Goal: Task Accomplishment & Management: Complete application form

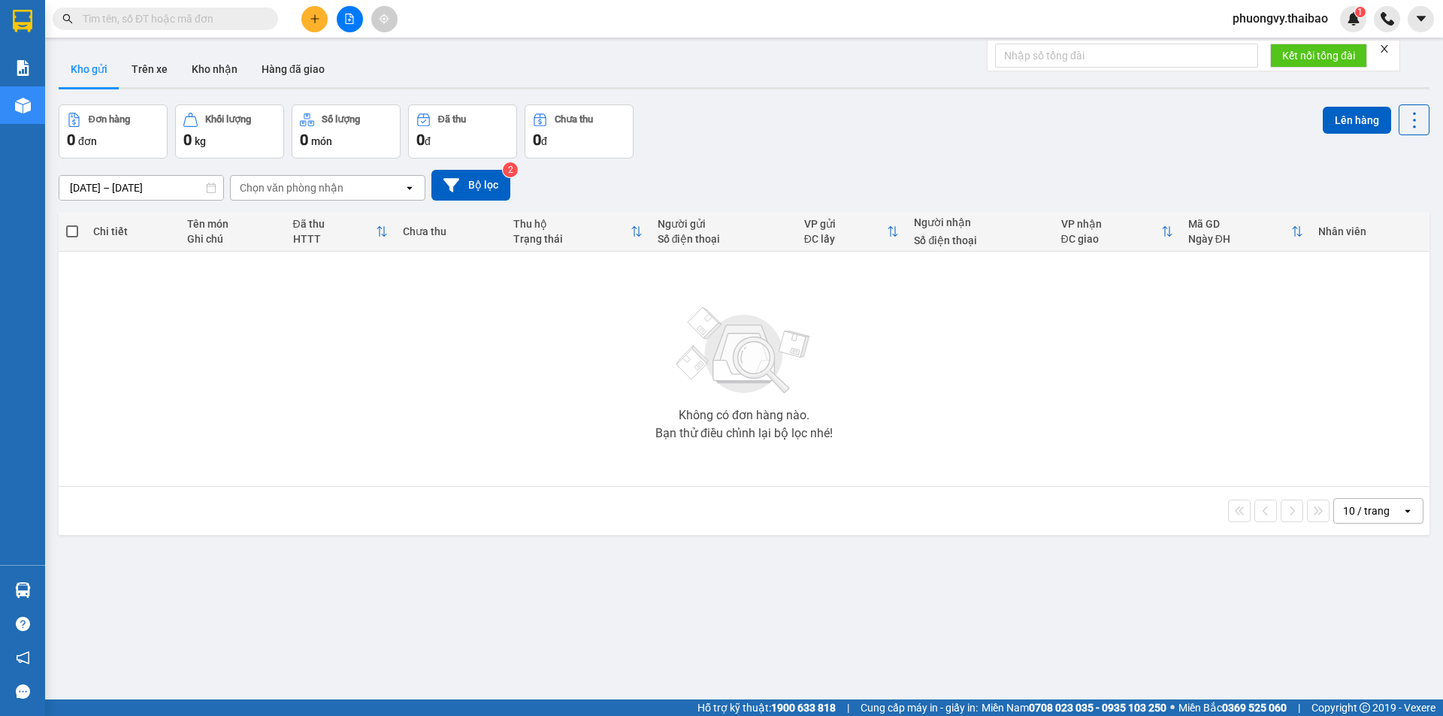
click at [310, 21] on icon "plus" at bounding box center [315, 19] width 11 height 11
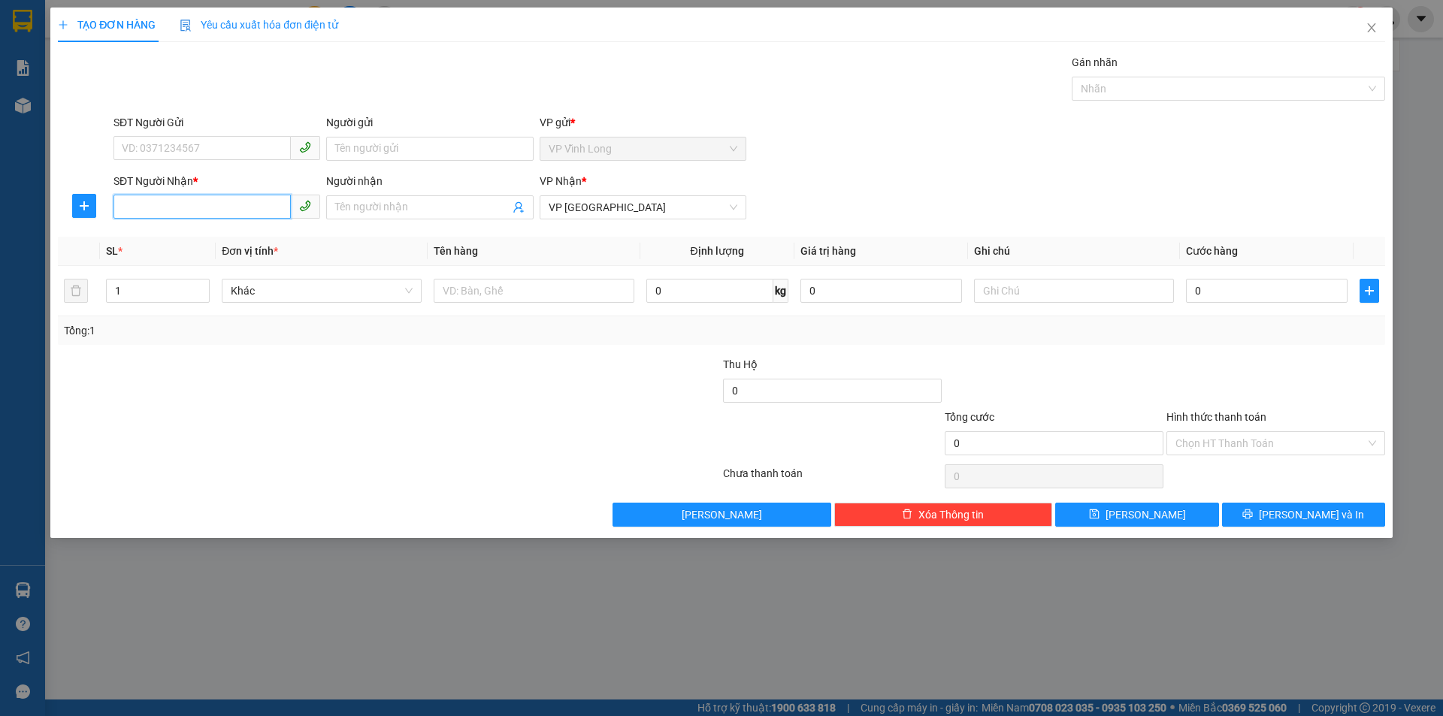
click at [204, 205] on input "SĐT Người Nhận *" at bounding box center [202, 207] width 177 height 24
paste input "0918444626"
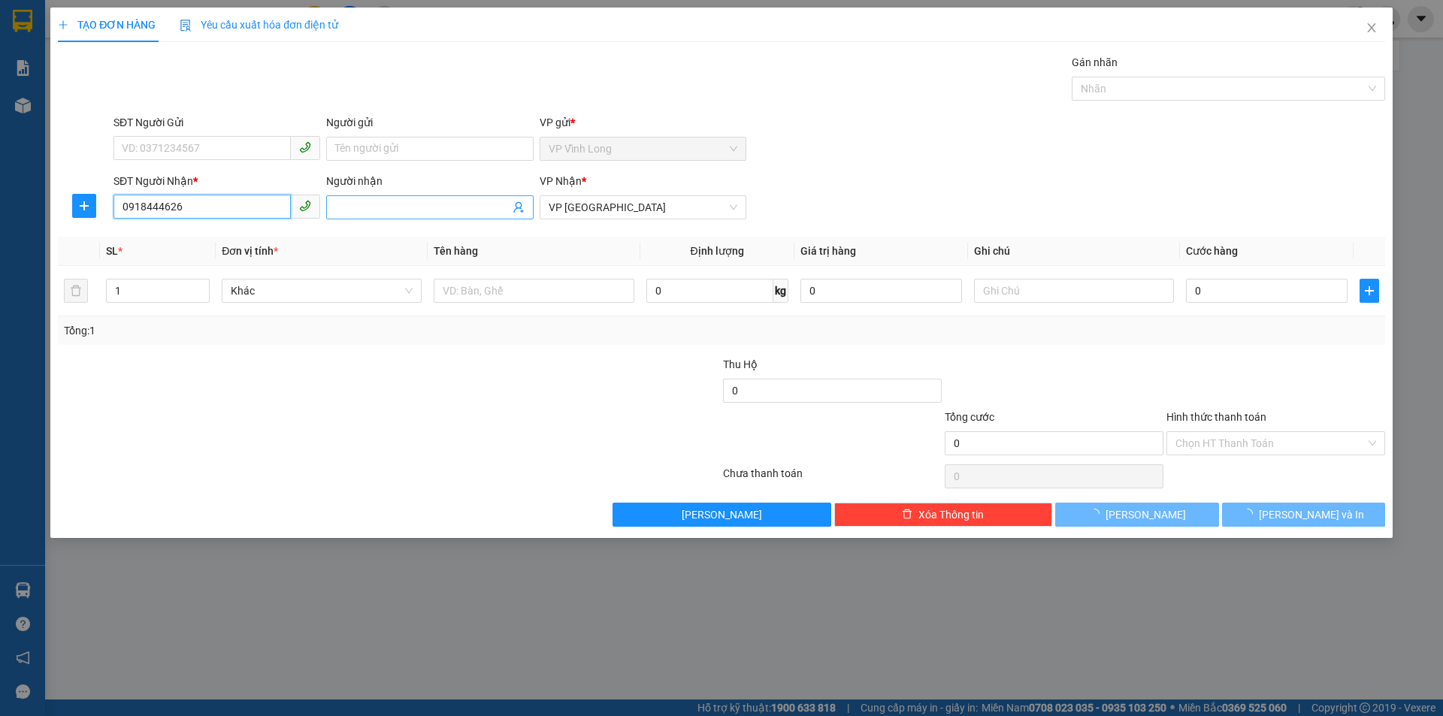
type input "0918444626"
click at [354, 206] on input "Người nhận" at bounding box center [422, 207] width 174 height 17
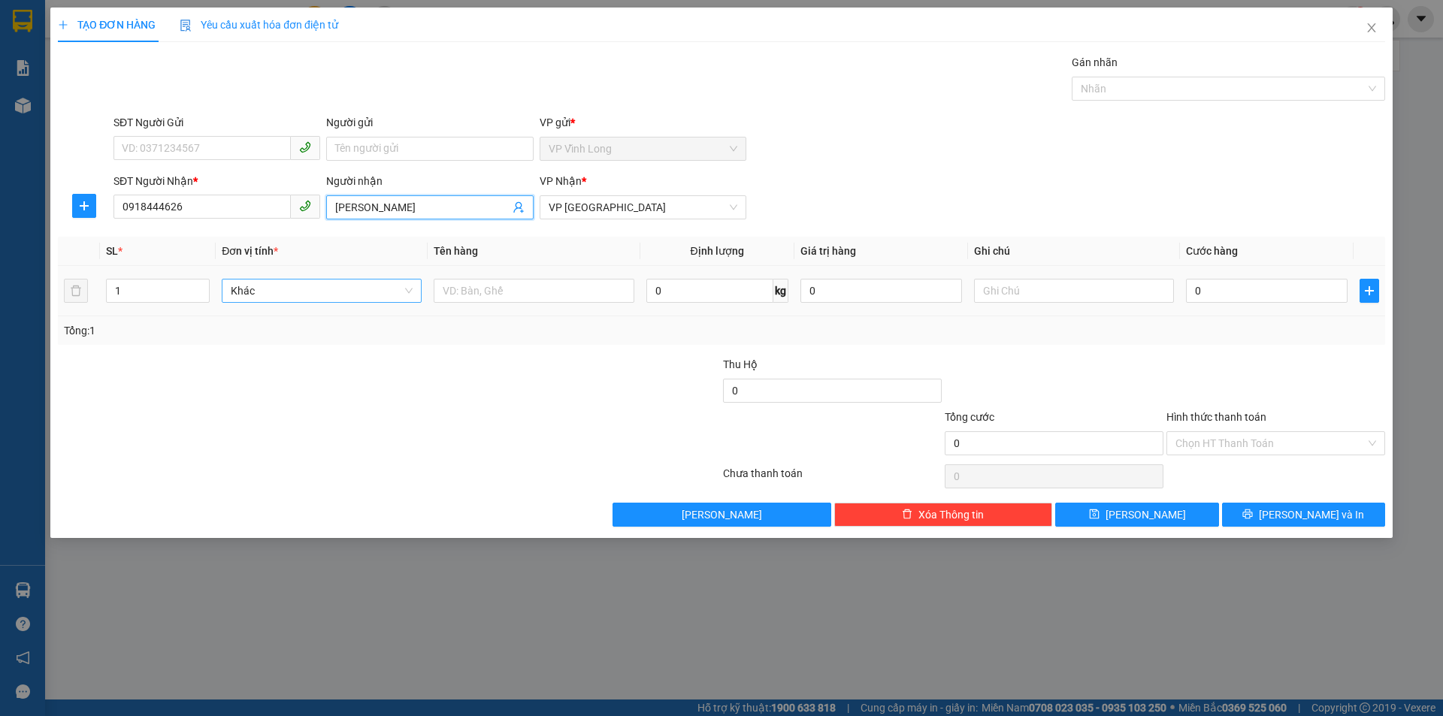
click at [336, 283] on span "Khác" at bounding box center [322, 291] width 182 height 23
type input "anh Lâm"
click at [336, 292] on span "Khác" at bounding box center [322, 291] width 182 height 23
click at [450, 295] on input "text" at bounding box center [534, 291] width 200 height 24
type input "Tài liệu"
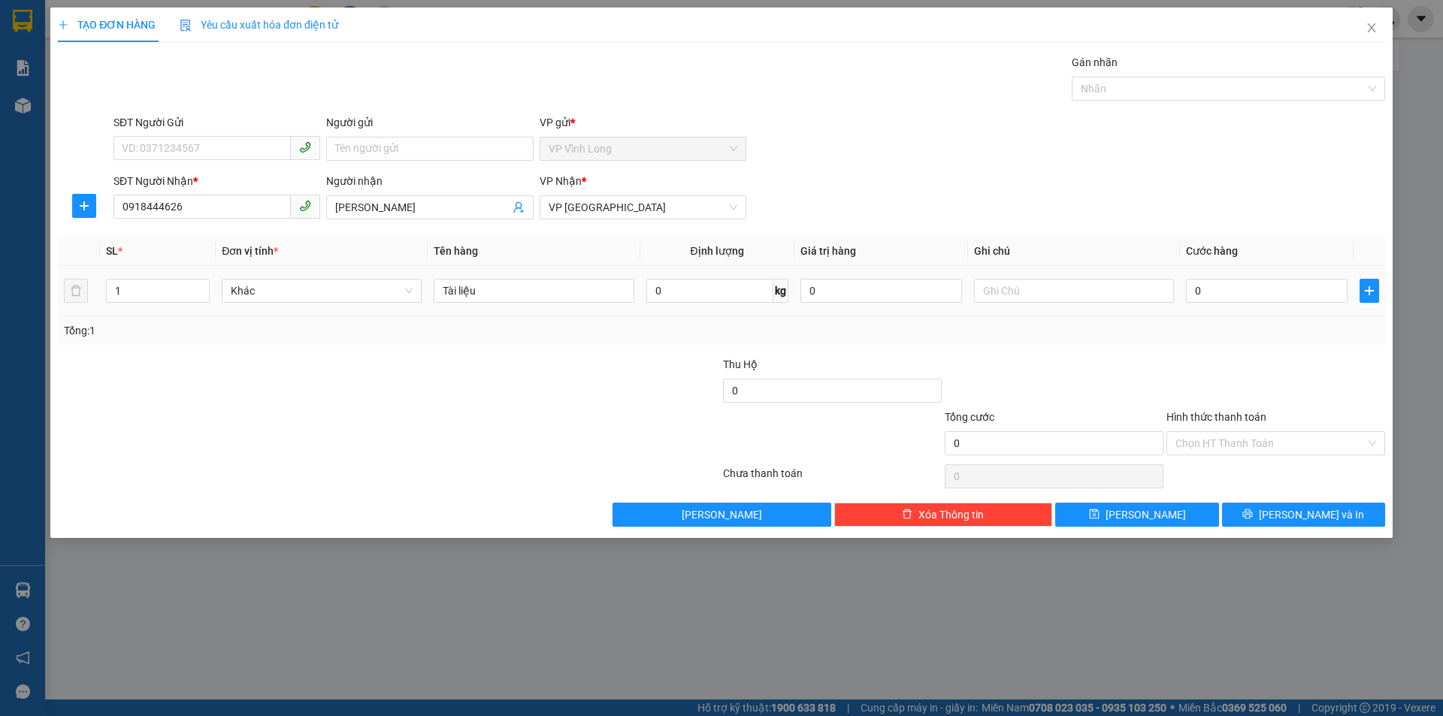
click at [1191, 271] on td "0" at bounding box center [1267, 291] width 174 height 50
click at [1196, 286] on input "0" at bounding box center [1267, 291] width 162 height 24
click at [1216, 296] on input "0" at bounding box center [1267, 291] width 162 height 24
type input "02"
type input "2"
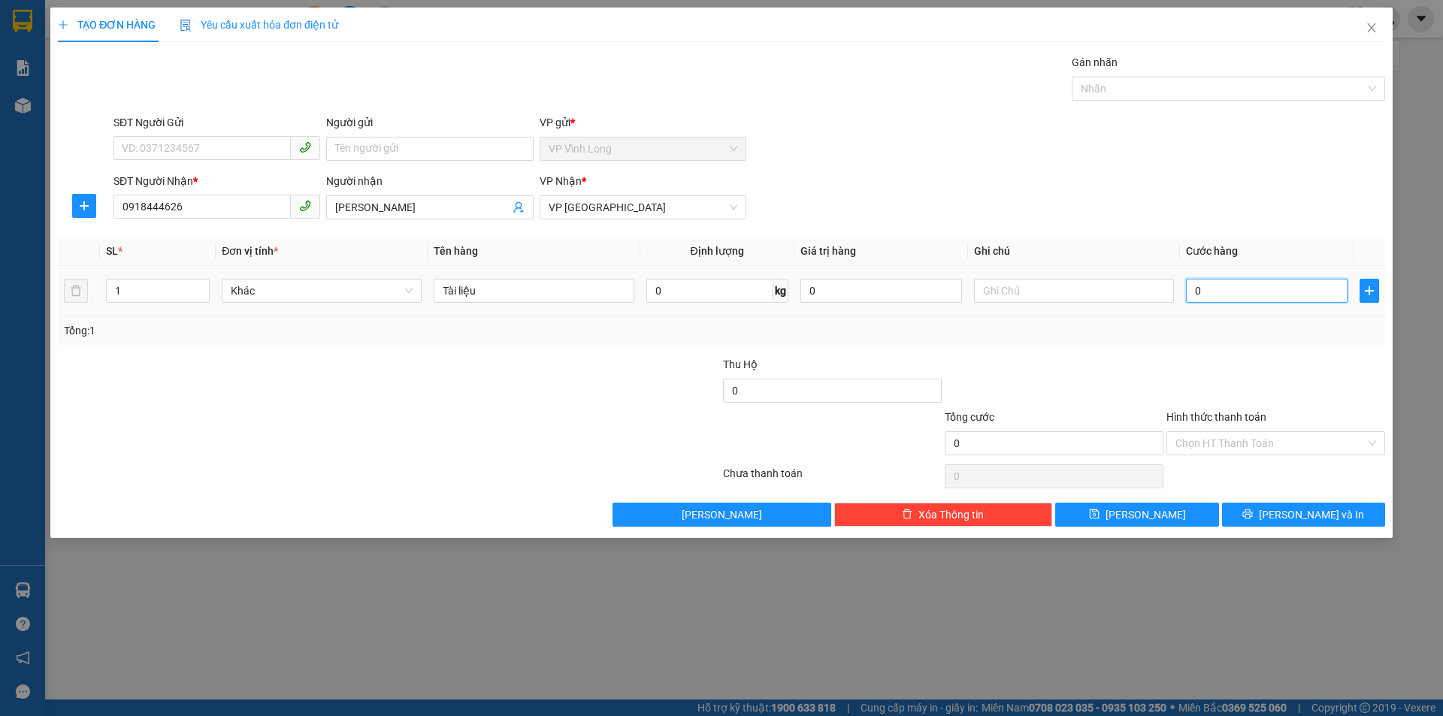
type input "2"
type input "020"
type input "20"
type input "20.000"
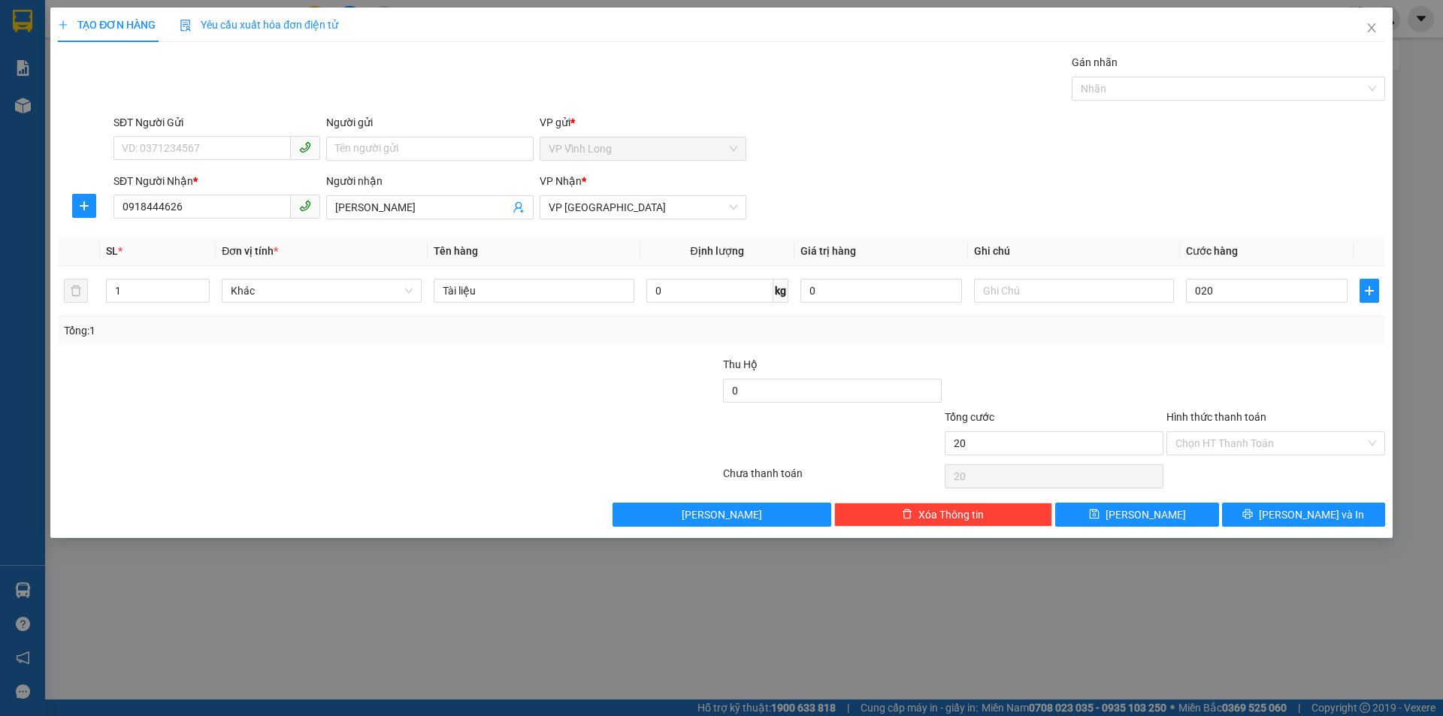
type input "20.000"
click at [1240, 359] on div at bounding box center [1276, 382] width 222 height 53
click at [1149, 517] on span "Lưu" at bounding box center [1146, 515] width 80 height 17
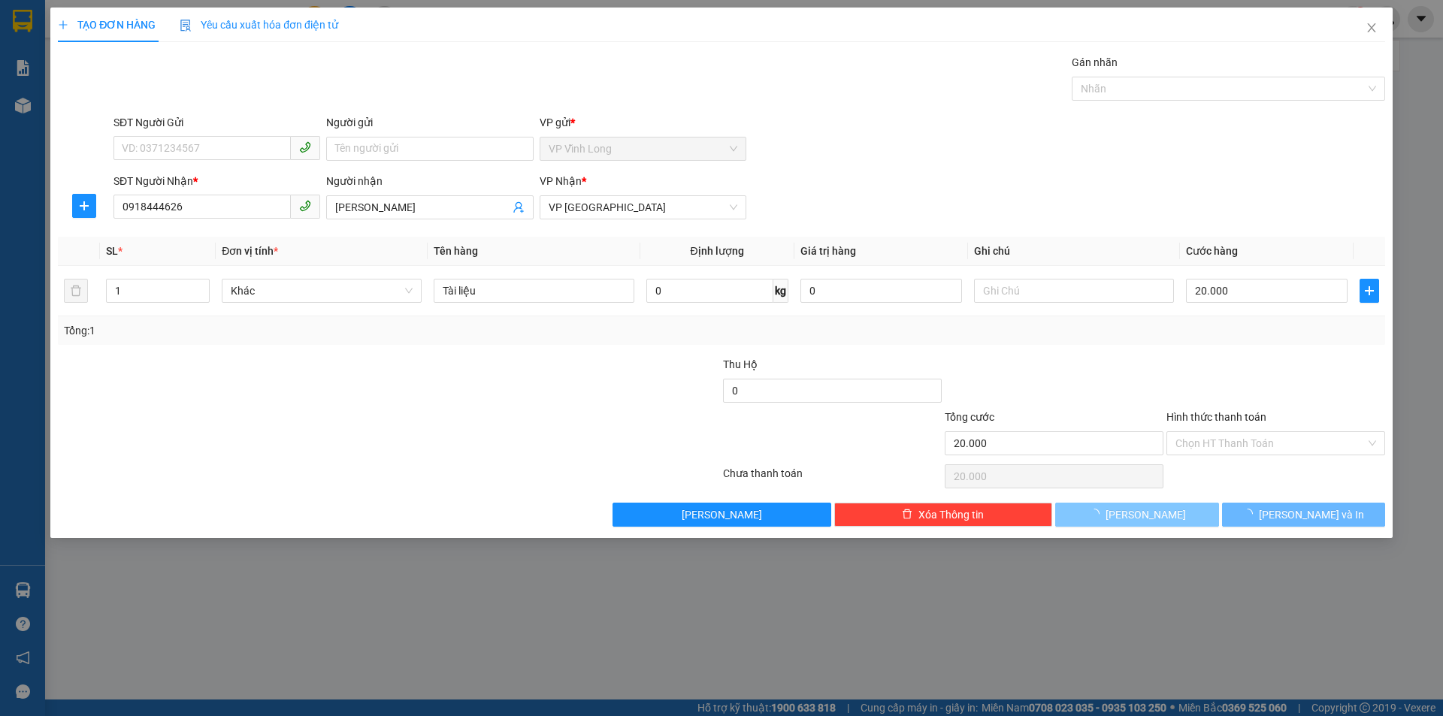
type input "0"
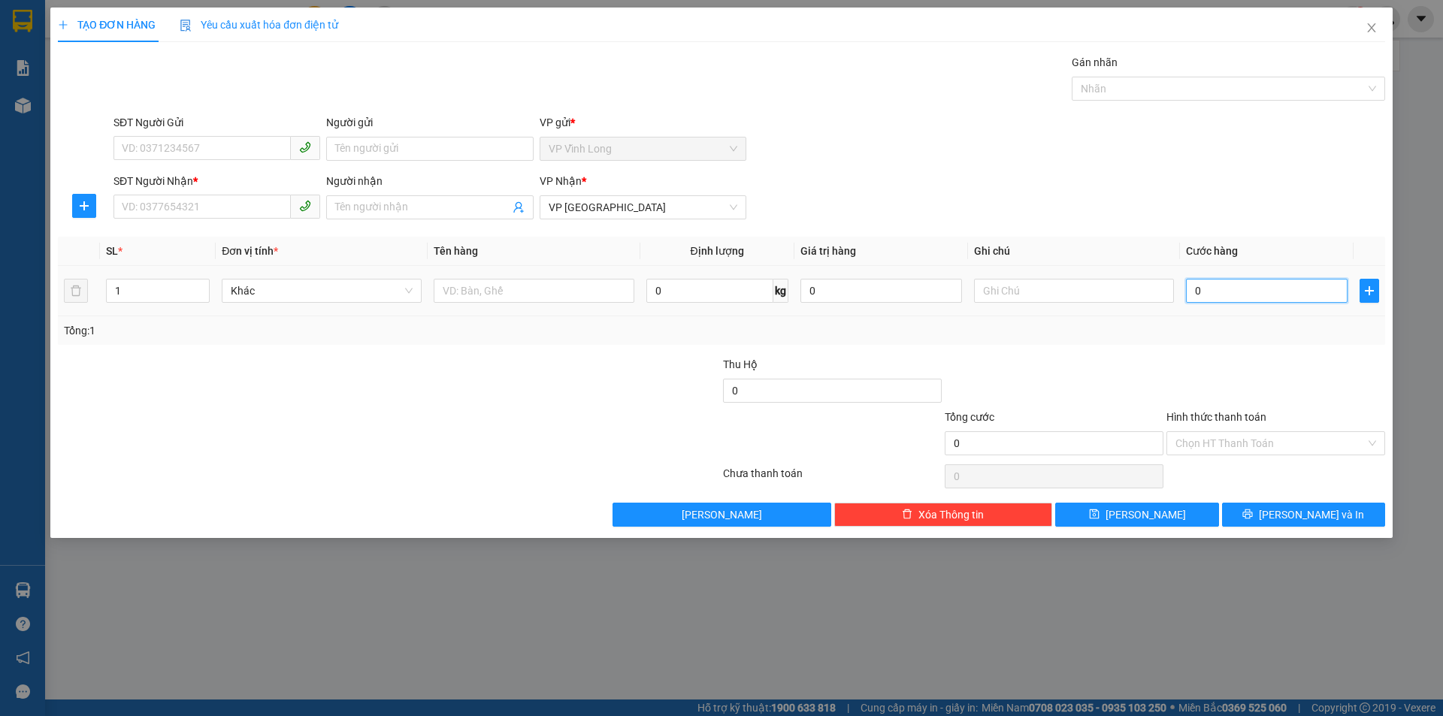
click at [1239, 292] on input "0" at bounding box center [1267, 291] width 162 height 24
type input "2"
type input "20"
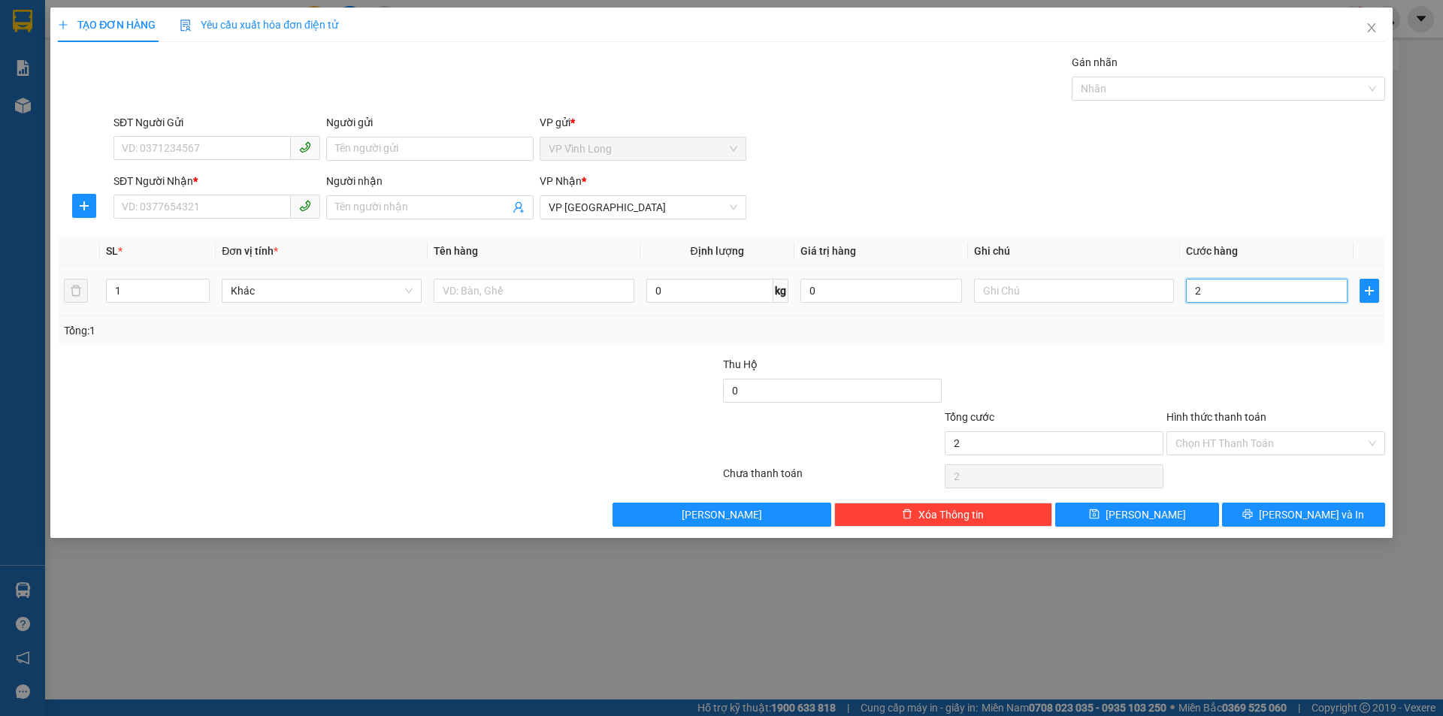
type input "20"
type input "2"
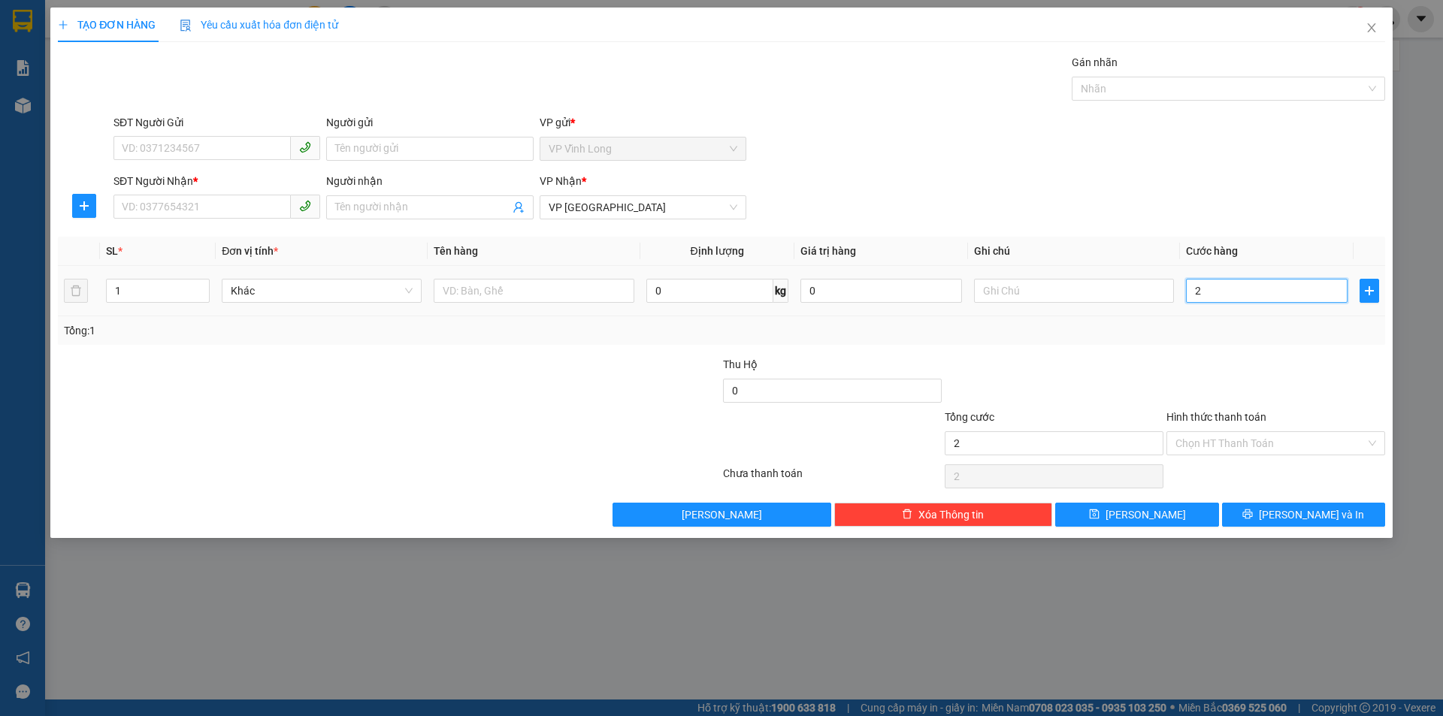
type input "20"
type input "200"
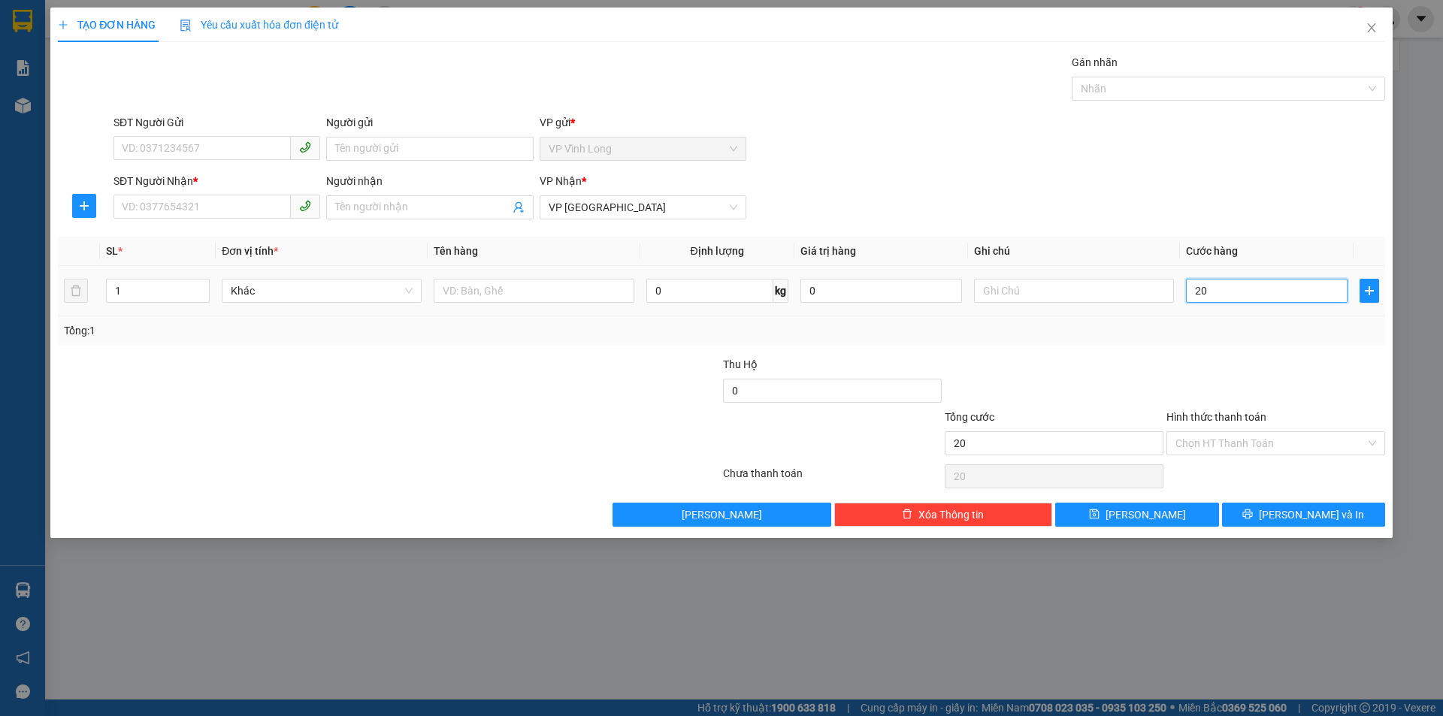
type input "200"
type input "2.000"
type input "20.000"
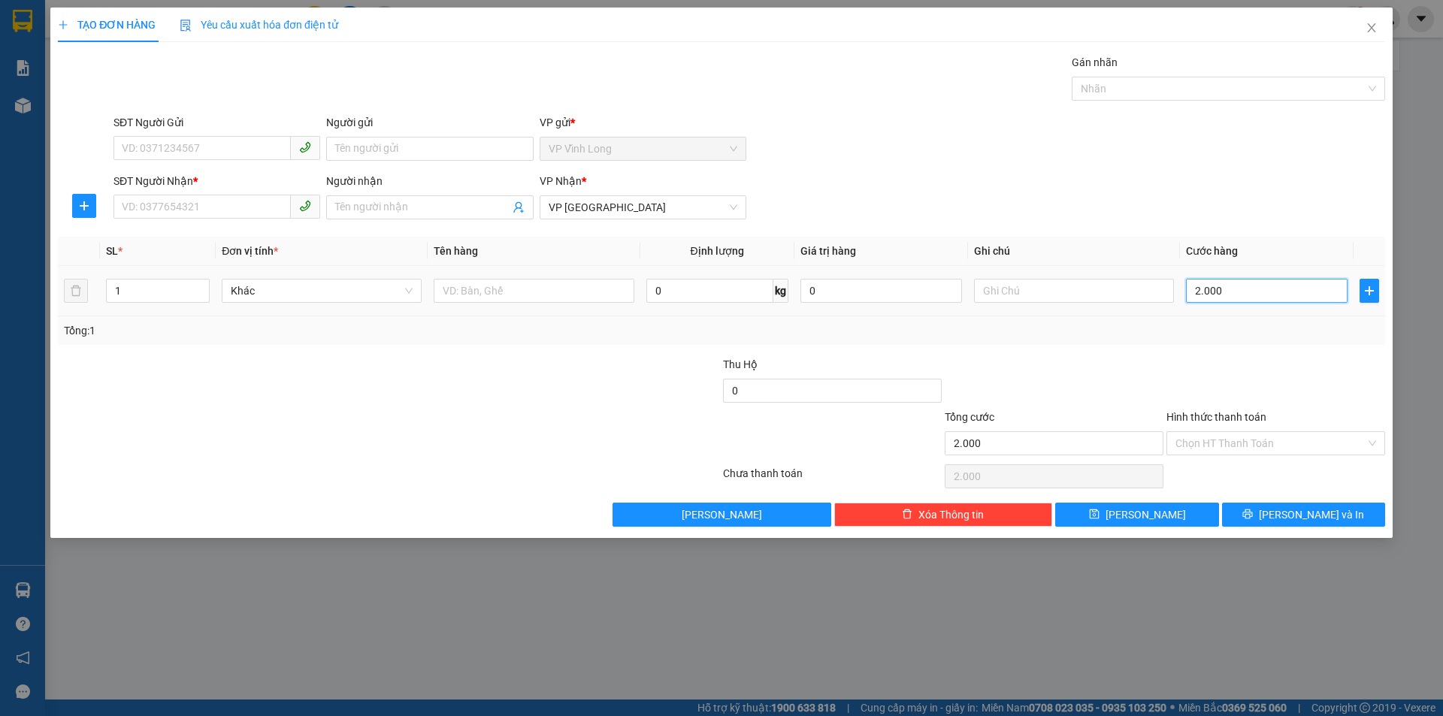
type input "20.000"
click at [441, 207] on input "Người nhận" at bounding box center [422, 207] width 174 height 17
click at [1343, 103] on div "Gán nhãn Nhãn" at bounding box center [1228, 80] width 313 height 53
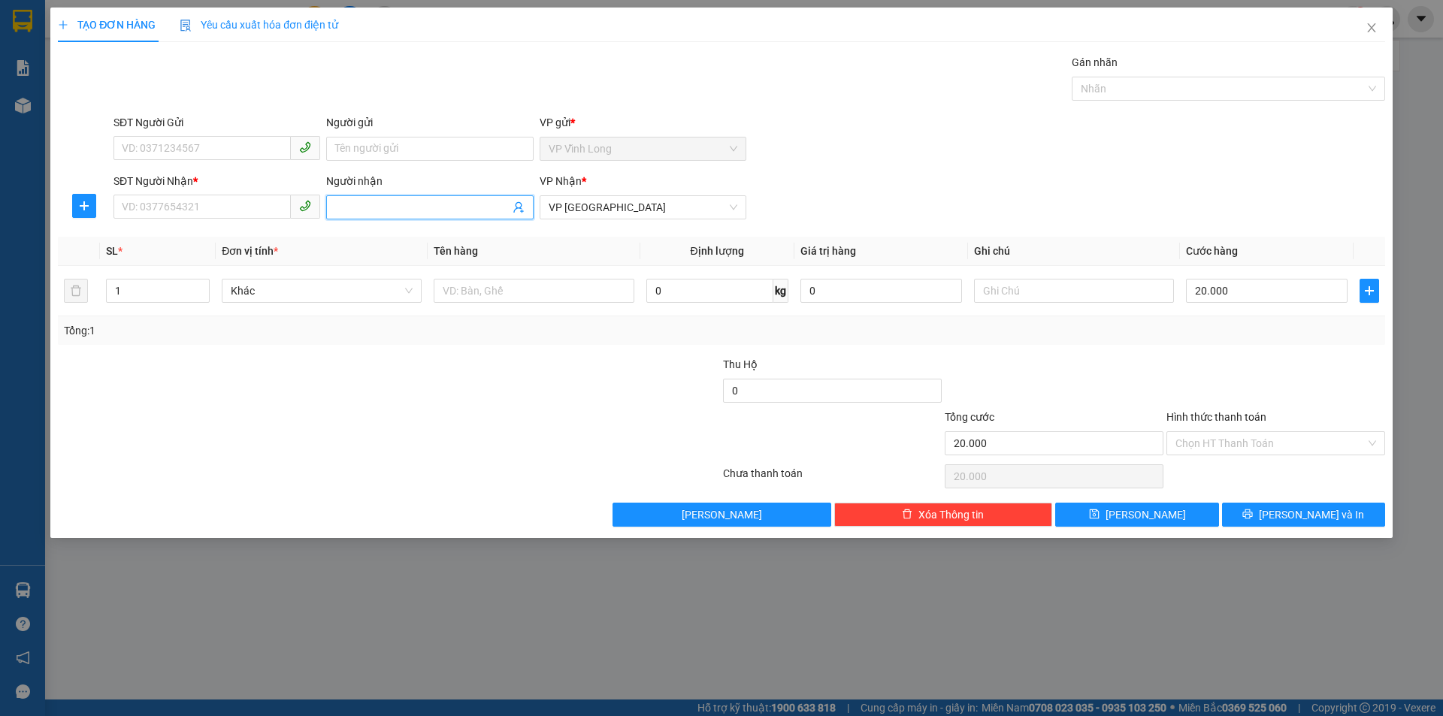
click at [374, 204] on input "Người nhận" at bounding box center [422, 207] width 174 height 17
click at [208, 200] on input "SĐT Người Nhận *" at bounding box center [202, 207] width 177 height 24
drag, startPoint x: 235, startPoint y: 199, endPoint x: 209, endPoint y: 198, distance: 26.4
click at [209, 198] on input "SĐT Người Nhận *" at bounding box center [202, 207] width 177 height 24
paste input "0918444626"
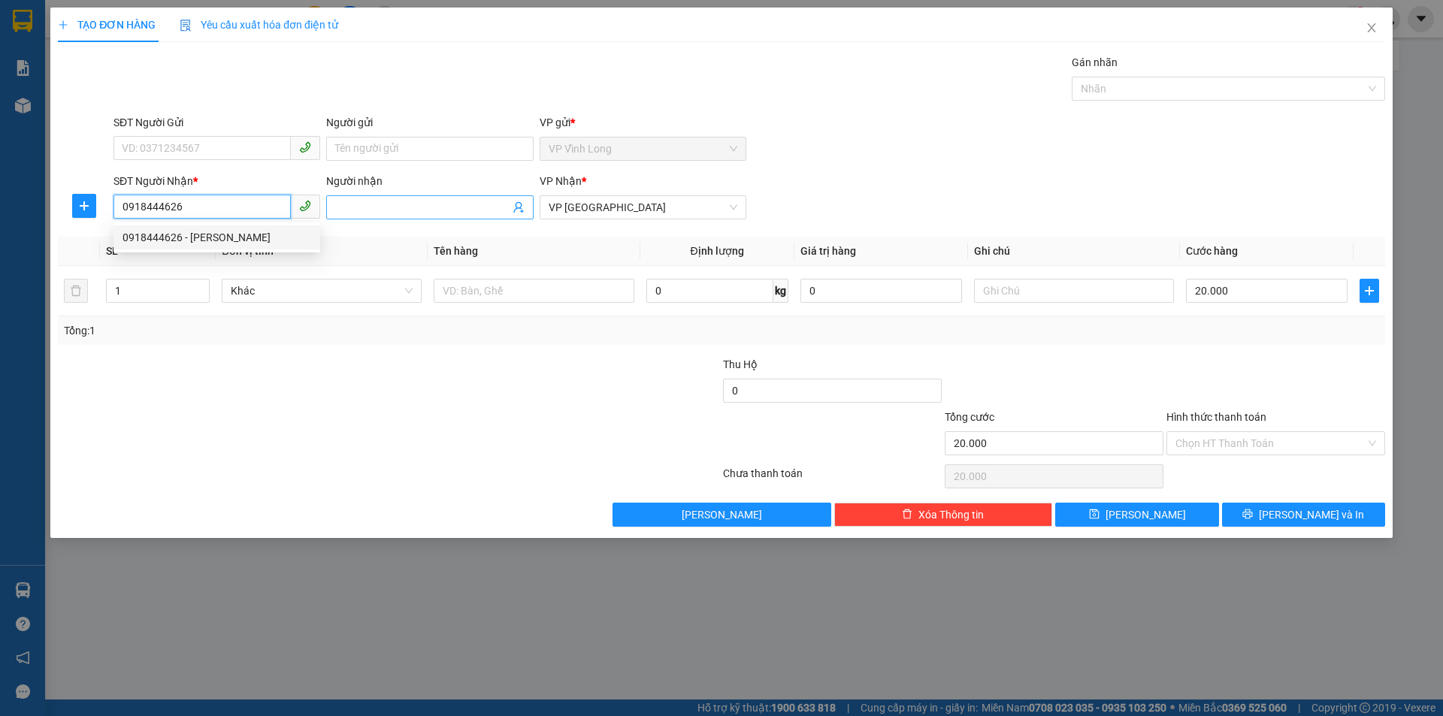
type input "0918444626"
click at [427, 207] on input "Người nhận" at bounding box center [422, 207] width 174 height 17
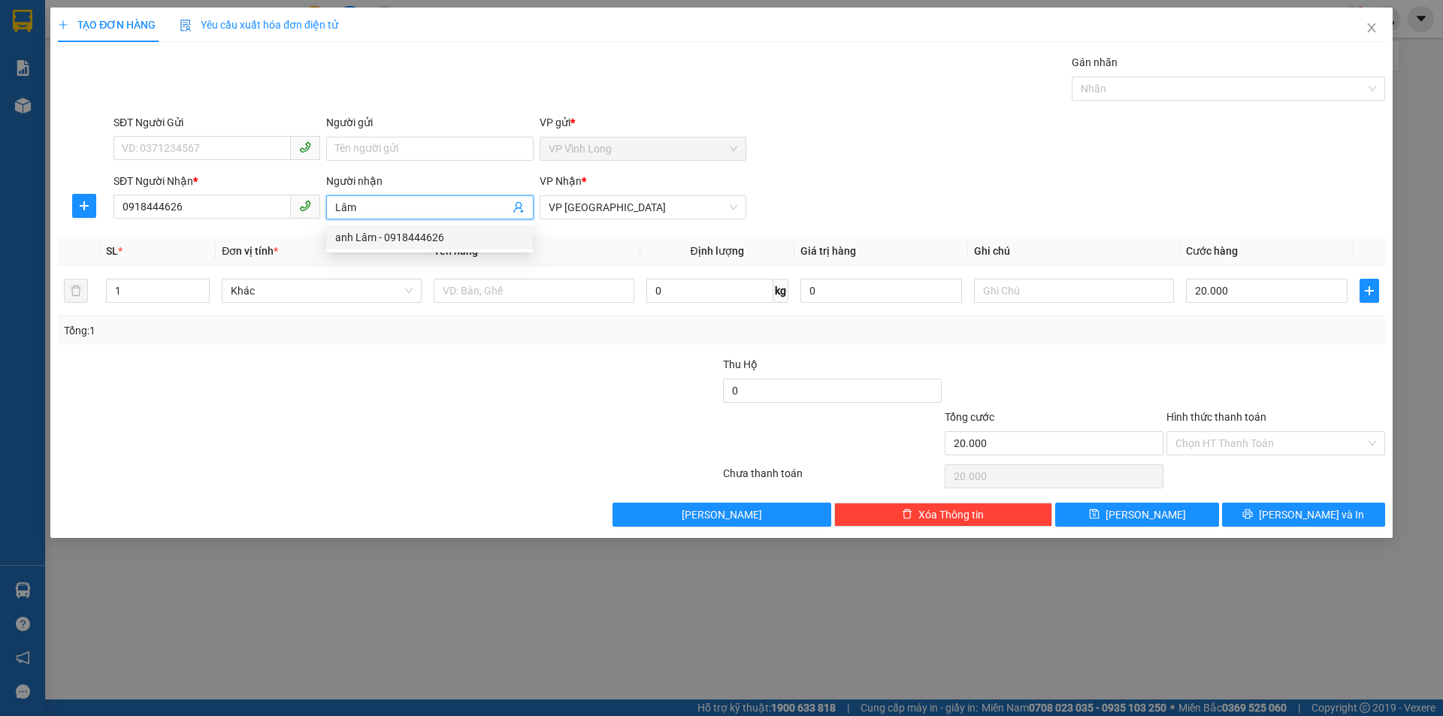
click at [381, 236] on div "anh Lâm - 0918444626" at bounding box center [429, 237] width 189 height 17
type input "anh Lâm"
click at [1134, 510] on button "Lưu" at bounding box center [1136, 515] width 163 height 24
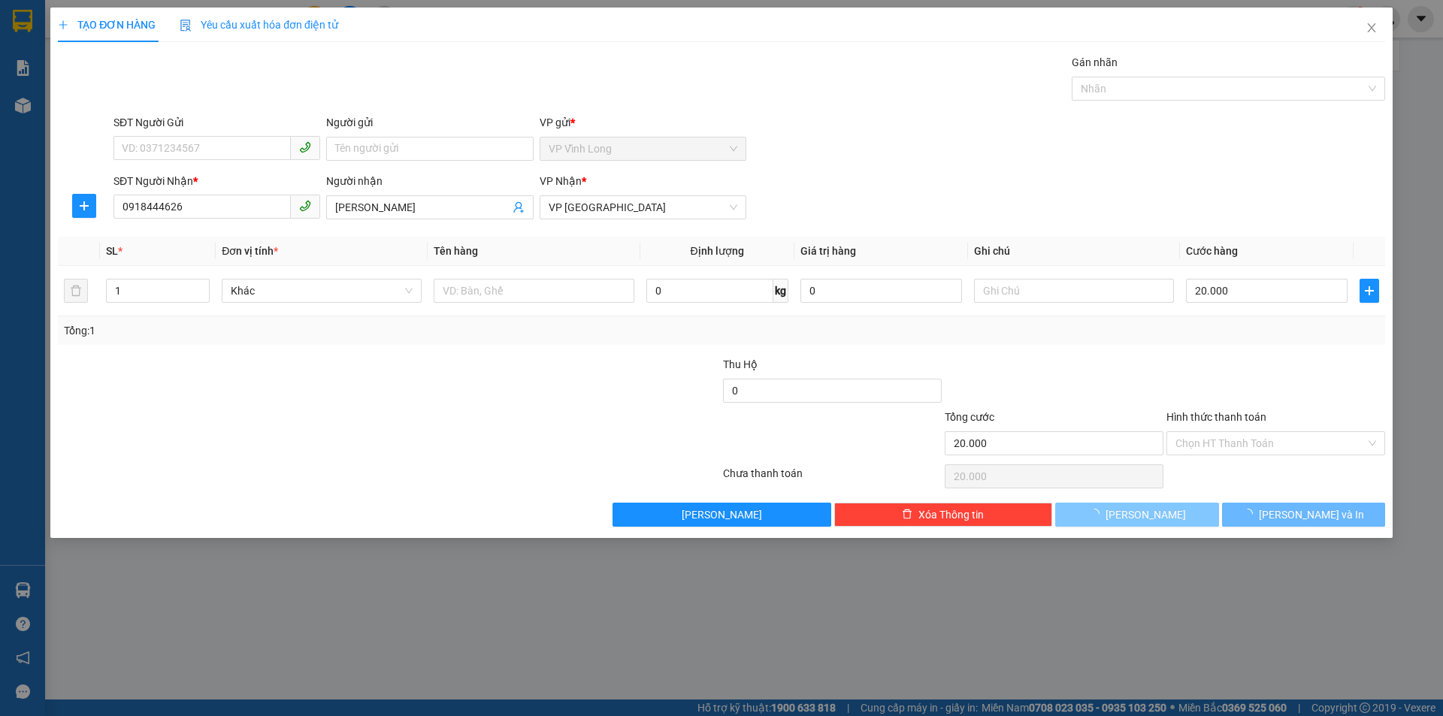
type input "0"
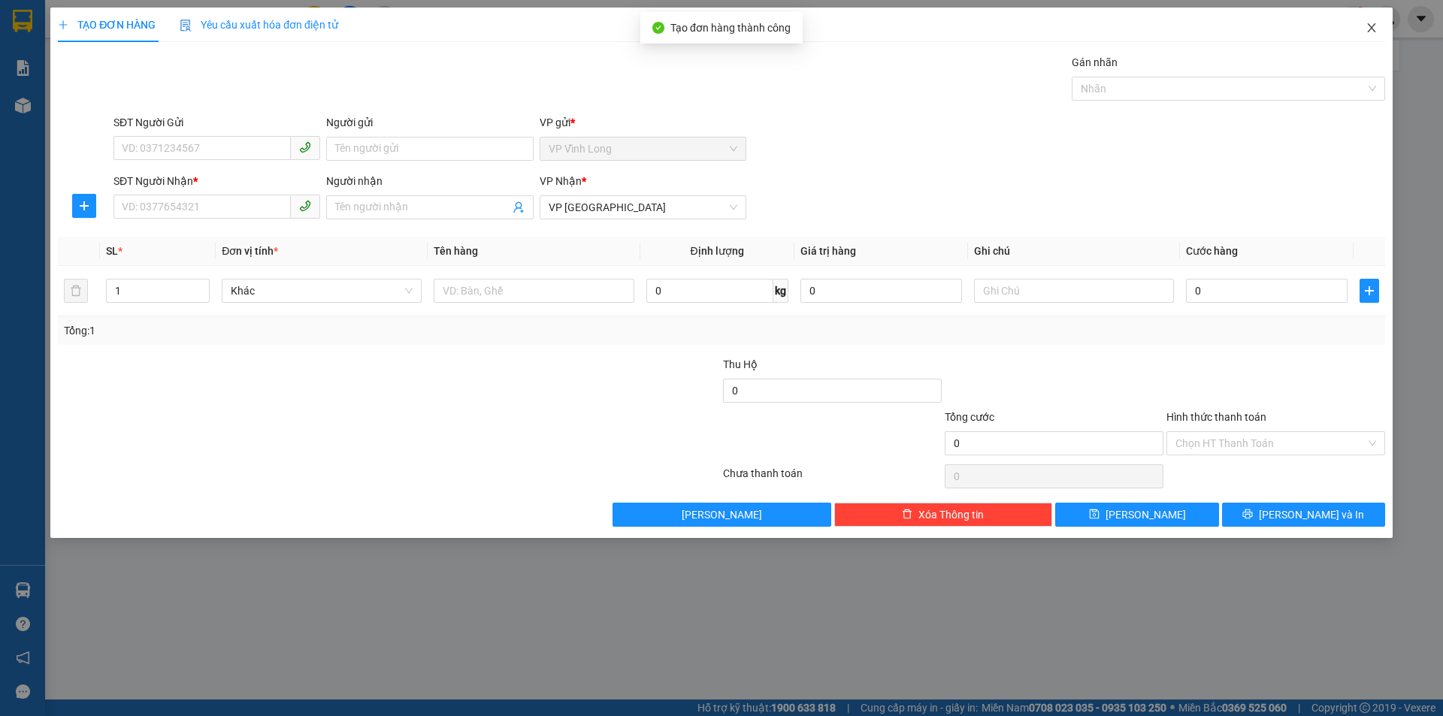
click at [1364, 26] on span "Close" at bounding box center [1372, 29] width 42 height 42
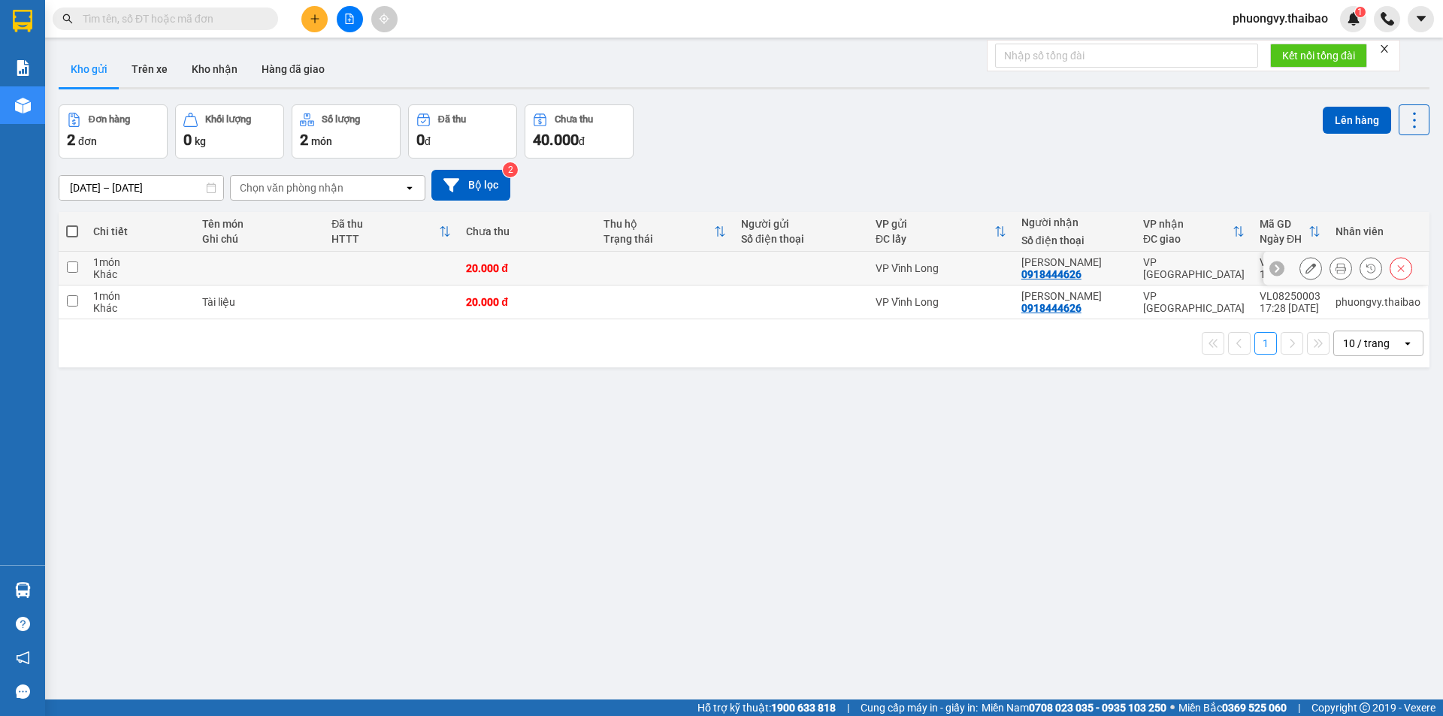
click at [355, 273] on td at bounding box center [391, 269] width 135 height 34
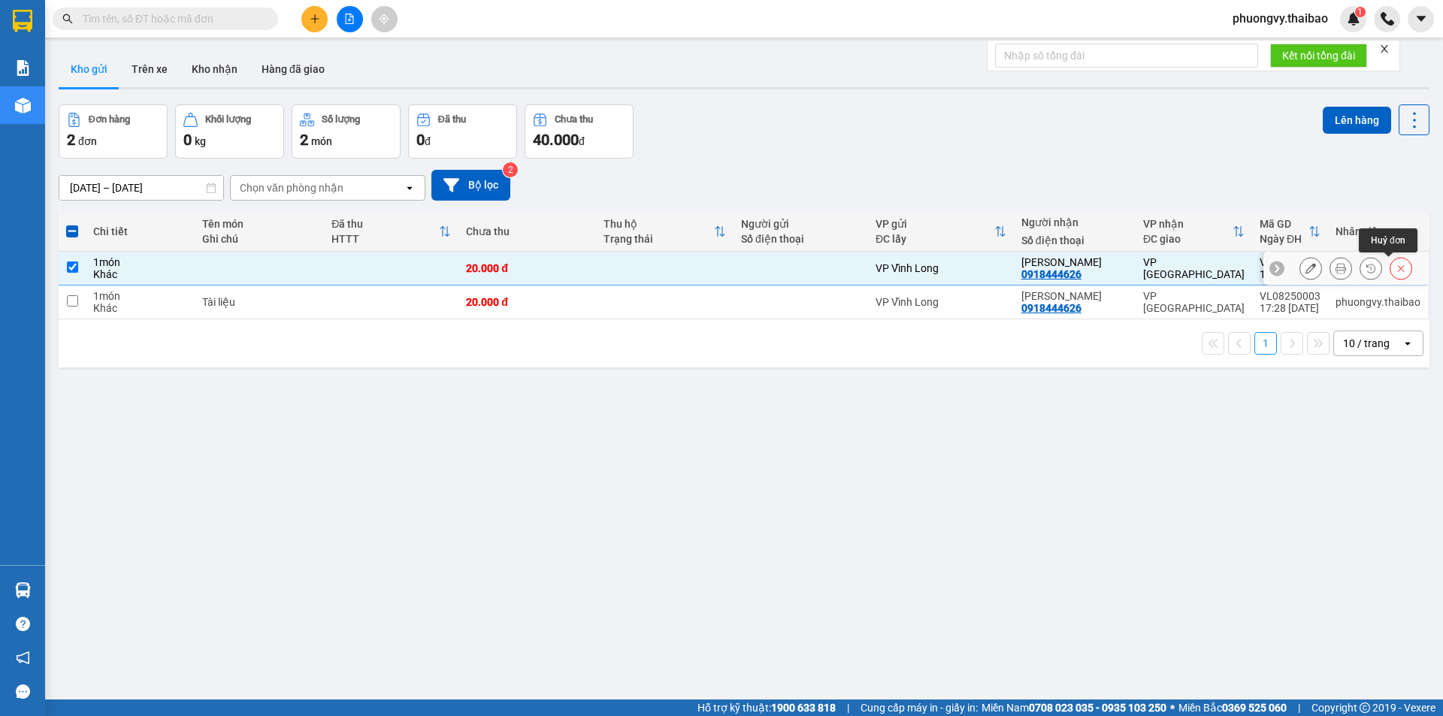
click at [1396, 265] on icon at bounding box center [1401, 268] width 11 height 11
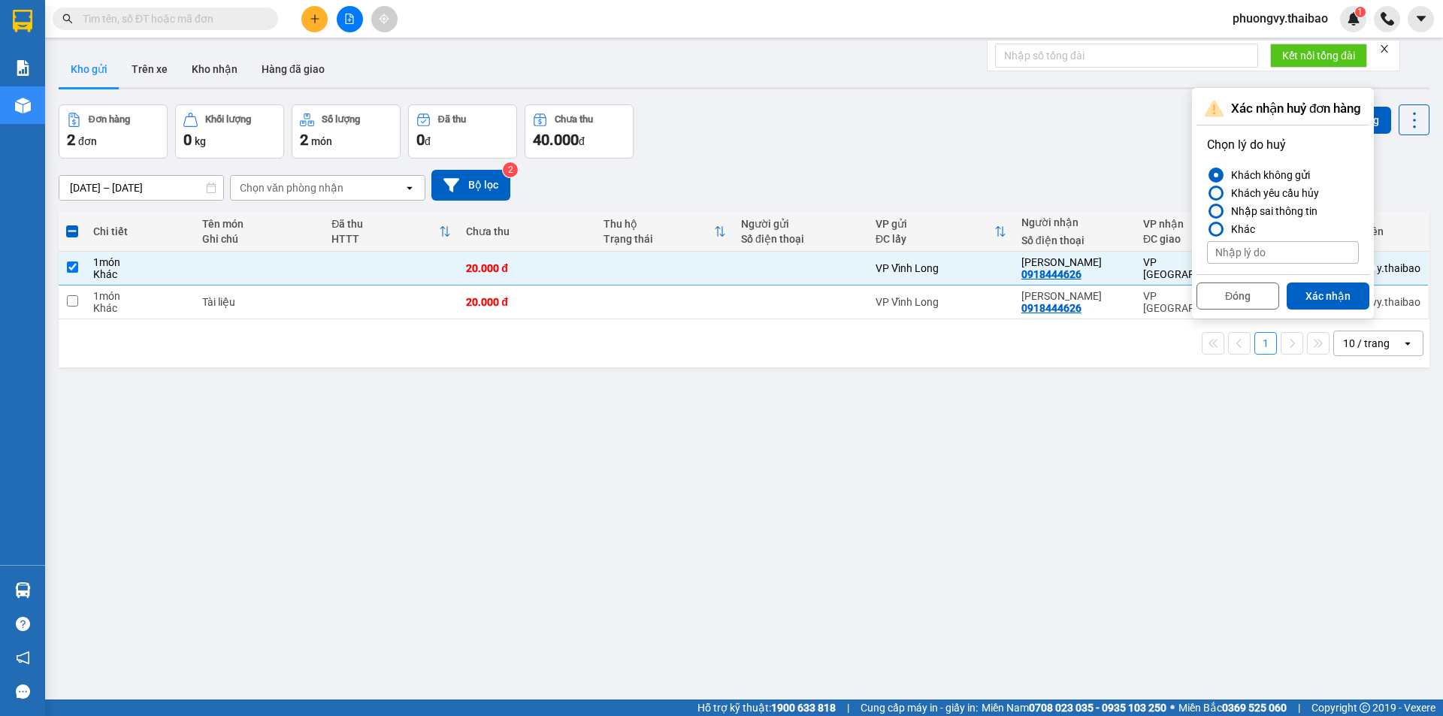
click at [1215, 212] on div at bounding box center [1216, 211] width 11 height 11
click at [1207, 211] on input "Nhập sai thông tin" at bounding box center [1207, 211] width 0 height 0
click at [1332, 295] on button "Xác nhận" at bounding box center [1328, 296] width 83 height 27
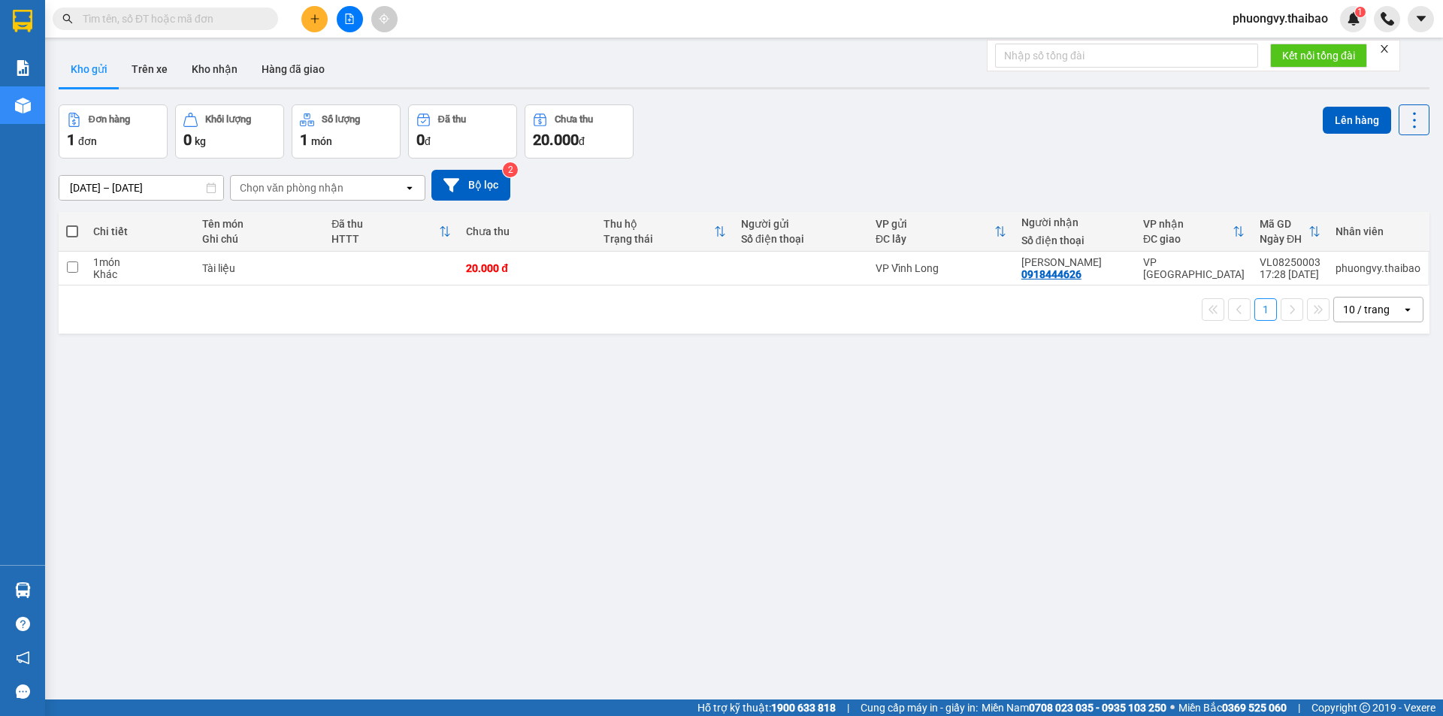
click at [437, 251] on th "Đã thu HTTT" at bounding box center [391, 232] width 135 height 40
click at [374, 266] on td at bounding box center [391, 269] width 135 height 34
checkbox input "true"
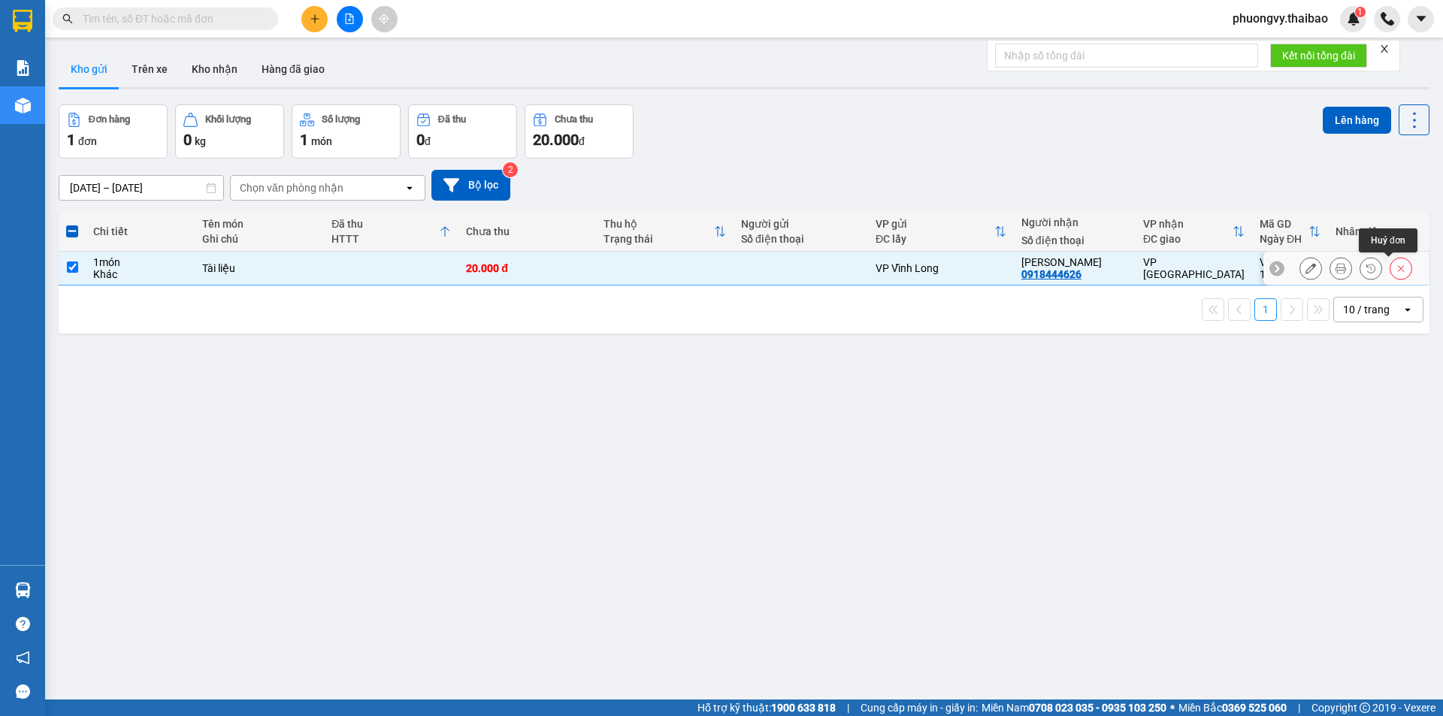
drag, startPoint x: 1392, startPoint y: 272, endPoint x: 1385, endPoint y: 283, distance: 12.9
click at [1396, 272] on icon at bounding box center [1401, 268] width 11 height 11
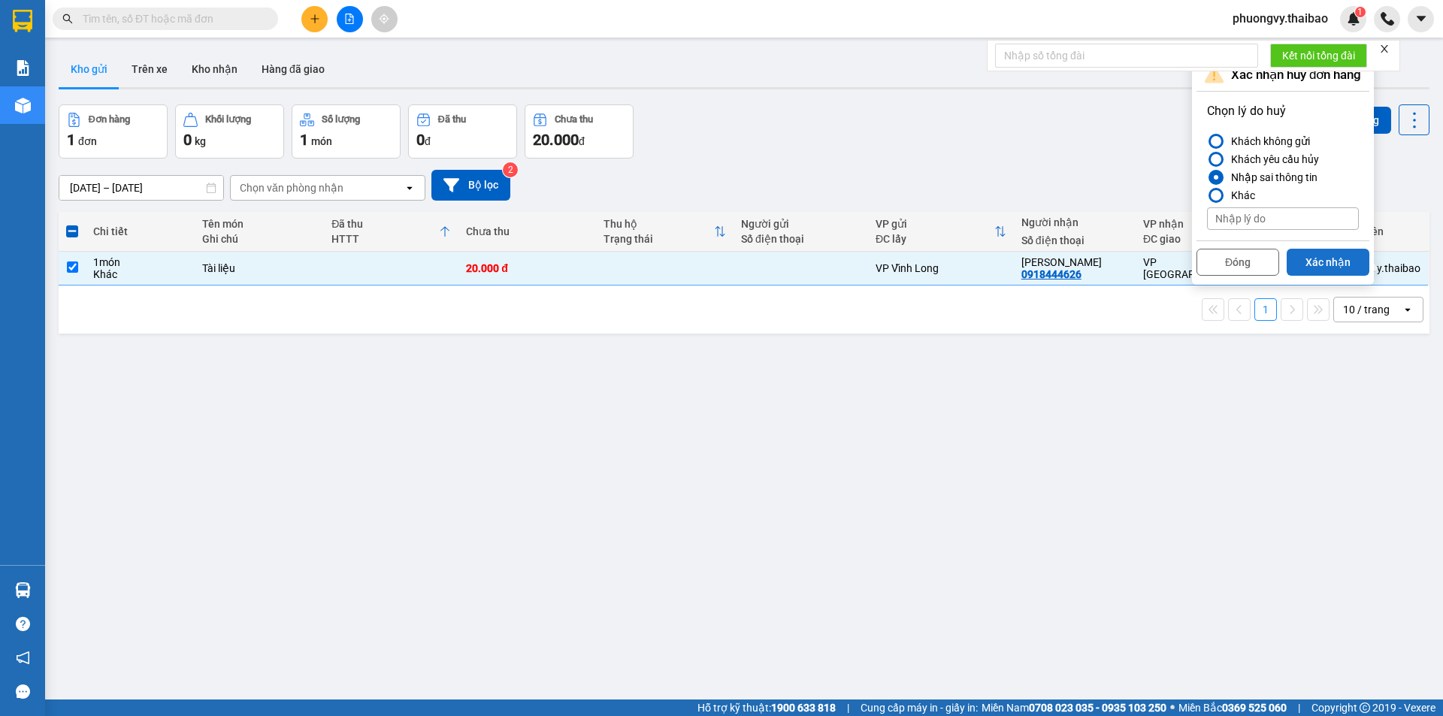
click at [1324, 264] on button "Xác nhận" at bounding box center [1328, 262] width 83 height 27
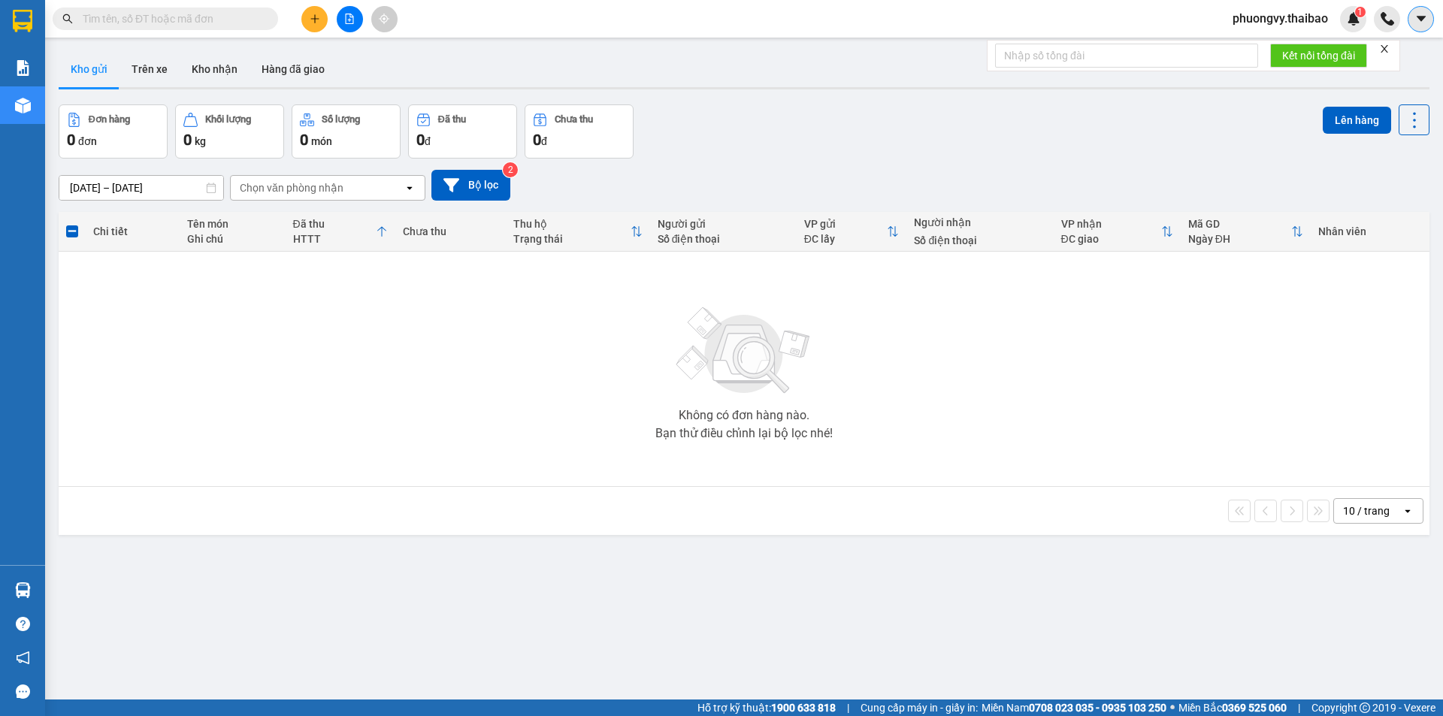
click at [1418, 21] on icon "caret-down" at bounding box center [1422, 19] width 14 height 14
click at [492, 186] on button "Bộ lọc" at bounding box center [470, 185] width 79 height 31
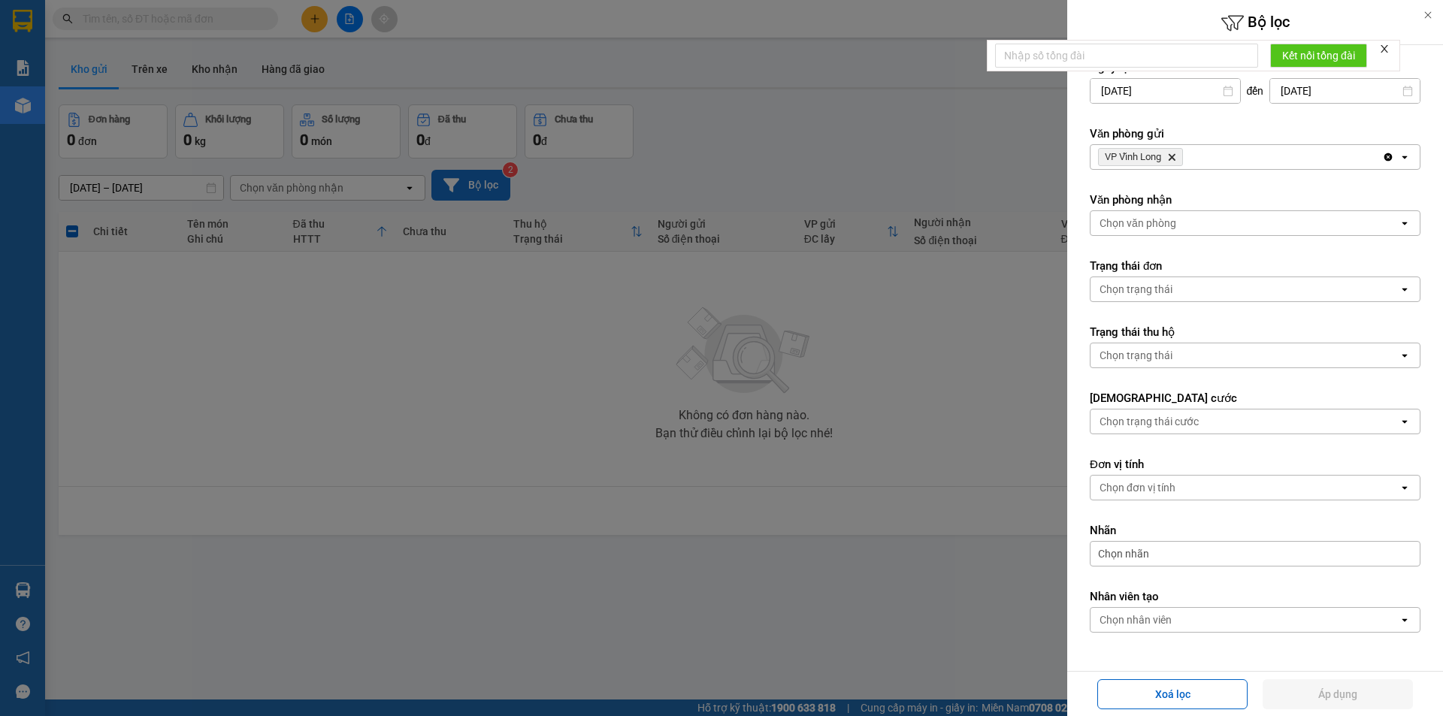
click at [492, 186] on div at bounding box center [721, 358] width 1443 height 716
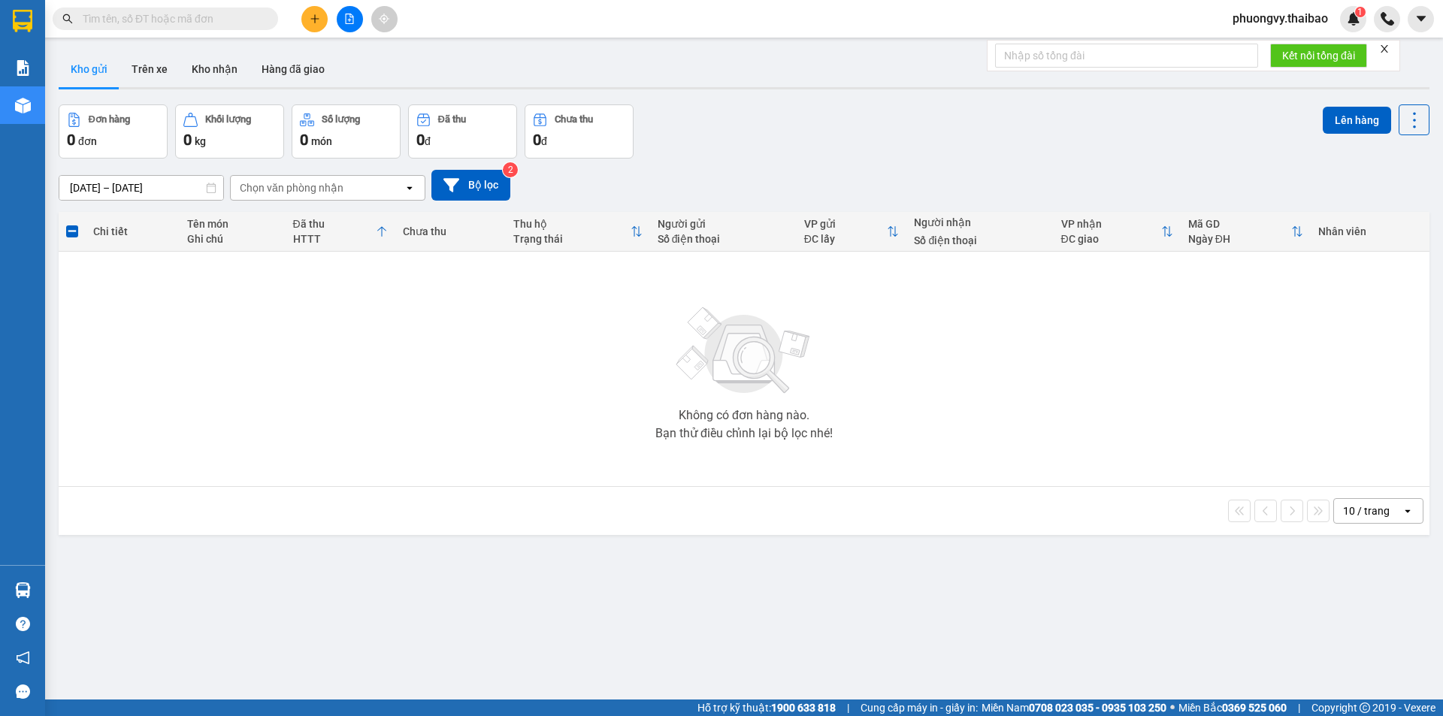
click at [388, 50] on div "ver 1.8.137 Kho gửi Trên xe Kho nhận Hàng đã giao Đơn hàng 0 đơn Khối lượng 0 k…" at bounding box center [744, 403] width 1383 height 716
click at [1277, 22] on span "phuongvy.thaibao" at bounding box center [1281, 18] width 120 height 19
click at [1283, 46] on span "Đăng xuất" at bounding box center [1286, 46] width 89 height 17
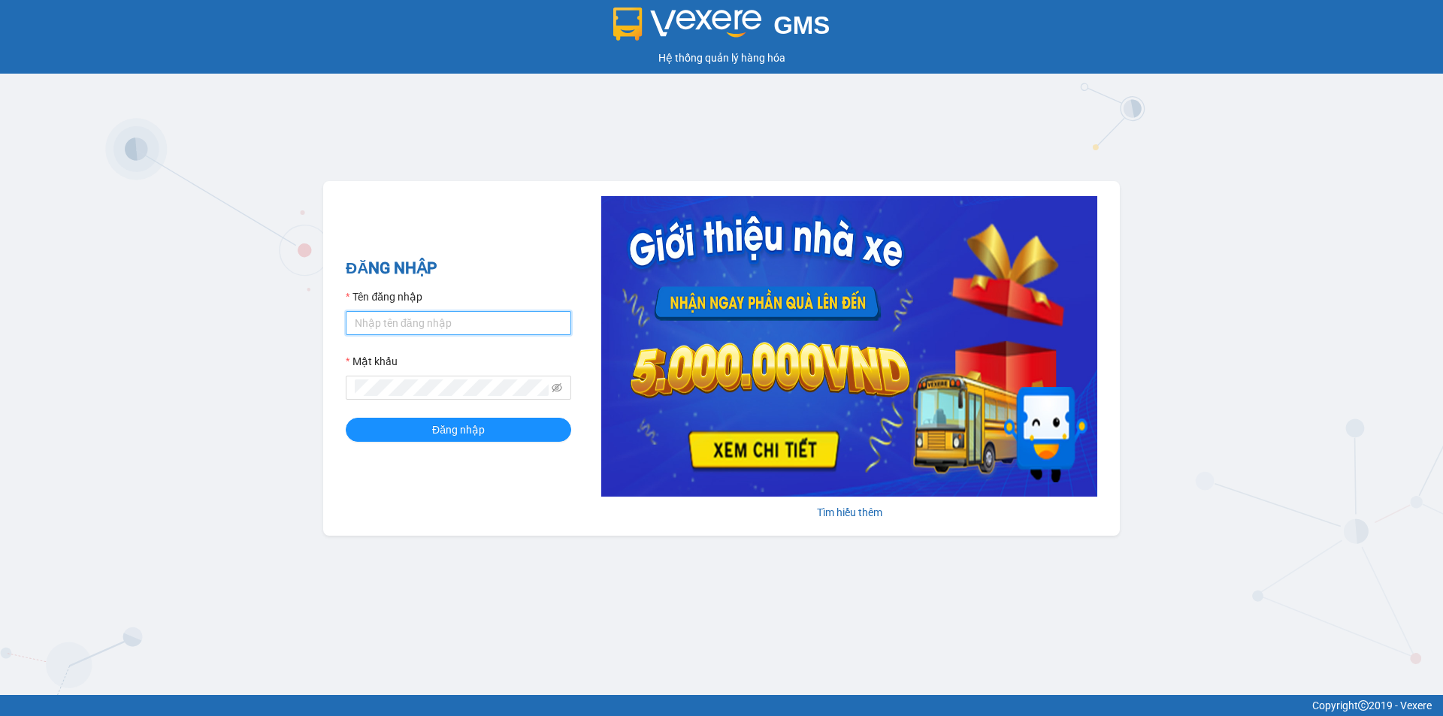
click at [504, 332] on input "Tên đăng nhập" at bounding box center [459, 323] width 226 height 24
type input "ngocngan.thaibao"
click at [346, 418] on button "Đăng nhập" at bounding box center [459, 430] width 226 height 24
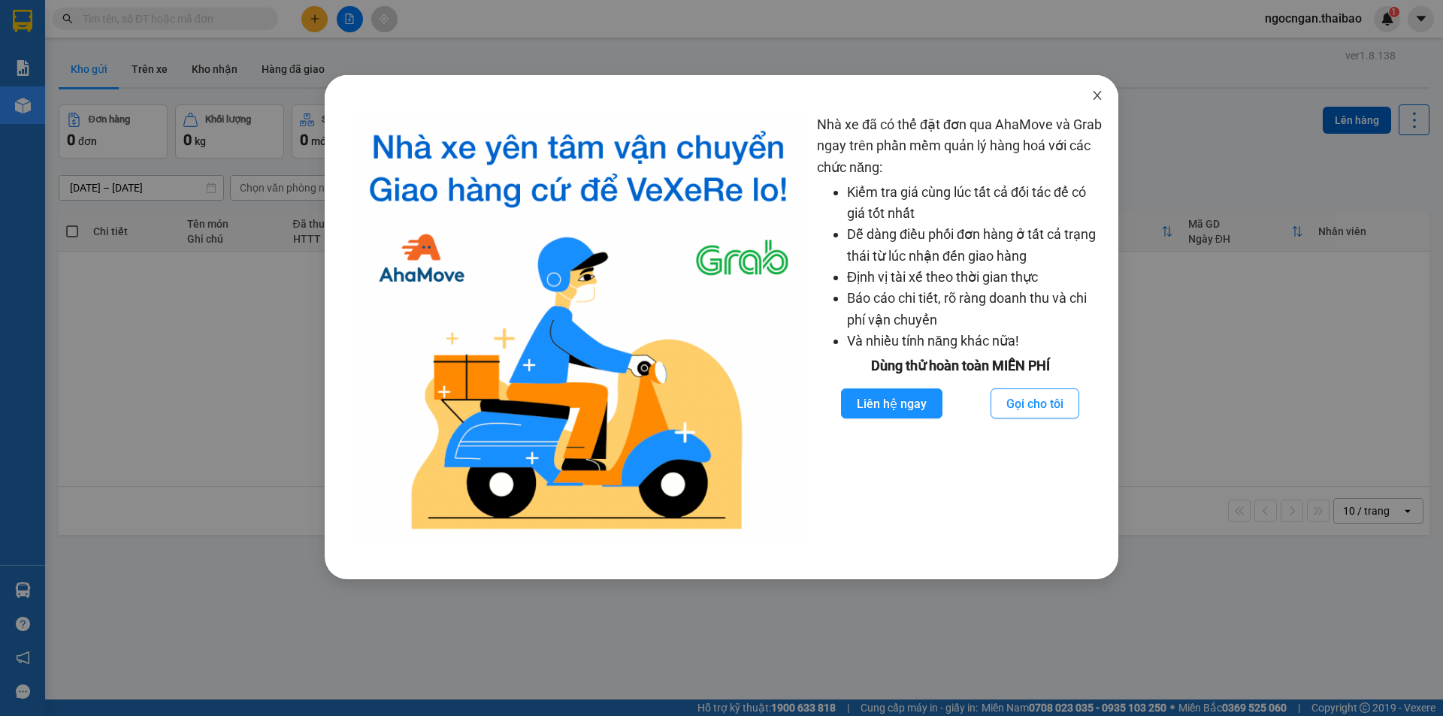
click at [1102, 95] on icon "close" at bounding box center [1097, 95] width 12 height 12
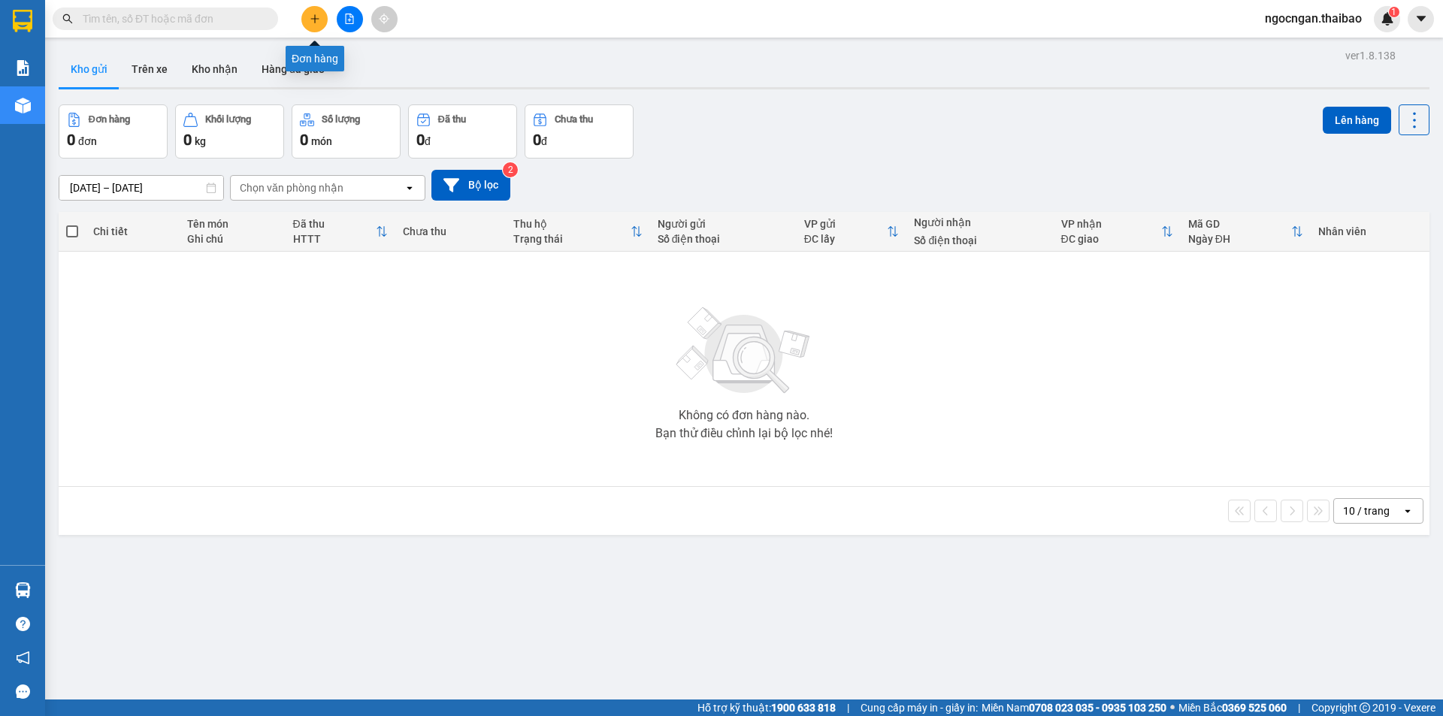
click at [305, 26] on button at bounding box center [314, 19] width 26 height 26
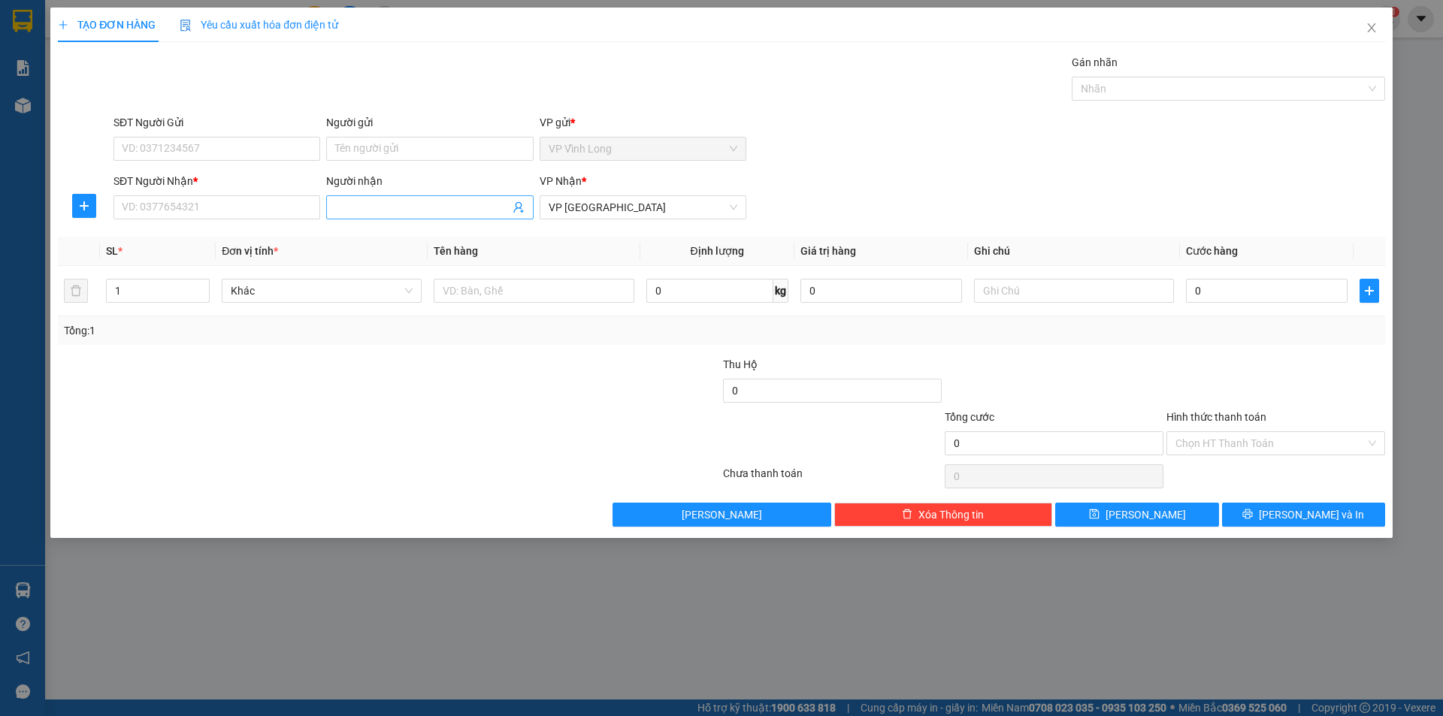
click at [386, 203] on input "Người nhận" at bounding box center [422, 207] width 174 height 17
drag, startPoint x: 386, startPoint y: 203, endPoint x: 259, endPoint y: 207, distance: 127.1
click at [259, 207] on input "SĐT Người Nhận *" at bounding box center [217, 207] width 207 height 24
paste input "0918444626"
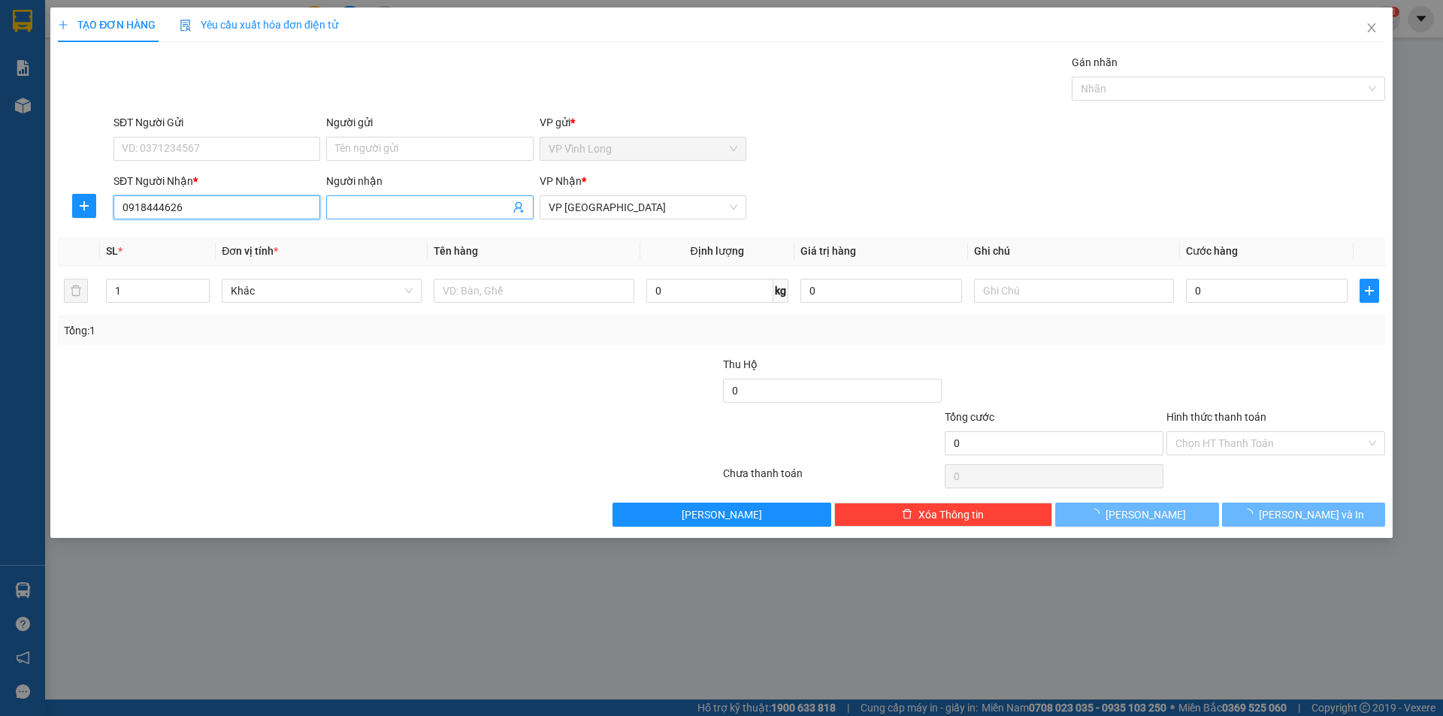
type input "0918444626"
click at [406, 201] on input "Người nhận" at bounding box center [422, 207] width 174 height 17
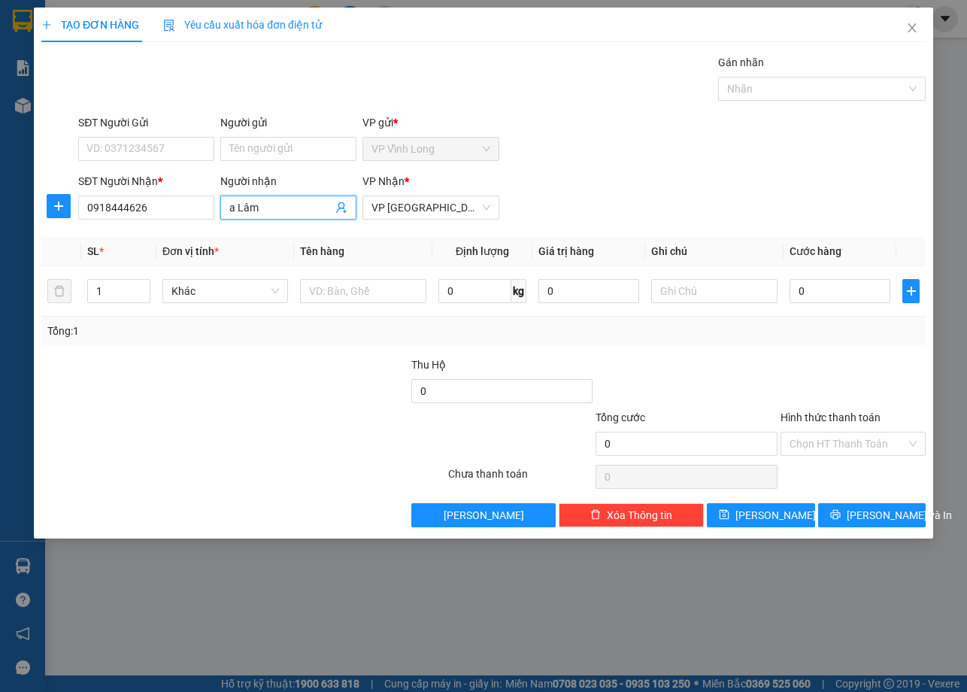
type input "a Lâm"
click at [287, 381] on div at bounding box center [317, 382] width 185 height 53
click at [317, 286] on input "text" at bounding box center [363, 291] width 126 height 24
type input "Tài liệu"
click at [627, 331] on div "Tổng: 1" at bounding box center [483, 330] width 872 height 17
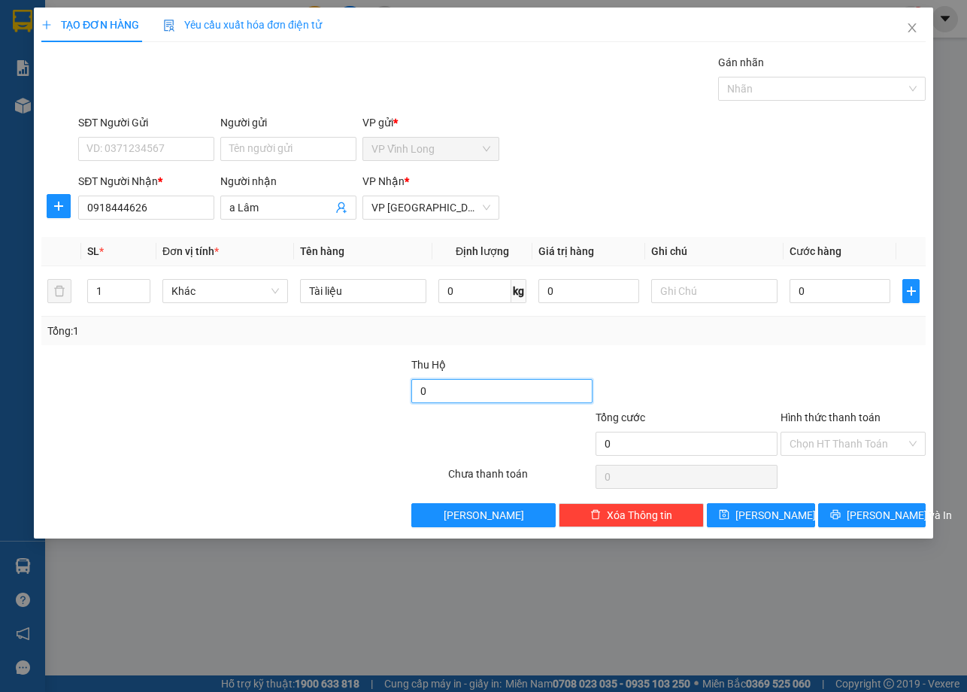
click at [523, 399] on input "0" at bounding box center [502, 391] width 182 height 24
click at [816, 300] on input "0" at bounding box center [839, 291] width 101 height 24
click at [761, 512] on span "Lưu" at bounding box center [775, 515] width 80 height 17
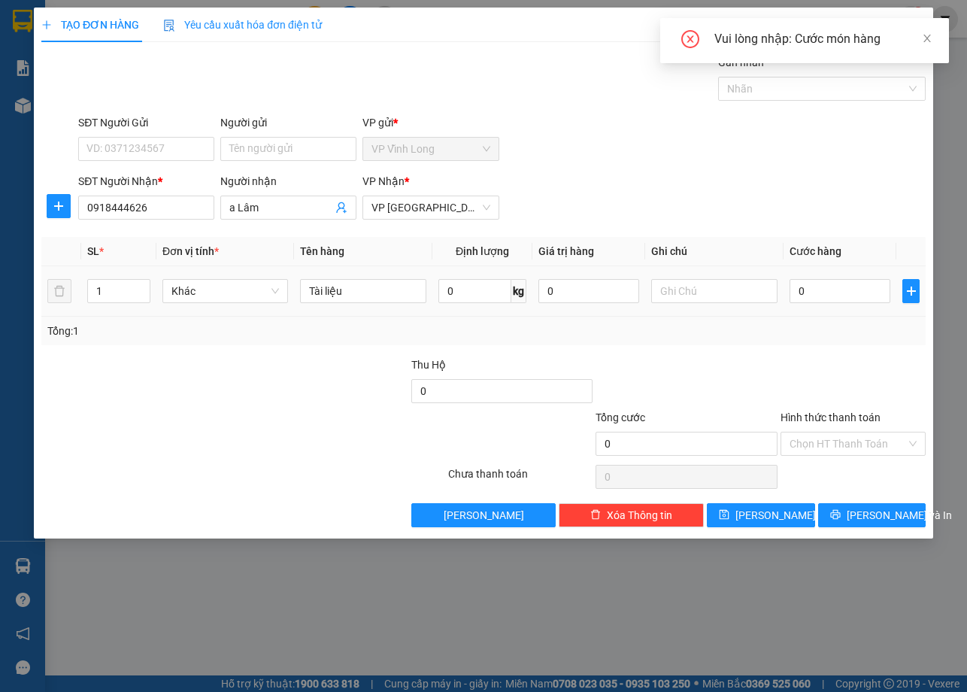
click at [792, 333] on div "Tổng: 1" at bounding box center [483, 330] width 872 height 17
click at [779, 507] on button "Lưu" at bounding box center [760, 515] width 107 height 24
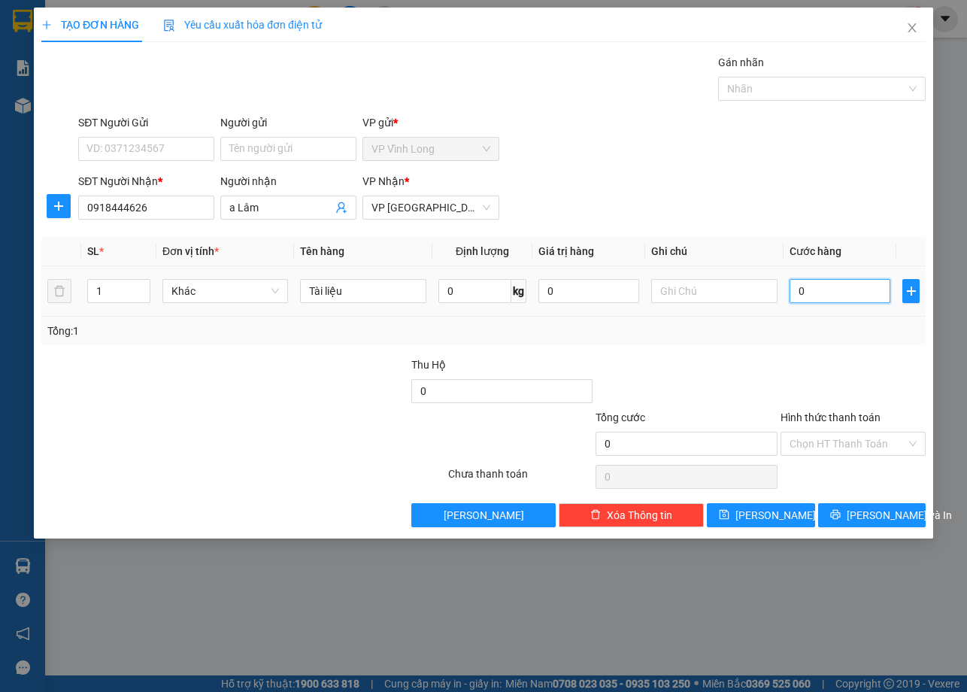
click at [823, 292] on input "0" at bounding box center [839, 291] width 101 height 24
type input "12"
type input "1"
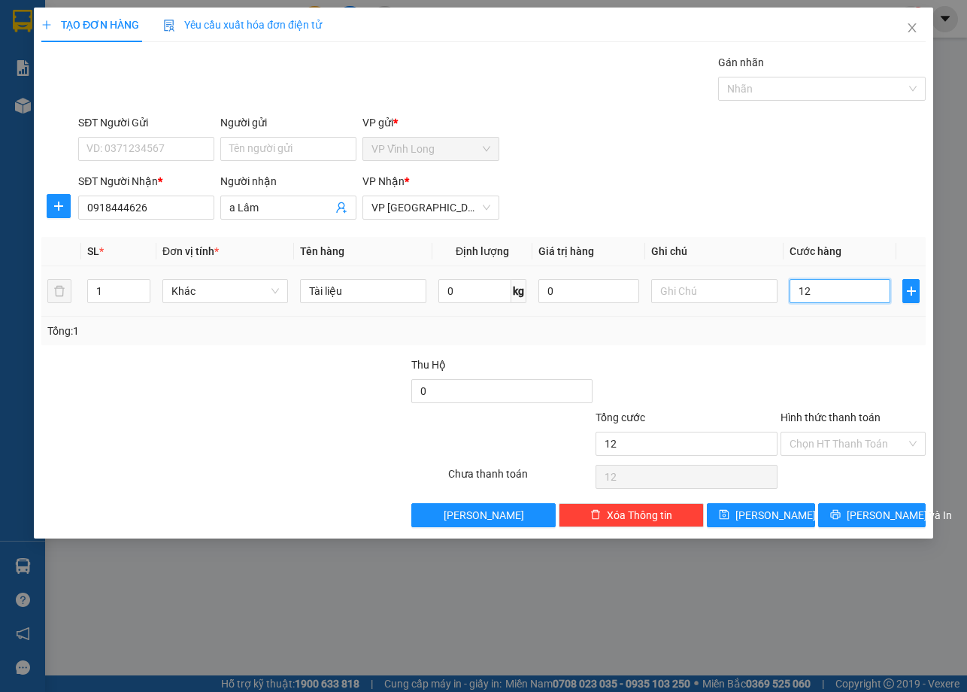
type input "1"
type input "0"
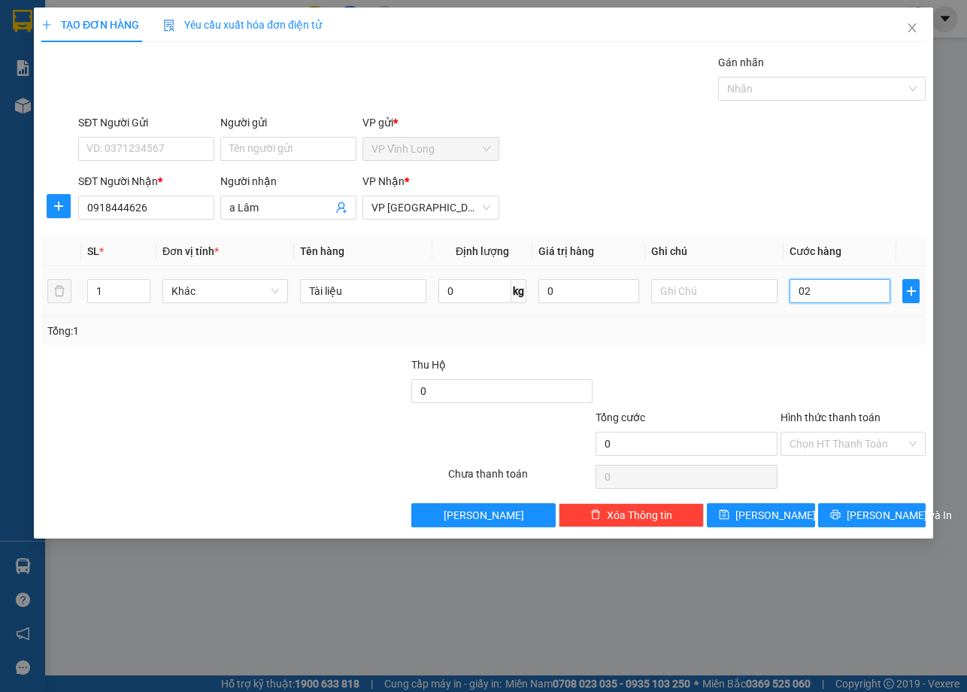
type input "020"
type input "20"
type input "02"
type input "2"
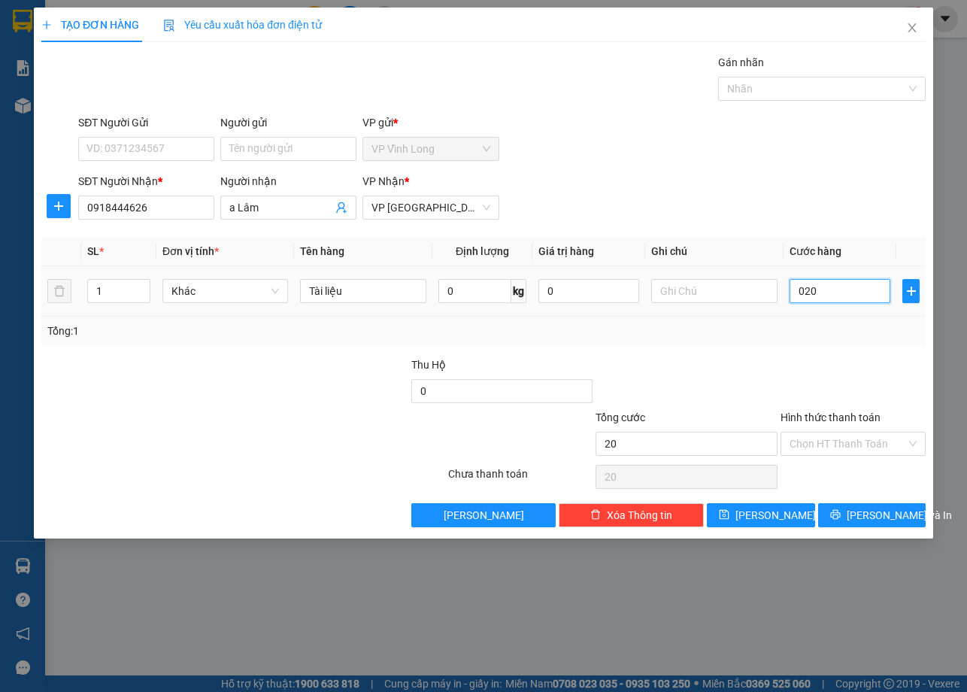
type input "2"
type input "0"
type input "02"
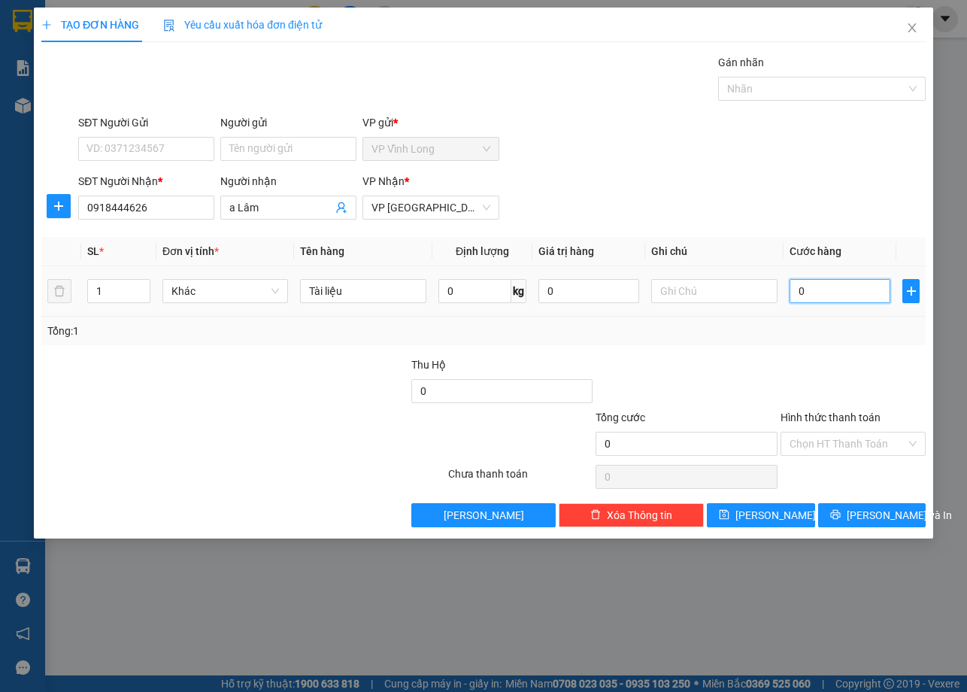
type input "2"
type input "2.000"
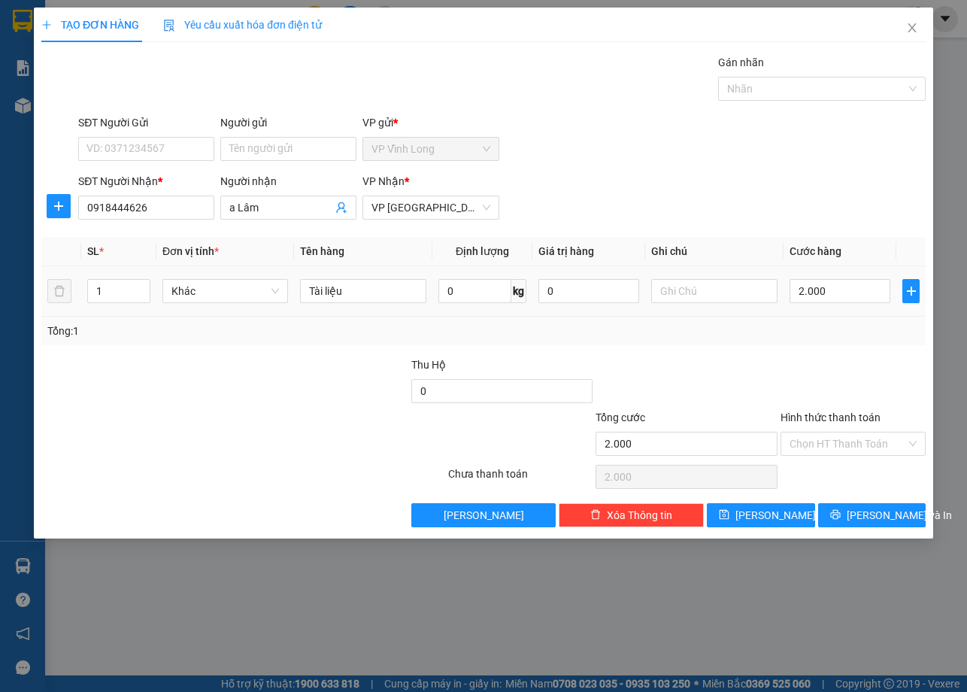
click at [863, 344] on div "Tổng: 1" at bounding box center [483, 330] width 884 height 29
click at [850, 292] on input "2.000" at bounding box center [839, 291] width 101 height 24
type input "0"
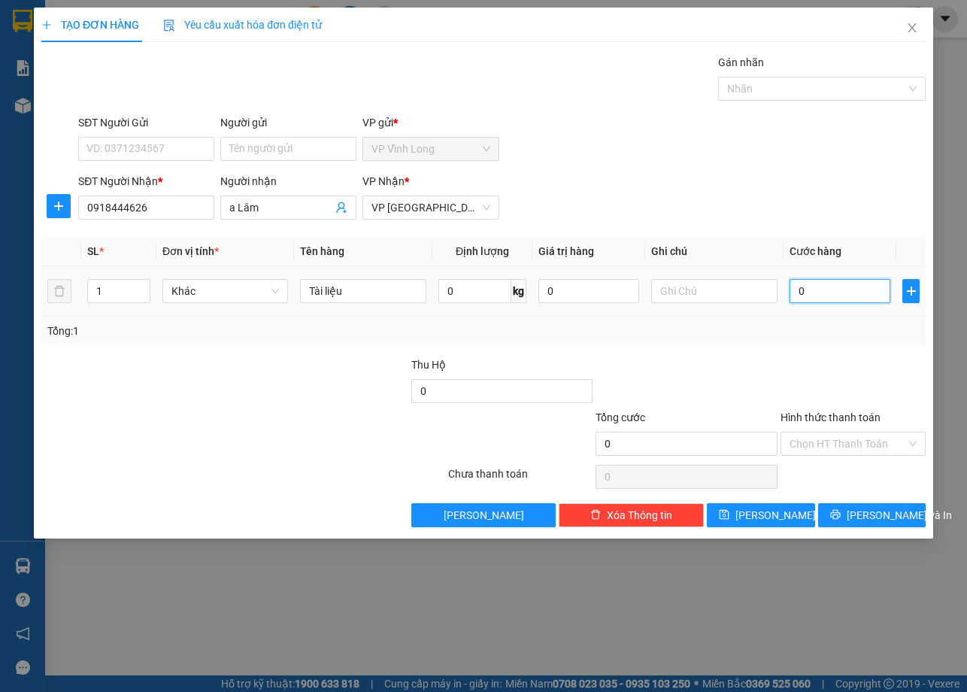
type input "02"
type input "2"
type input "020"
type input "20"
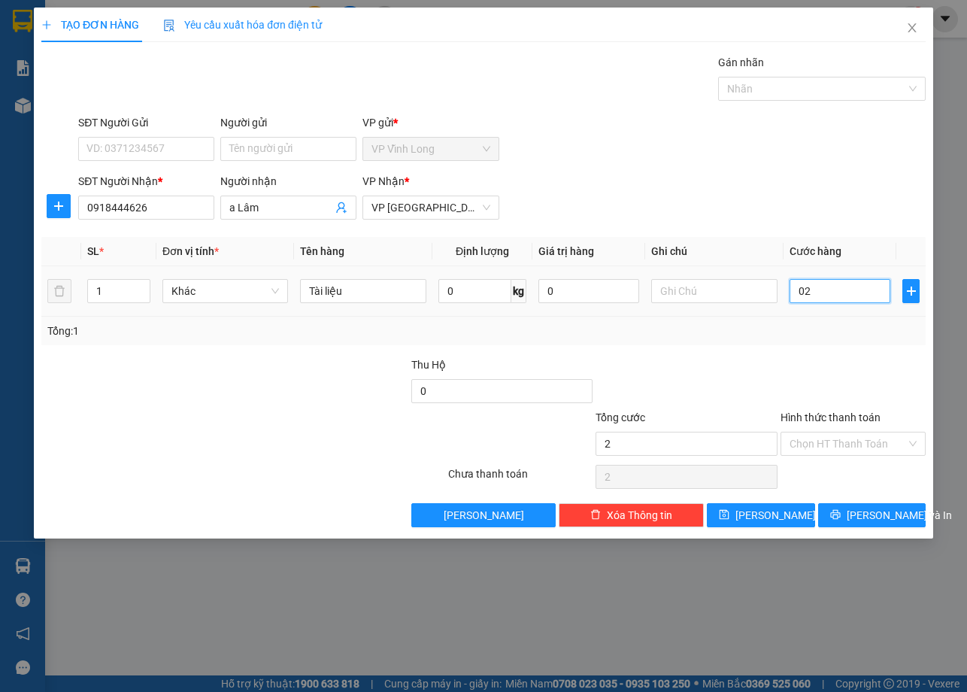
type input "20"
type input "20.000"
click at [802, 377] on div at bounding box center [853, 382] width 148 height 53
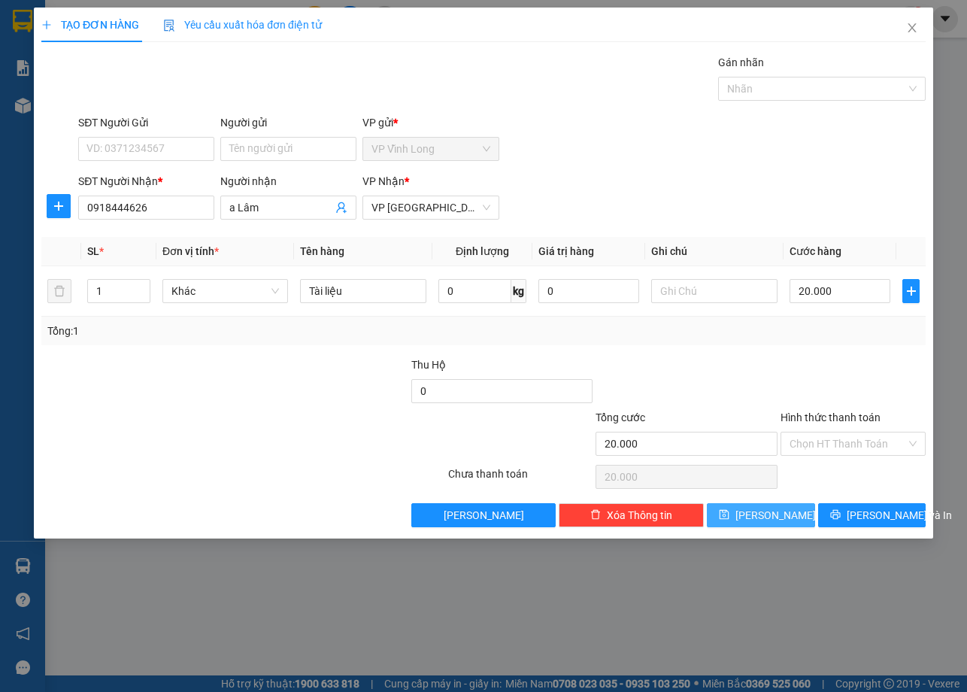
click at [779, 509] on button "Lưu" at bounding box center [760, 515] width 107 height 24
type input "0"
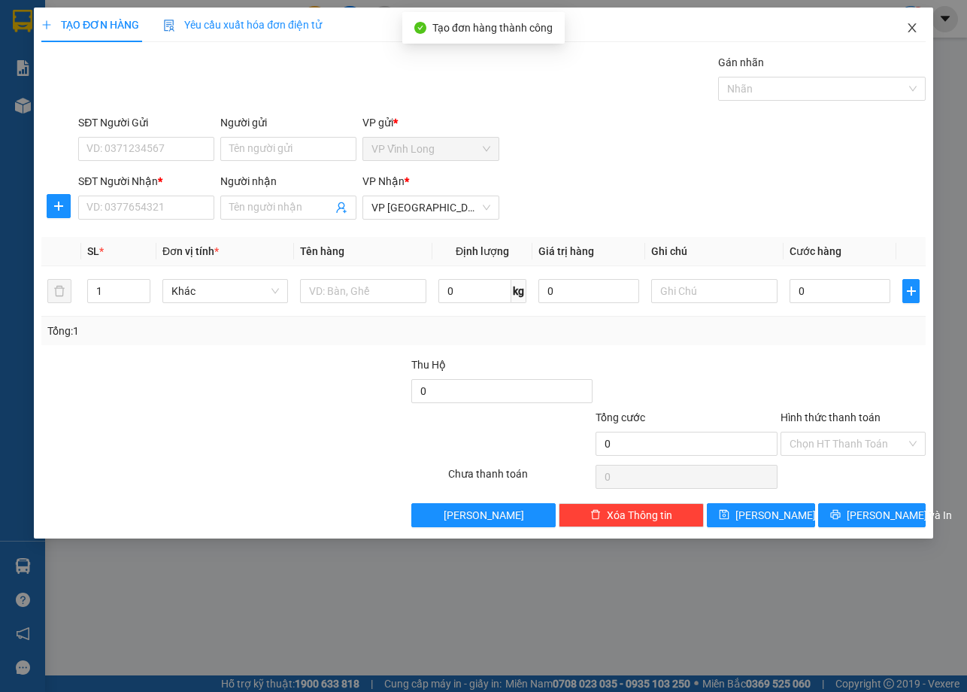
click at [913, 29] on span "Close" at bounding box center [912, 29] width 42 height 42
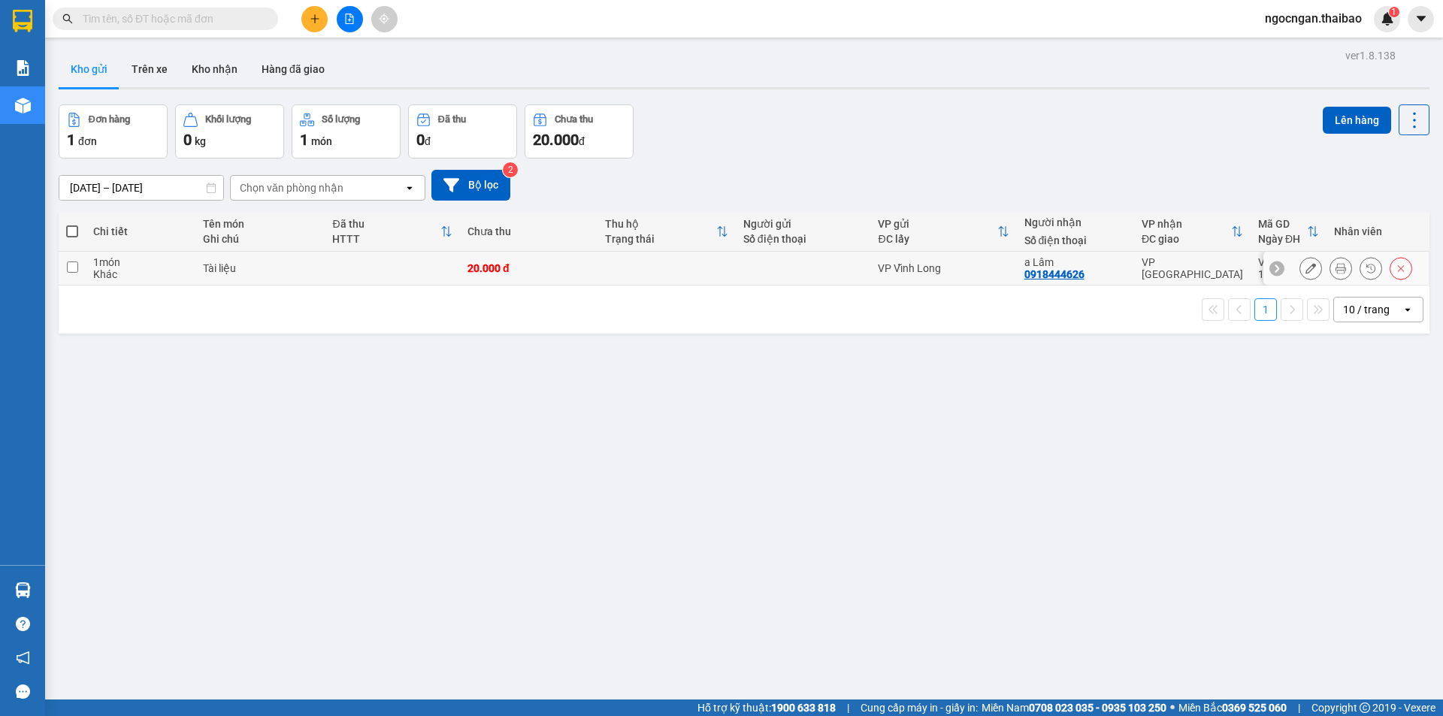
click at [72, 266] on input "checkbox" at bounding box center [72, 267] width 11 height 11
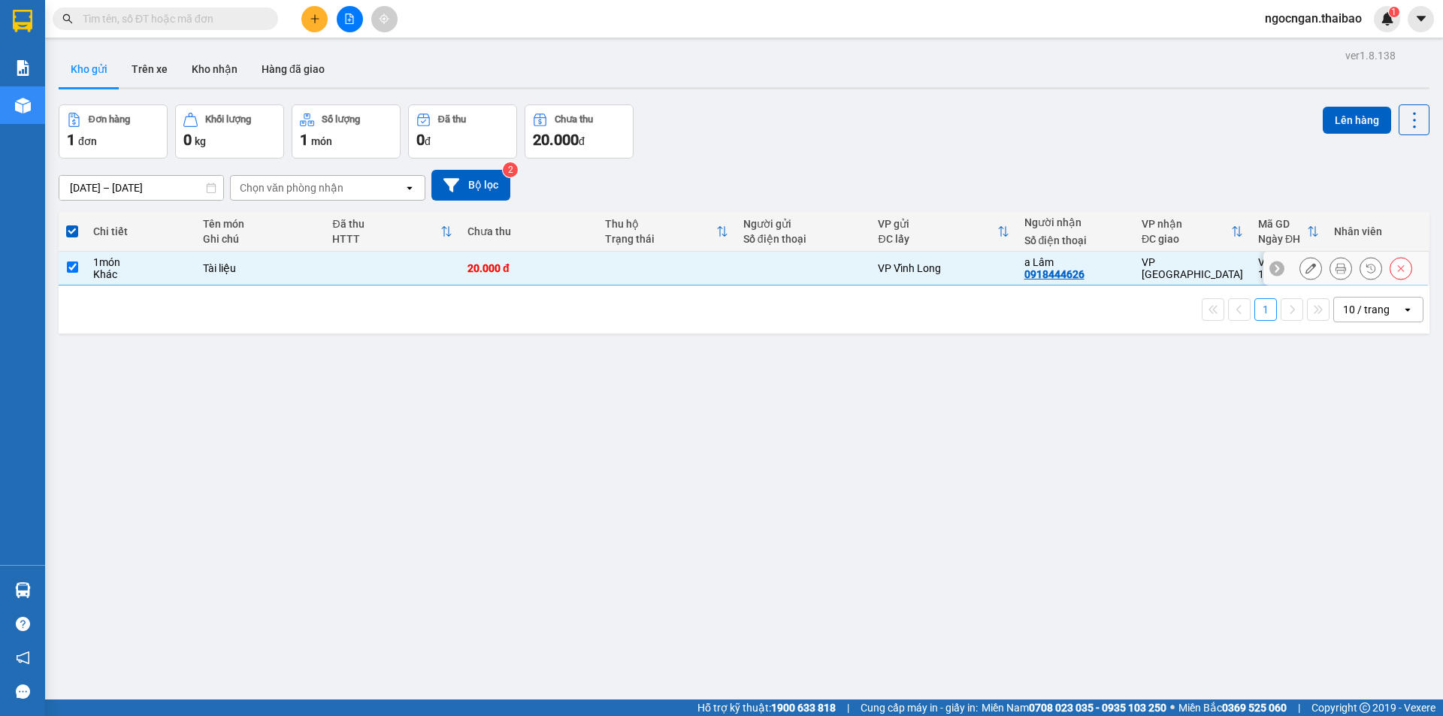
click at [72, 266] on input "checkbox" at bounding box center [72, 267] width 11 height 11
checkbox input "false"
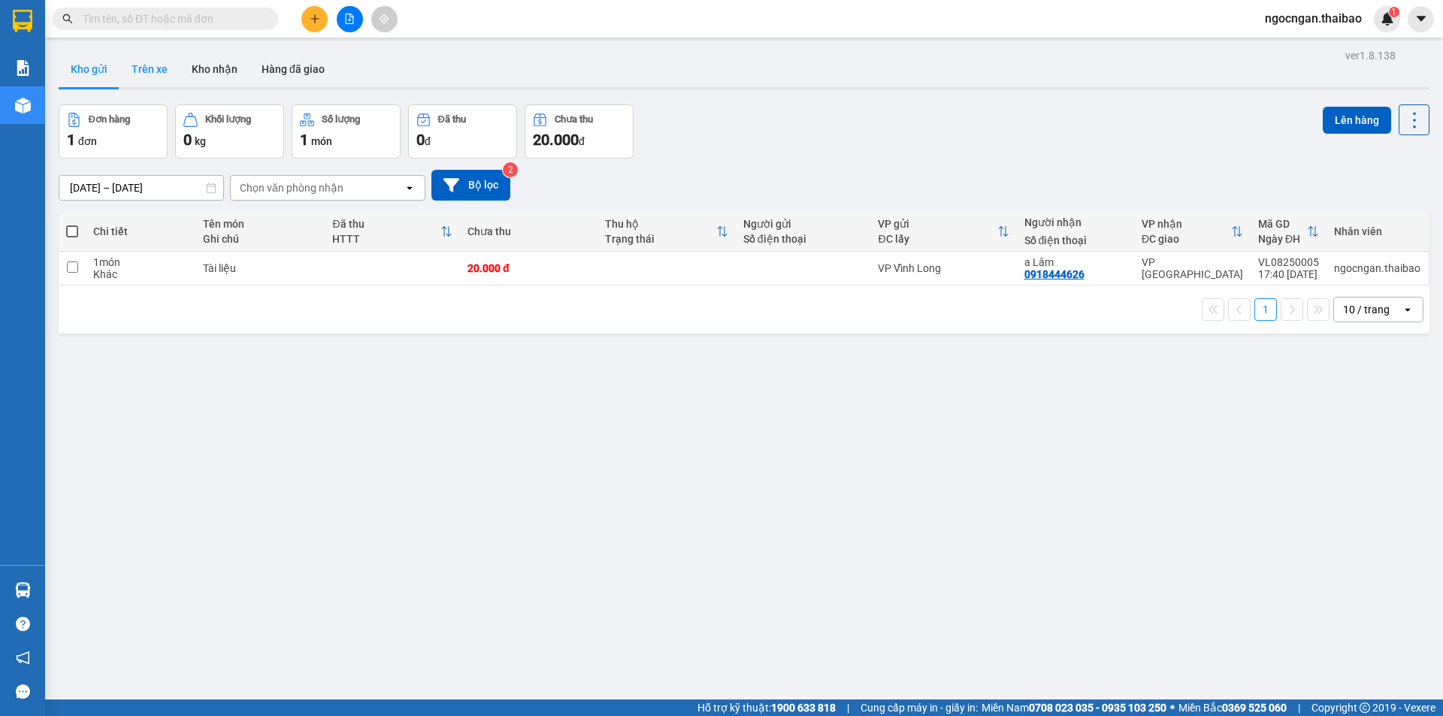
click at [151, 80] on button "Trên xe" at bounding box center [150, 69] width 60 height 36
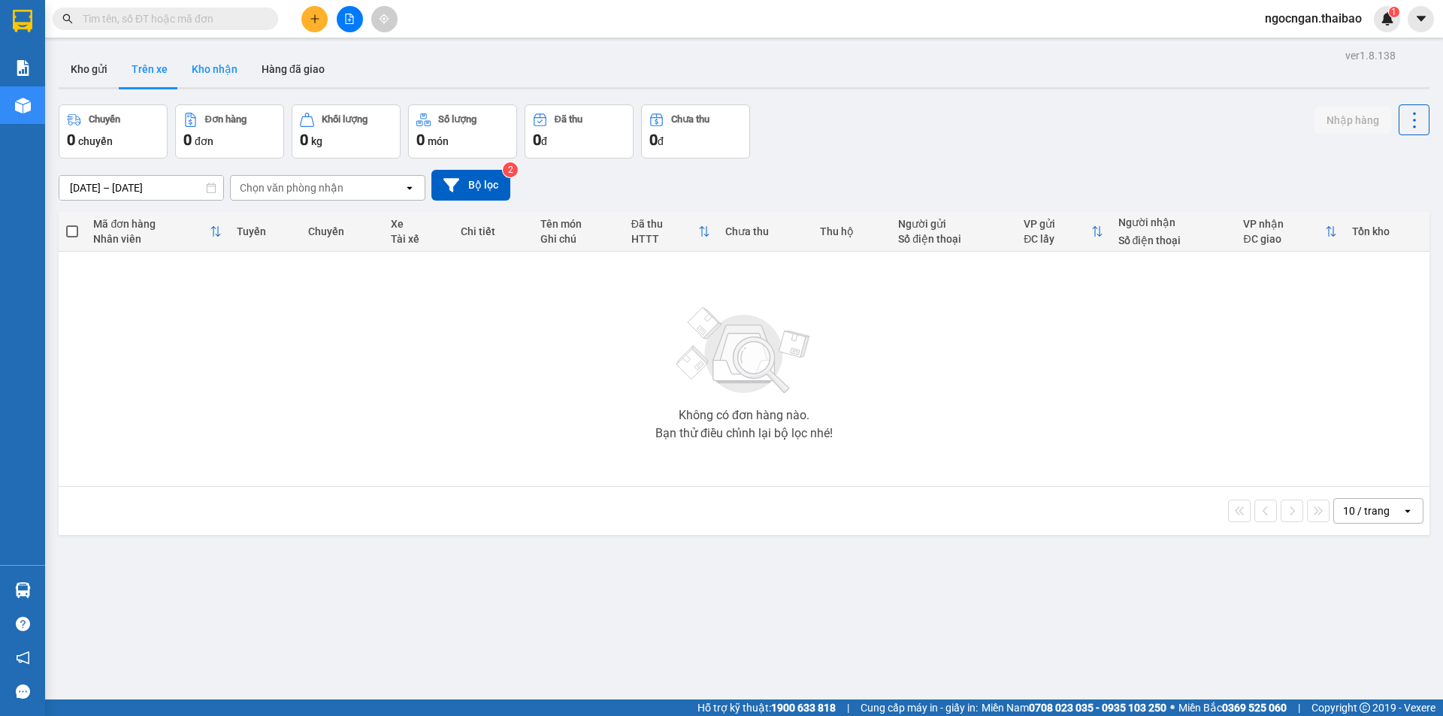
click at [198, 78] on button "Kho nhận" at bounding box center [215, 69] width 70 height 36
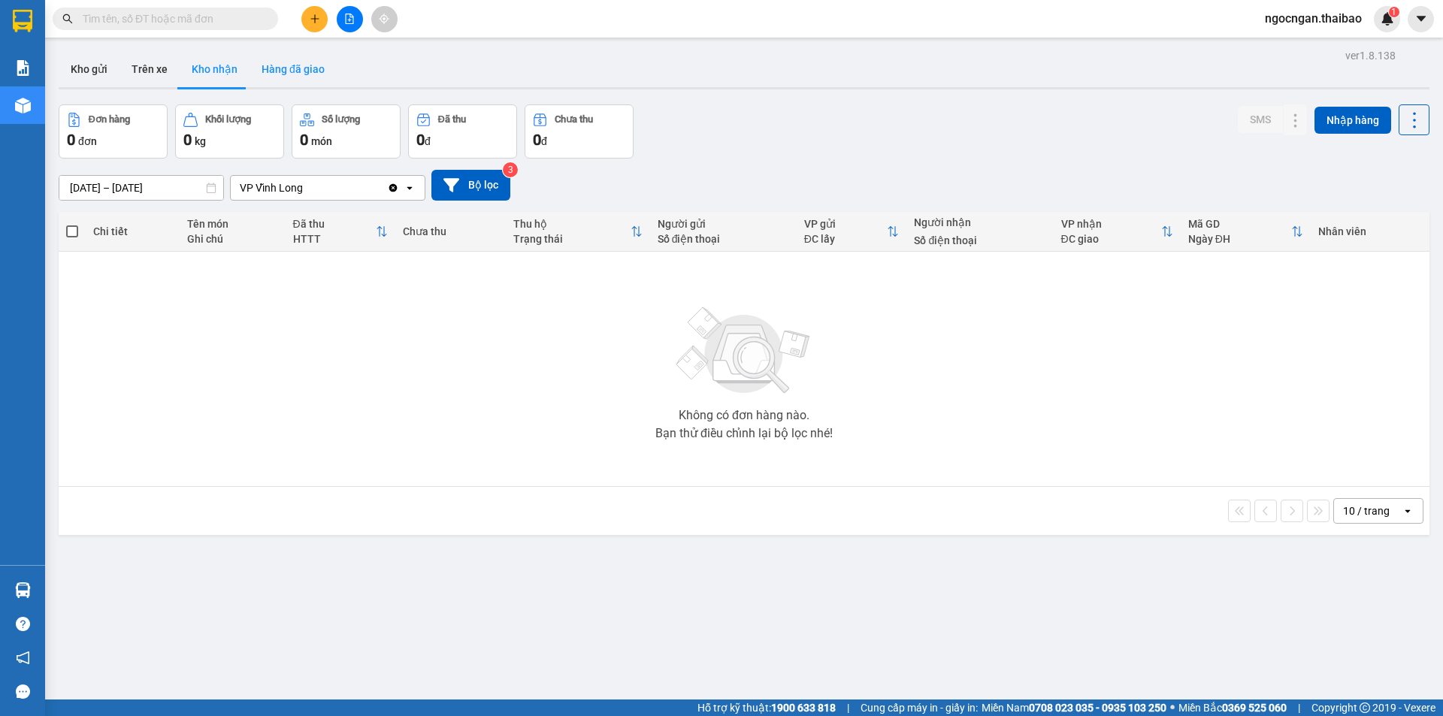
click at [301, 78] on button "Hàng đã giao" at bounding box center [293, 69] width 87 height 36
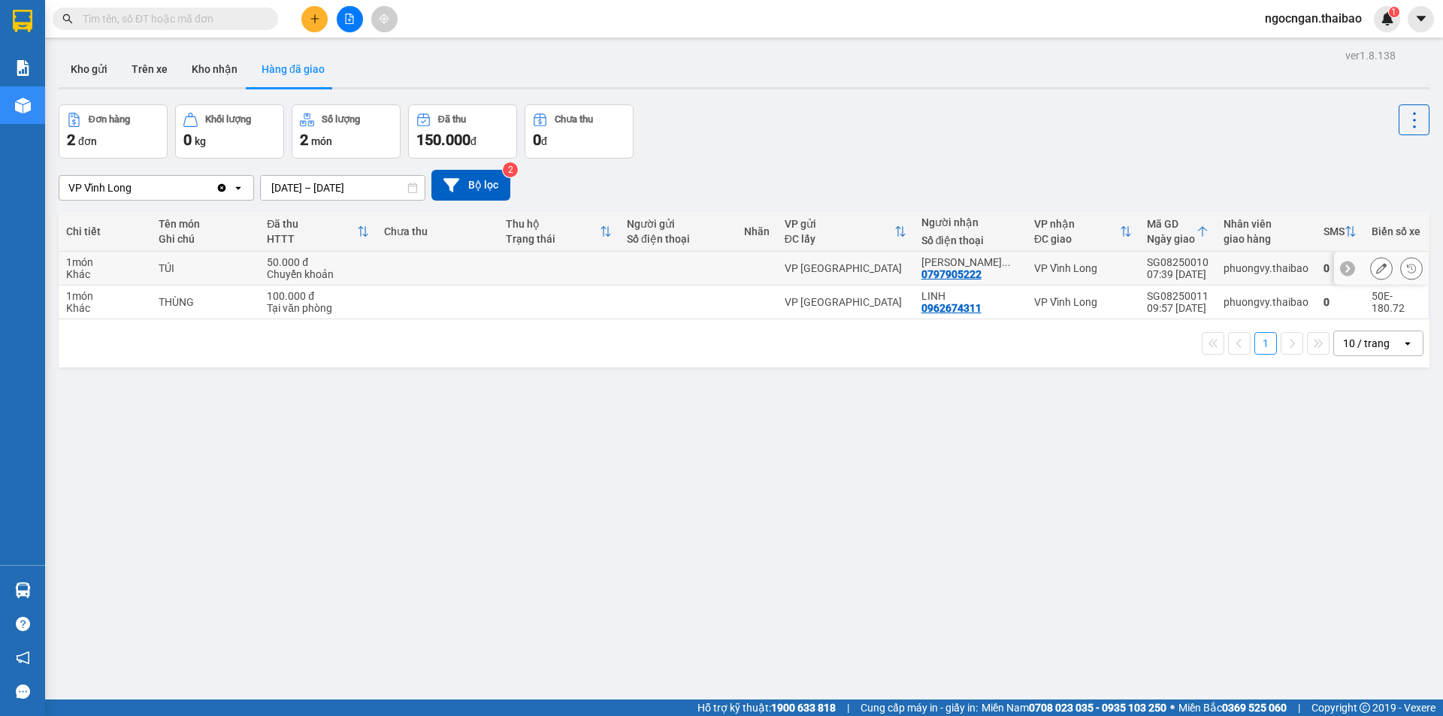
click at [528, 263] on td at bounding box center [559, 269] width 122 height 34
click at [207, 410] on div "ver 1.8.138 Kho gửi Trên xe Kho nhận Hàng đã giao Đơn hàng 2 đơn Khối lượng 0 k…" at bounding box center [744, 403] width 1383 height 716
click at [238, 349] on div "1 10 / trang open" at bounding box center [744, 344] width 1359 height 26
click at [87, 76] on button "Kho gửi" at bounding box center [89, 69] width 61 height 36
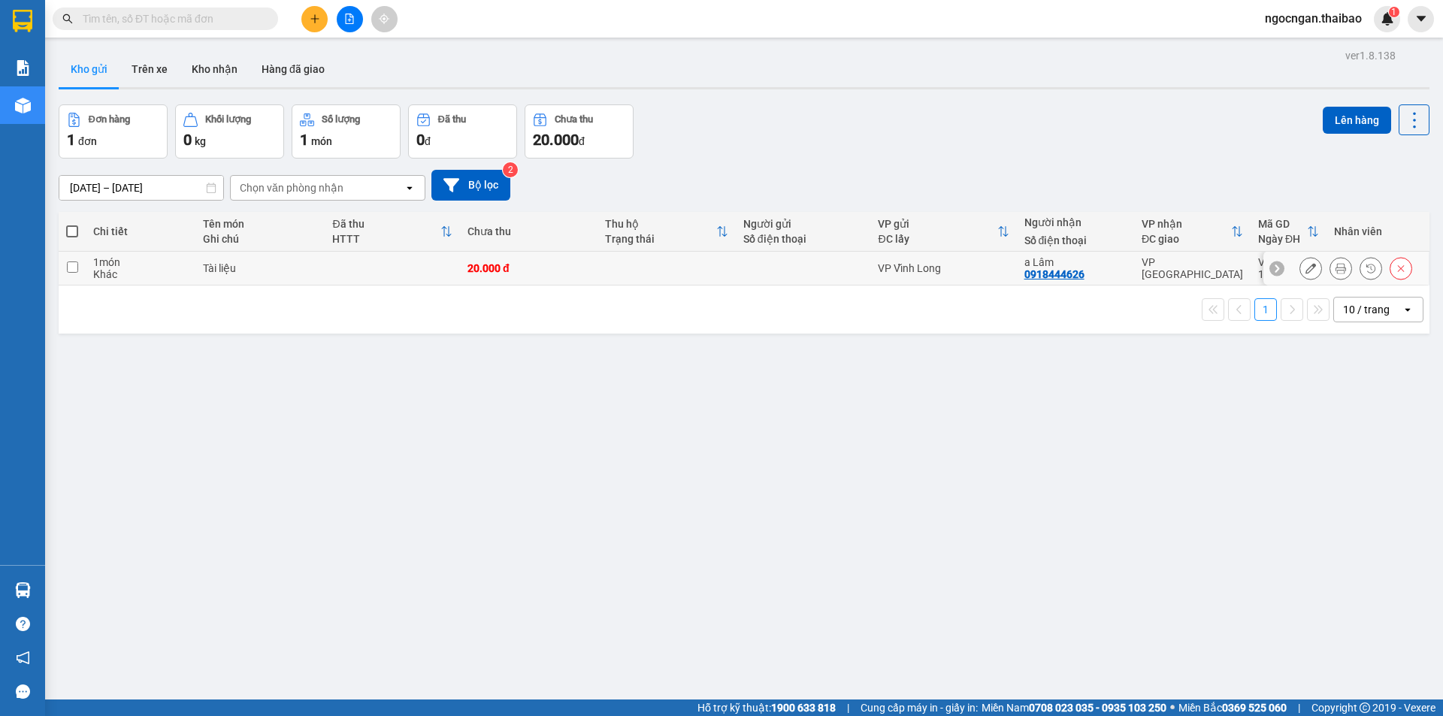
click at [155, 260] on div "1 món" at bounding box center [140, 262] width 95 height 12
checkbox input "true"
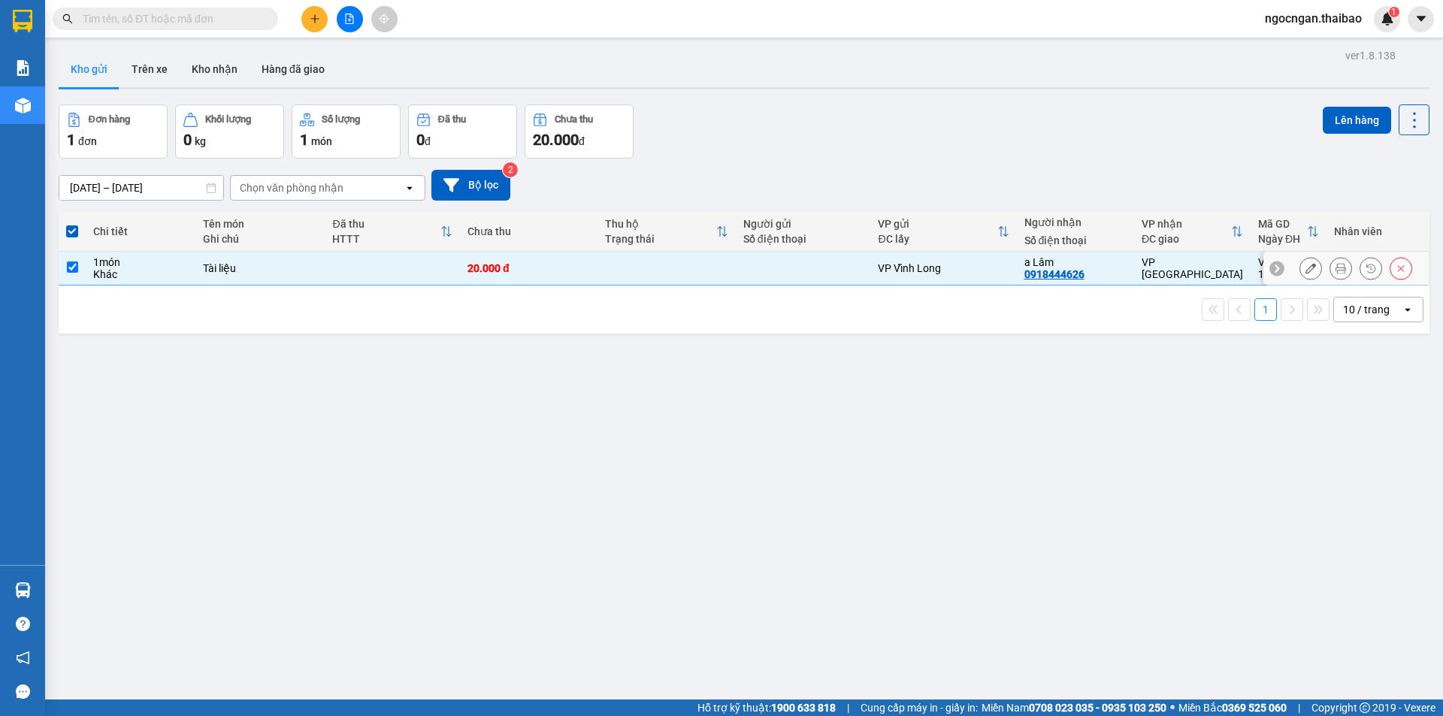
click at [1306, 264] on icon at bounding box center [1311, 268] width 11 height 11
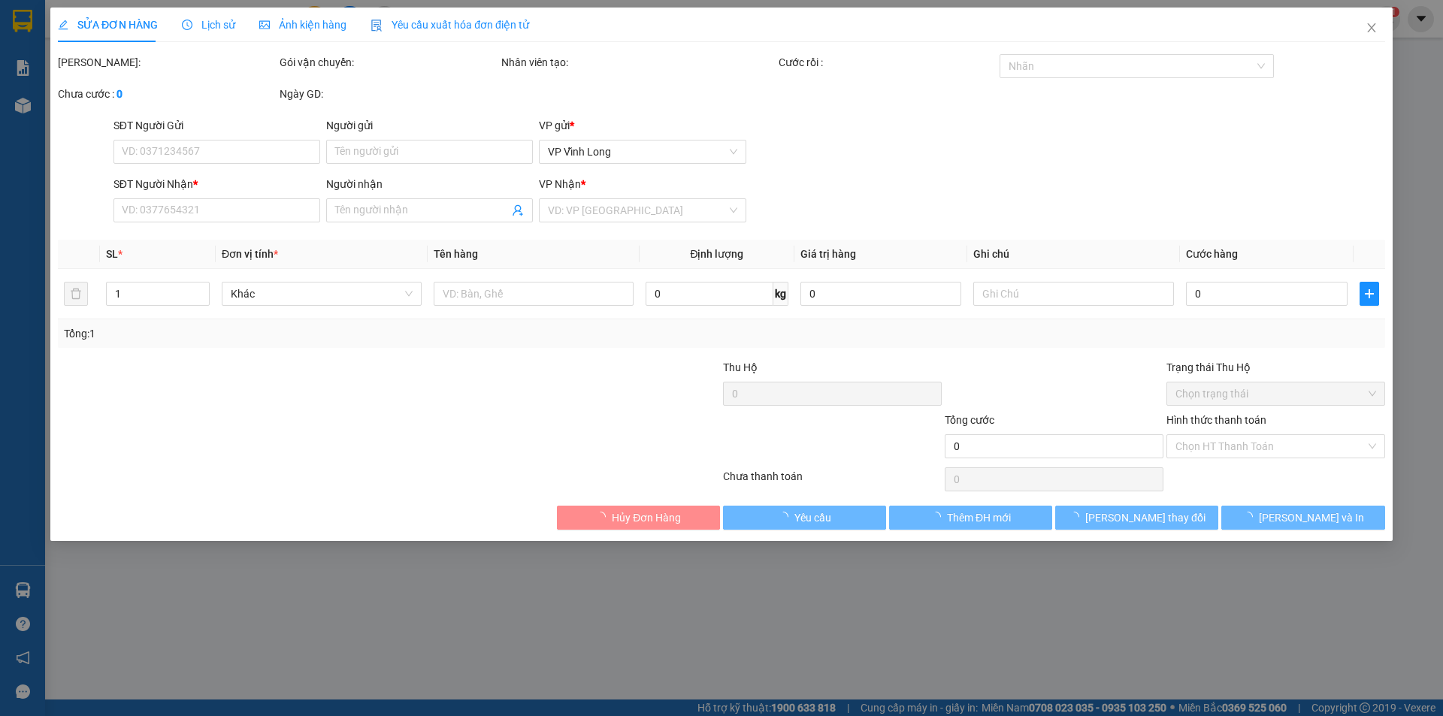
type input "0918444626"
type input "a Lâm"
type input "20.000"
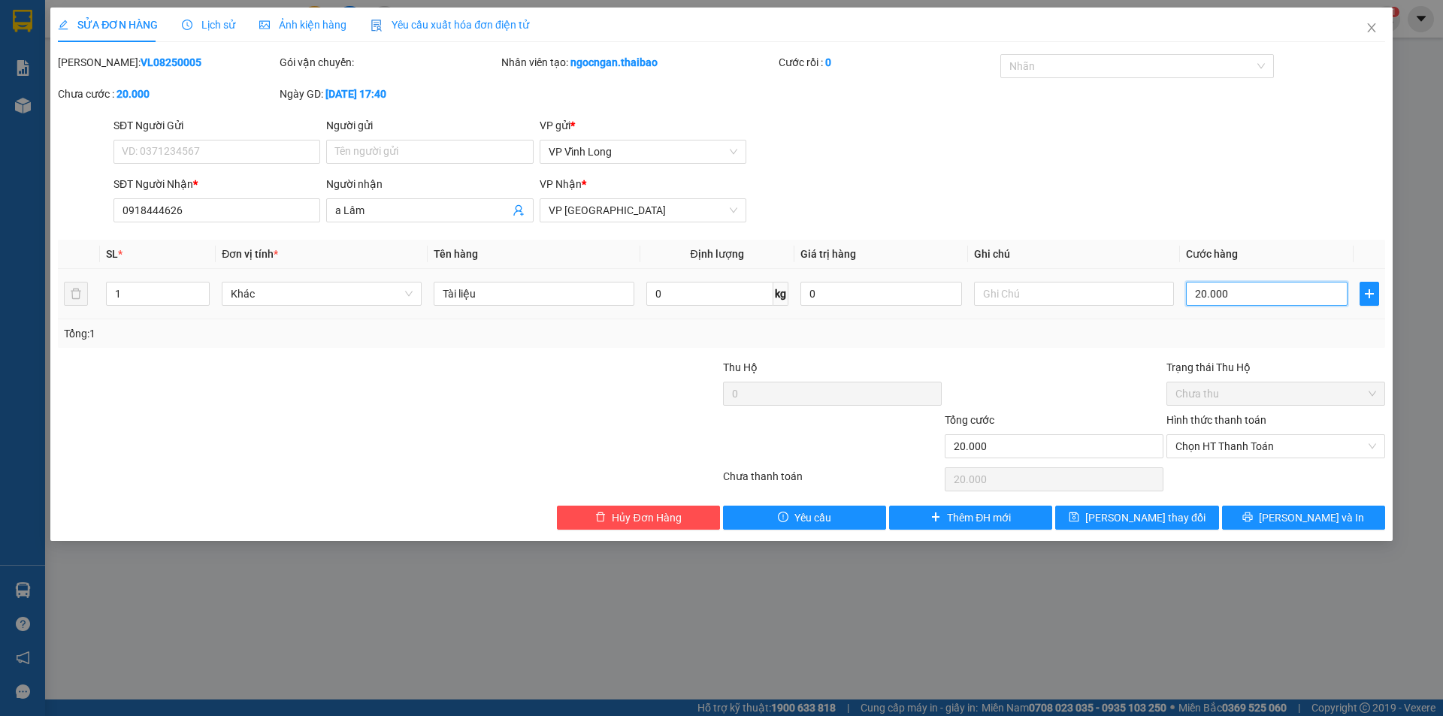
click at [1215, 286] on input "20.000" at bounding box center [1267, 294] width 162 height 24
type input "5"
type input "50"
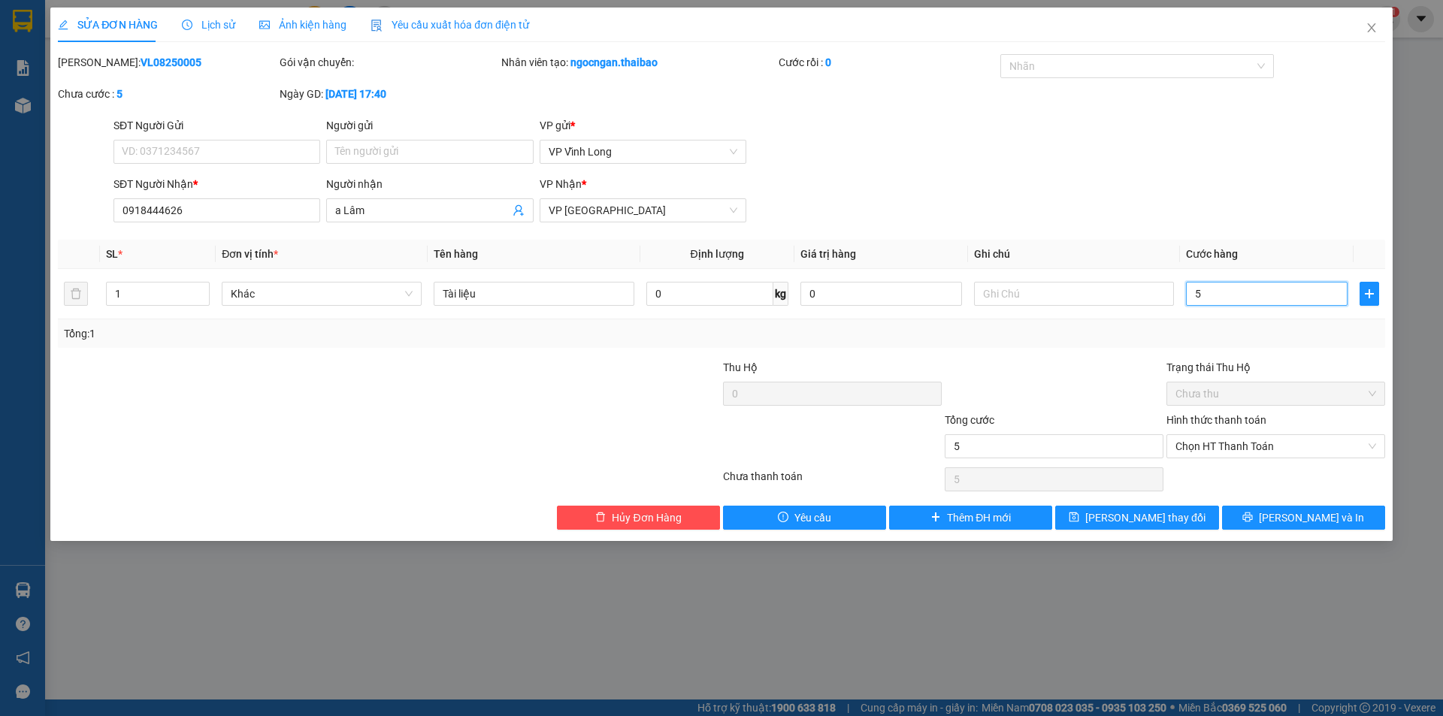
type input "50"
type input "50.000"
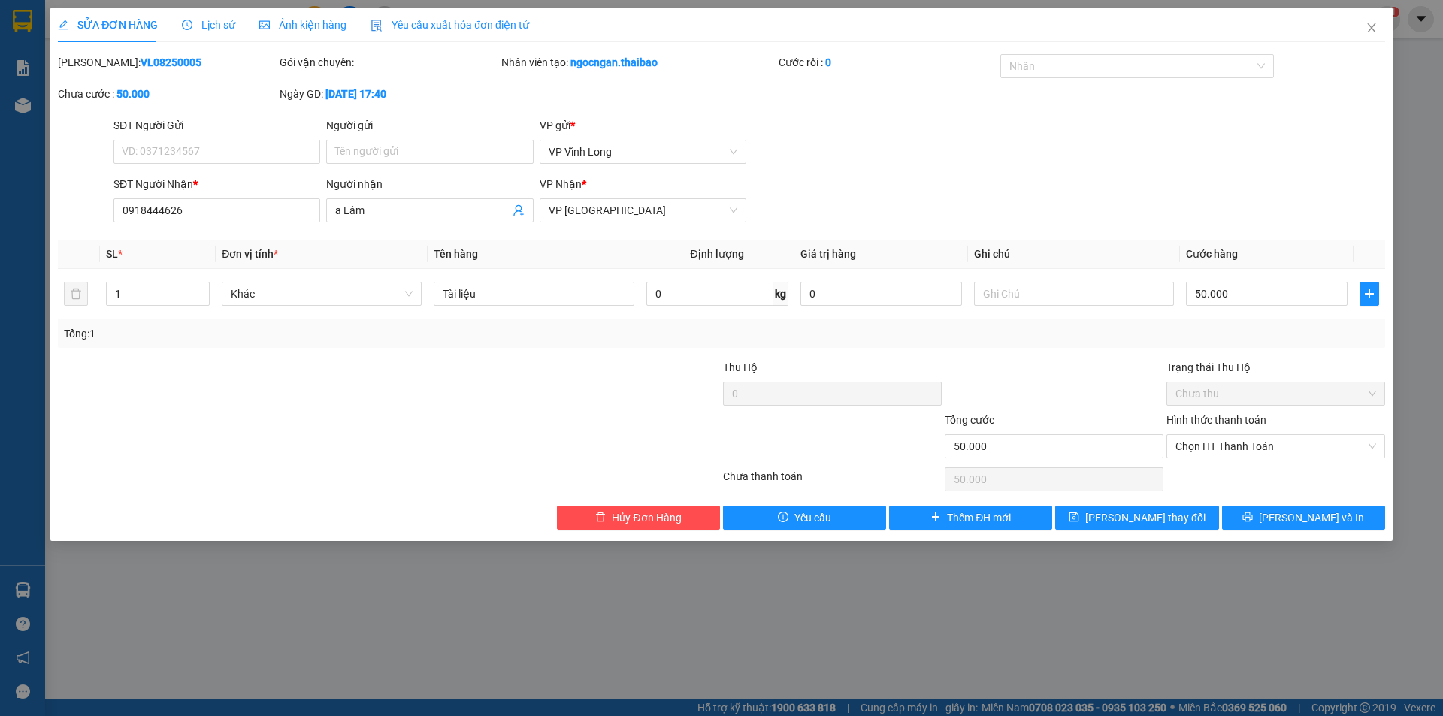
click at [1193, 336] on div "Tổng: 1" at bounding box center [721, 333] width 1315 height 17
click at [1287, 510] on button "Lưu và In" at bounding box center [1303, 518] width 163 height 24
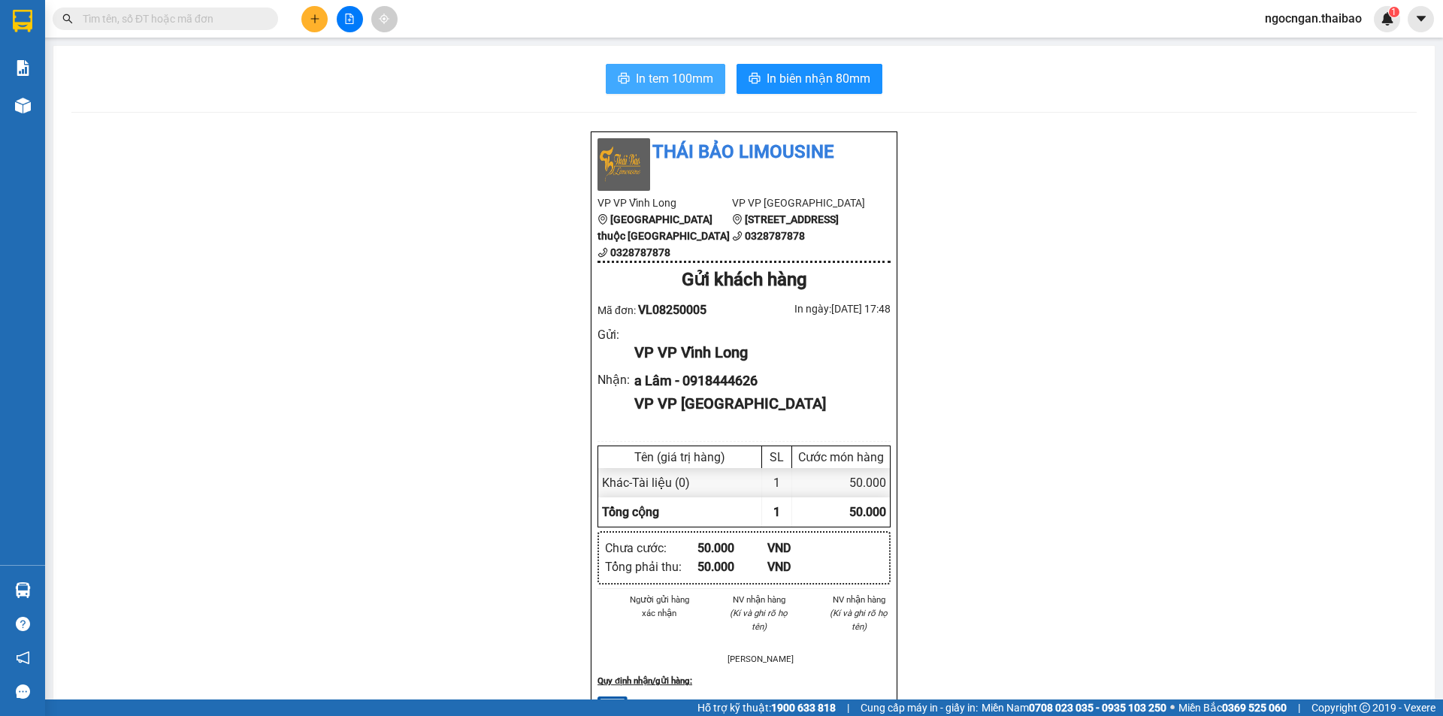
click at [688, 75] on span "In tem 100mm" at bounding box center [674, 78] width 77 height 19
click at [671, 73] on span "In tem 100mm" at bounding box center [674, 78] width 77 height 19
click at [781, 77] on span "In biên nhận 80mm" at bounding box center [819, 78] width 104 height 19
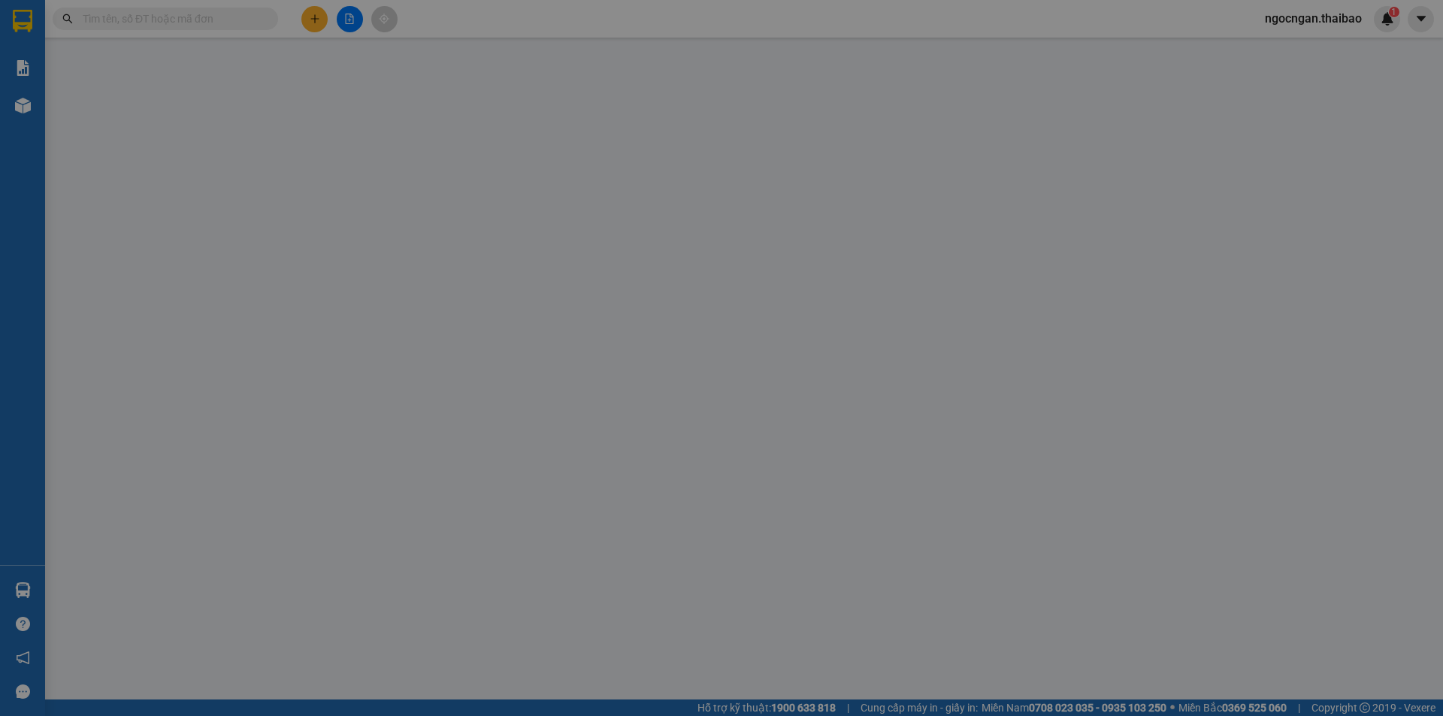
type input "0918444626"
type input "a Lâm"
type input "50.000"
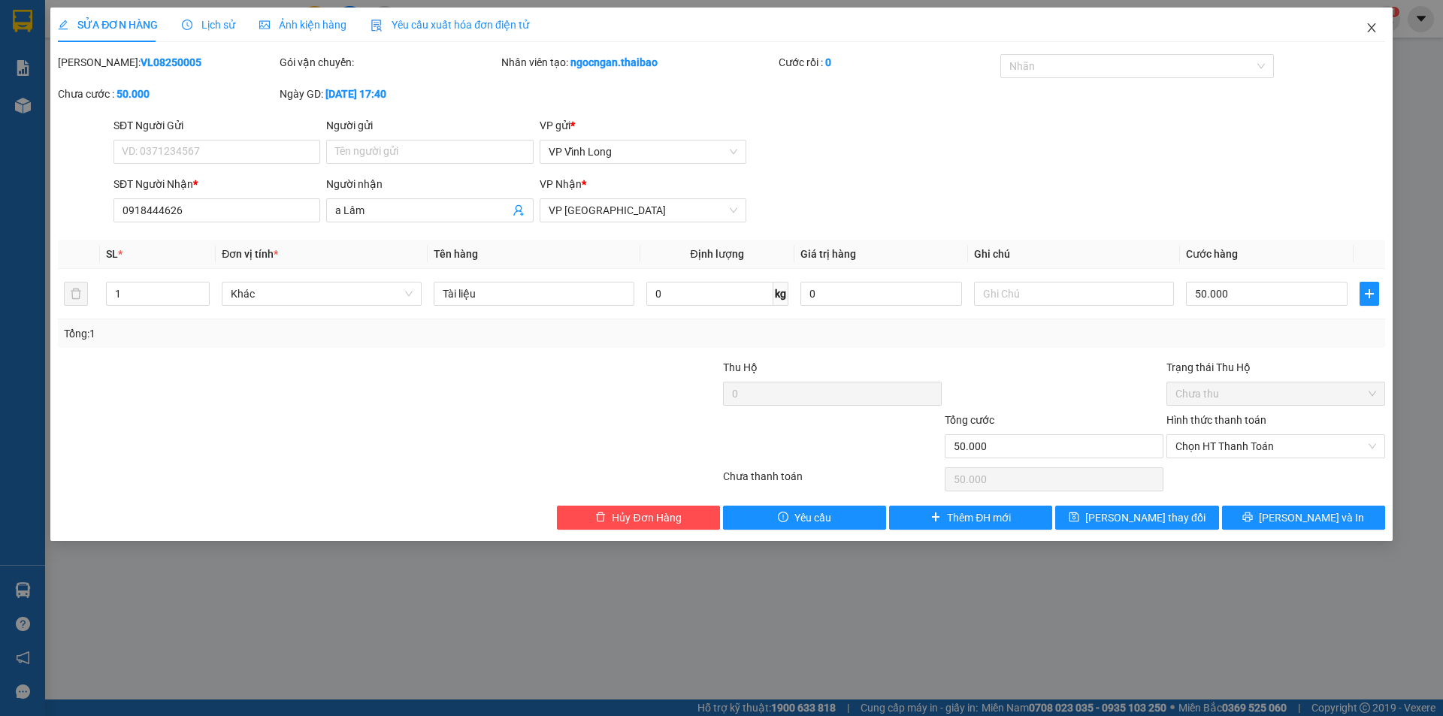
click at [1373, 31] on icon "close" at bounding box center [1372, 28] width 12 height 12
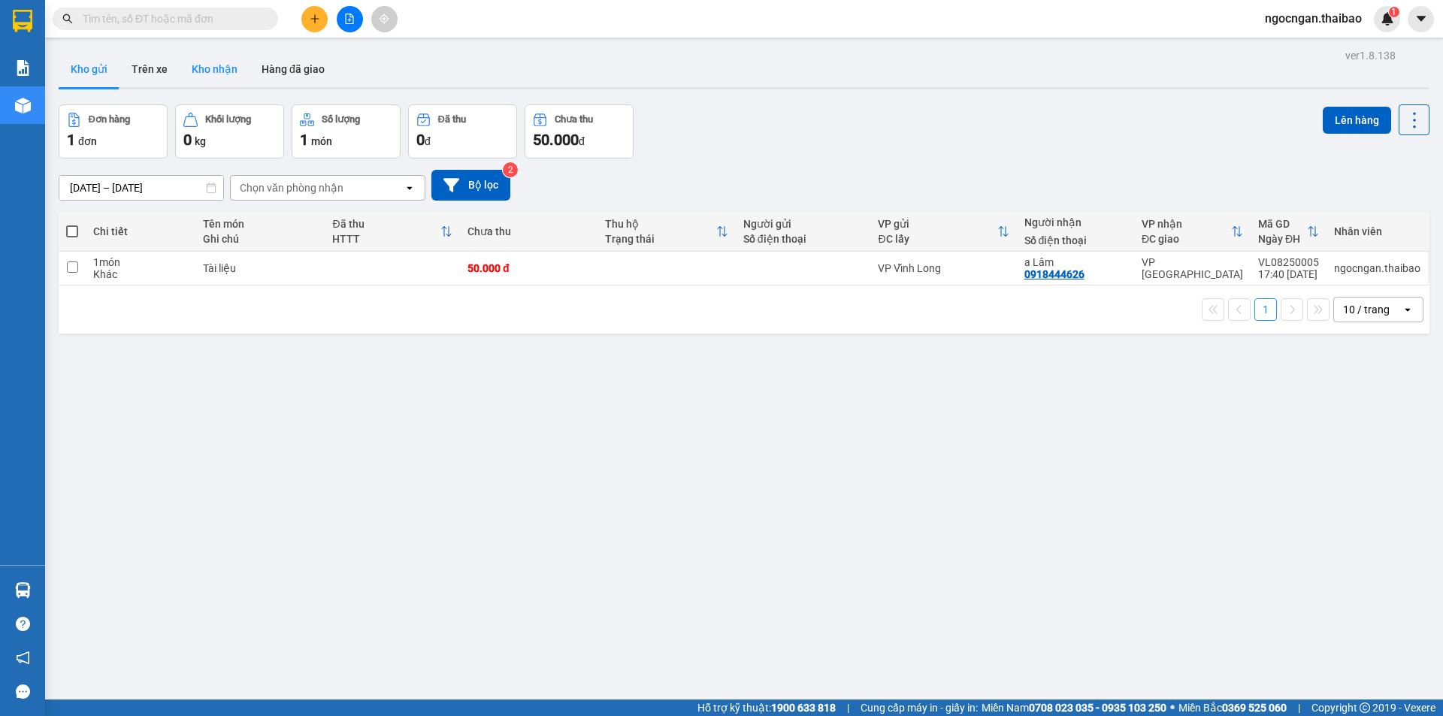
click at [226, 68] on button "Kho nhận" at bounding box center [215, 69] width 70 height 36
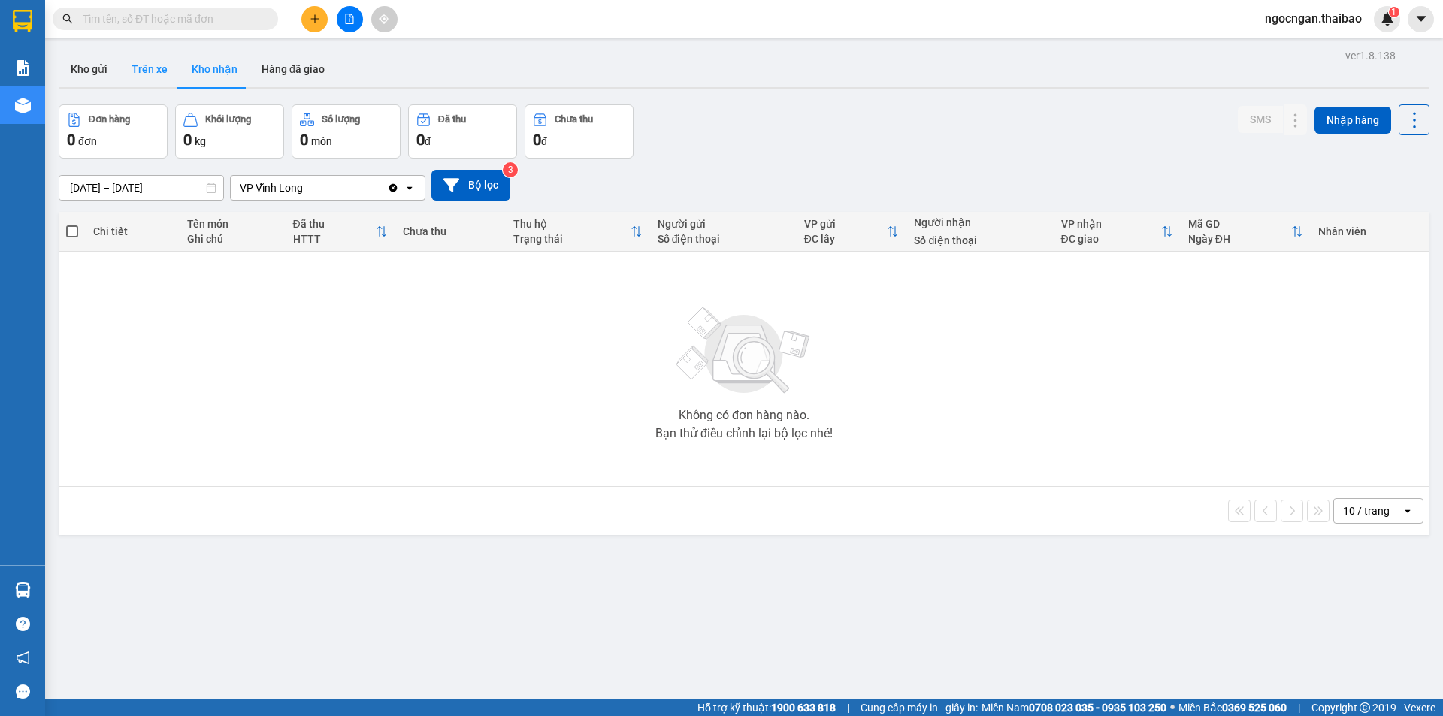
click at [156, 77] on button "Trên xe" at bounding box center [150, 69] width 60 height 36
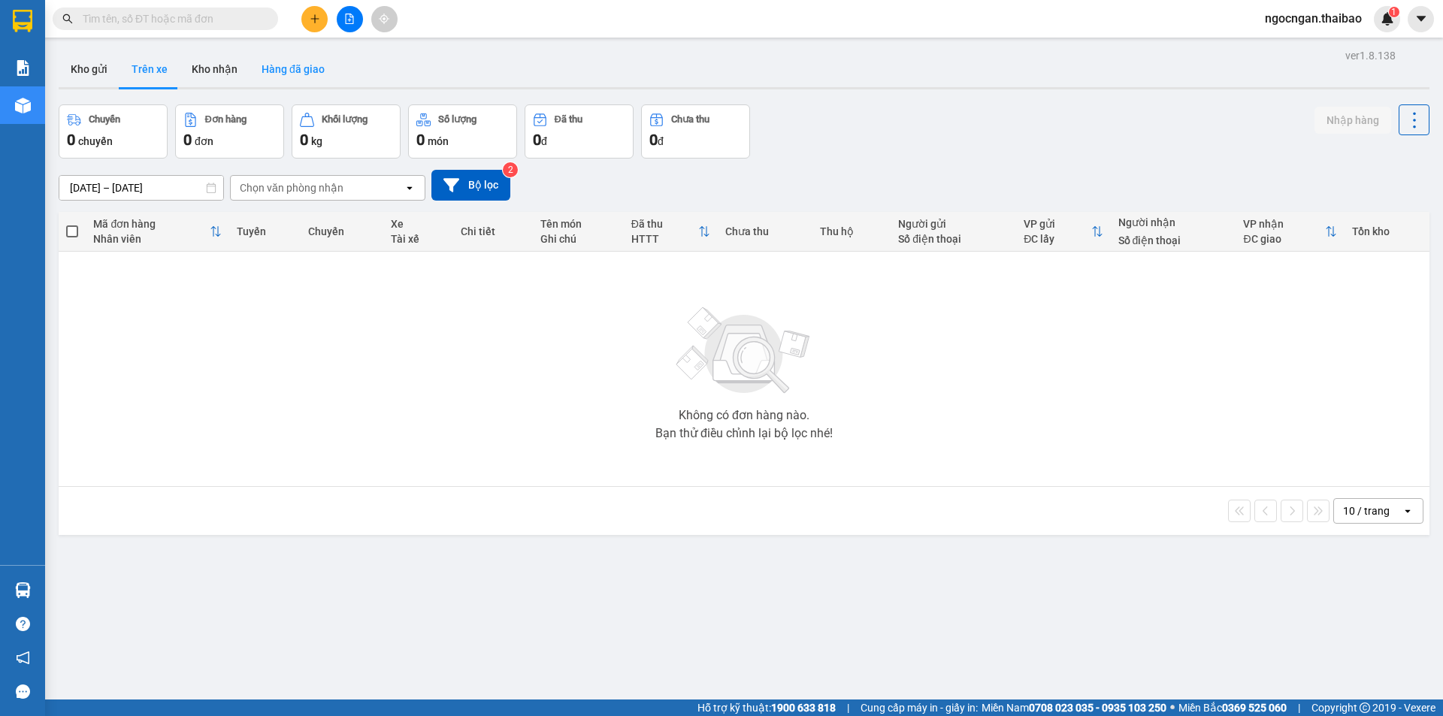
click at [268, 74] on button "Hàng đã giao" at bounding box center [293, 69] width 87 height 36
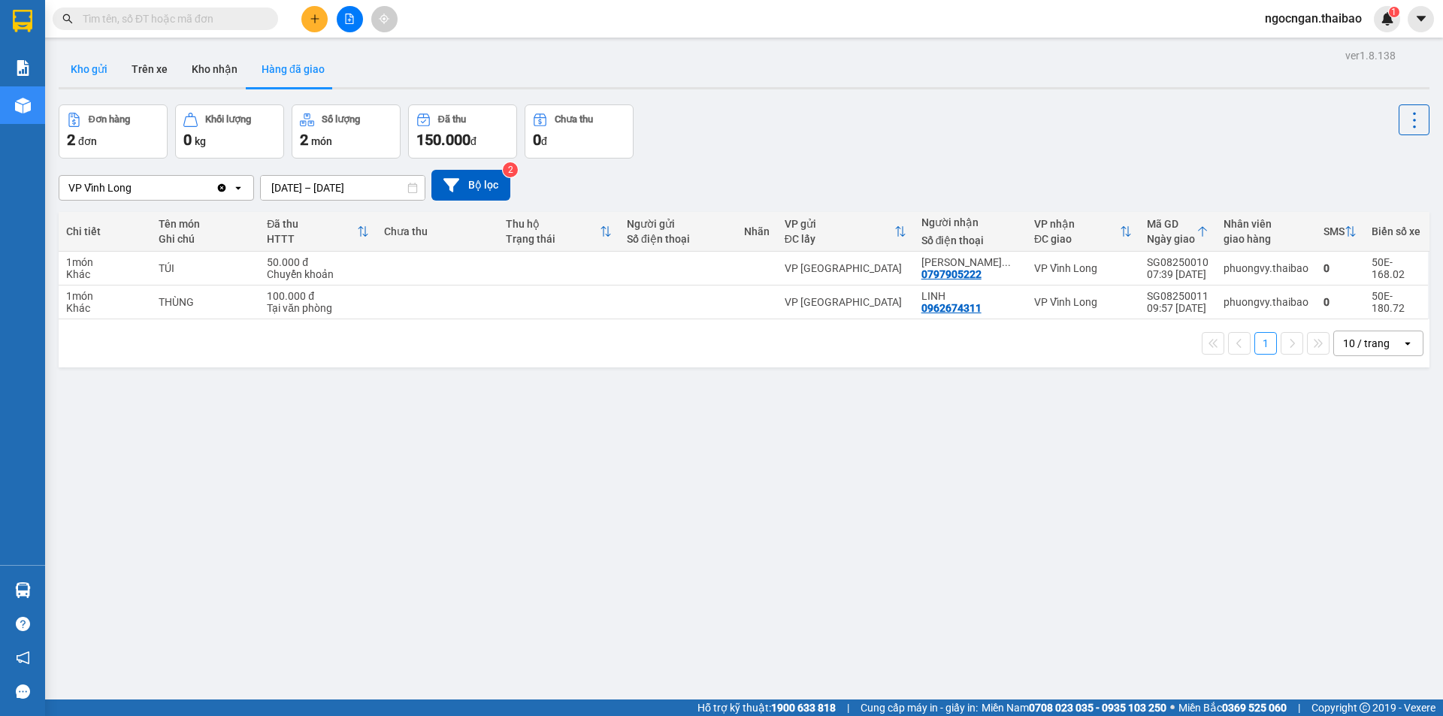
click at [100, 65] on button "Kho gửi" at bounding box center [89, 69] width 61 height 36
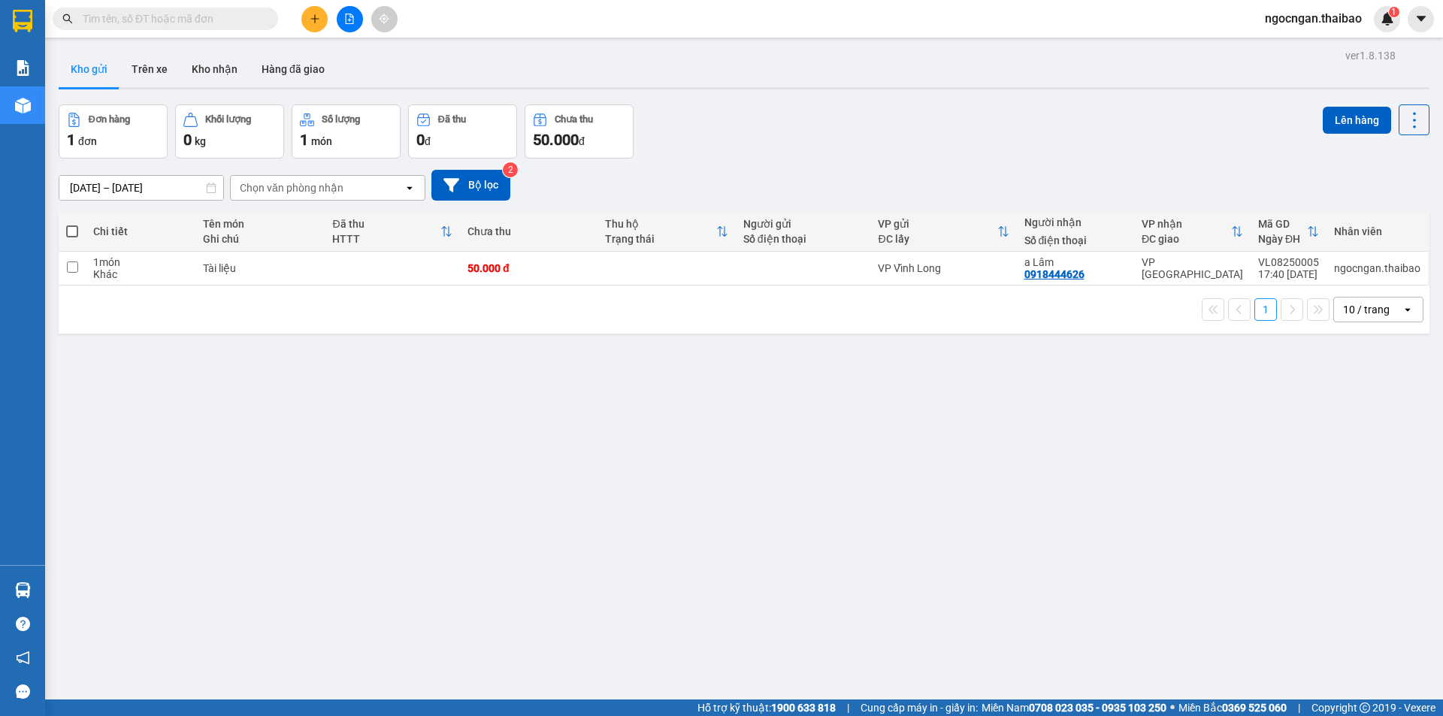
click at [519, 379] on div "ver 1.8.138 Kho gửi Trên xe Kho nhận Hàng đã giao Đơn hàng 1 đơn Khối lượng 0 k…" at bounding box center [744, 403] width 1383 height 716
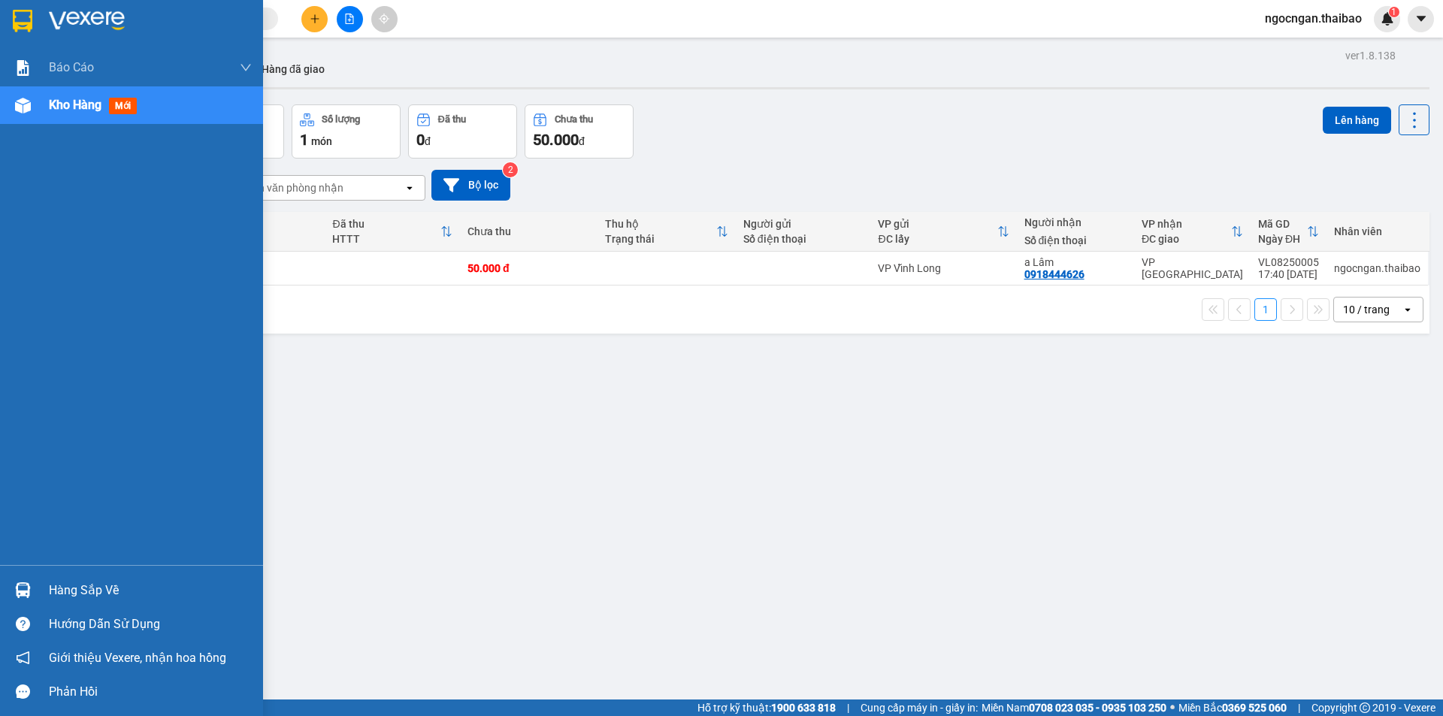
click at [104, 116] on div "Kho hàng mới" at bounding box center [150, 105] width 203 height 38
click at [81, 110] on span "Kho hàng" at bounding box center [75, 105] width 53 height 14
click at [398, 441] on div "ver 1.8.138 Kho gửi Trên xe Kho nhận Hàng đã giao Đơn hàng 1 đơn Khối lượng 0 k…" at bounding box center [744, 403] width 1383 height 716
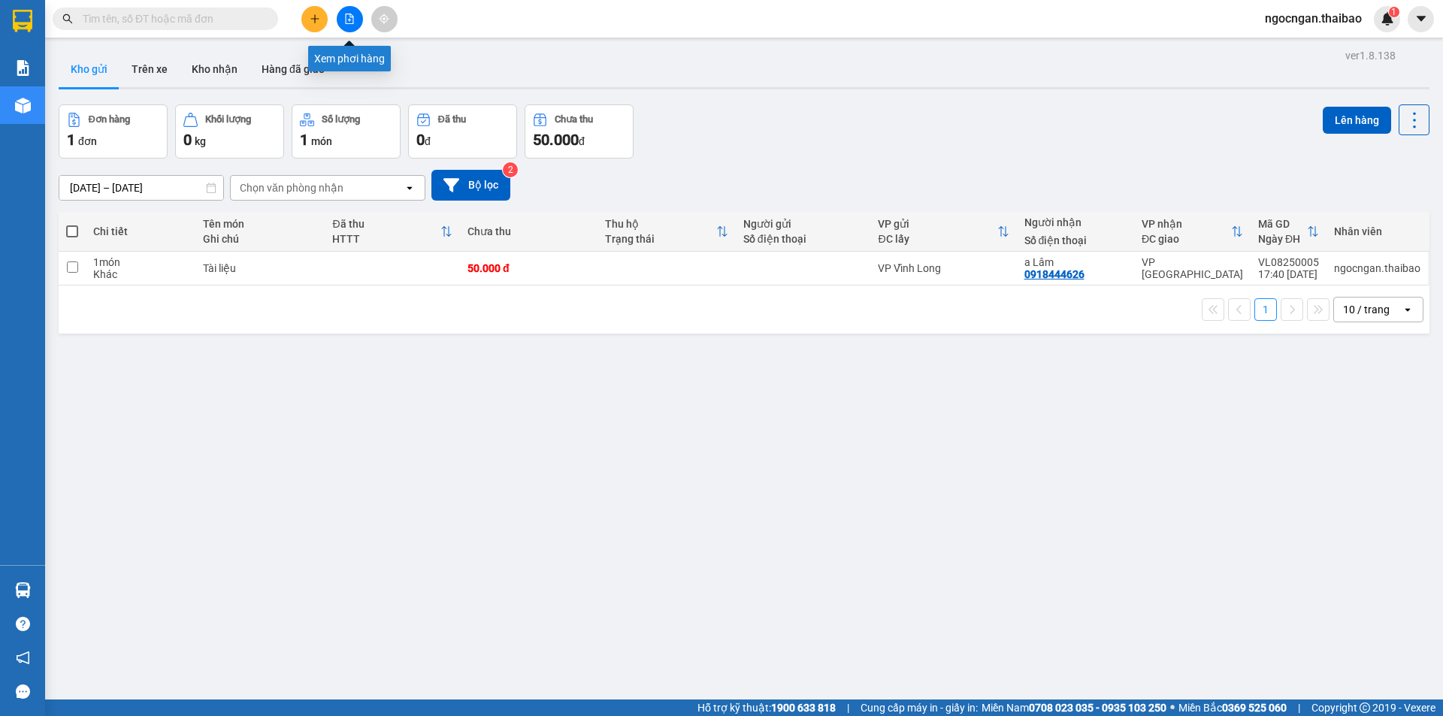
click at [350, 16] on icon "file-add" at bounding box center [350, 19] width 8 height 11
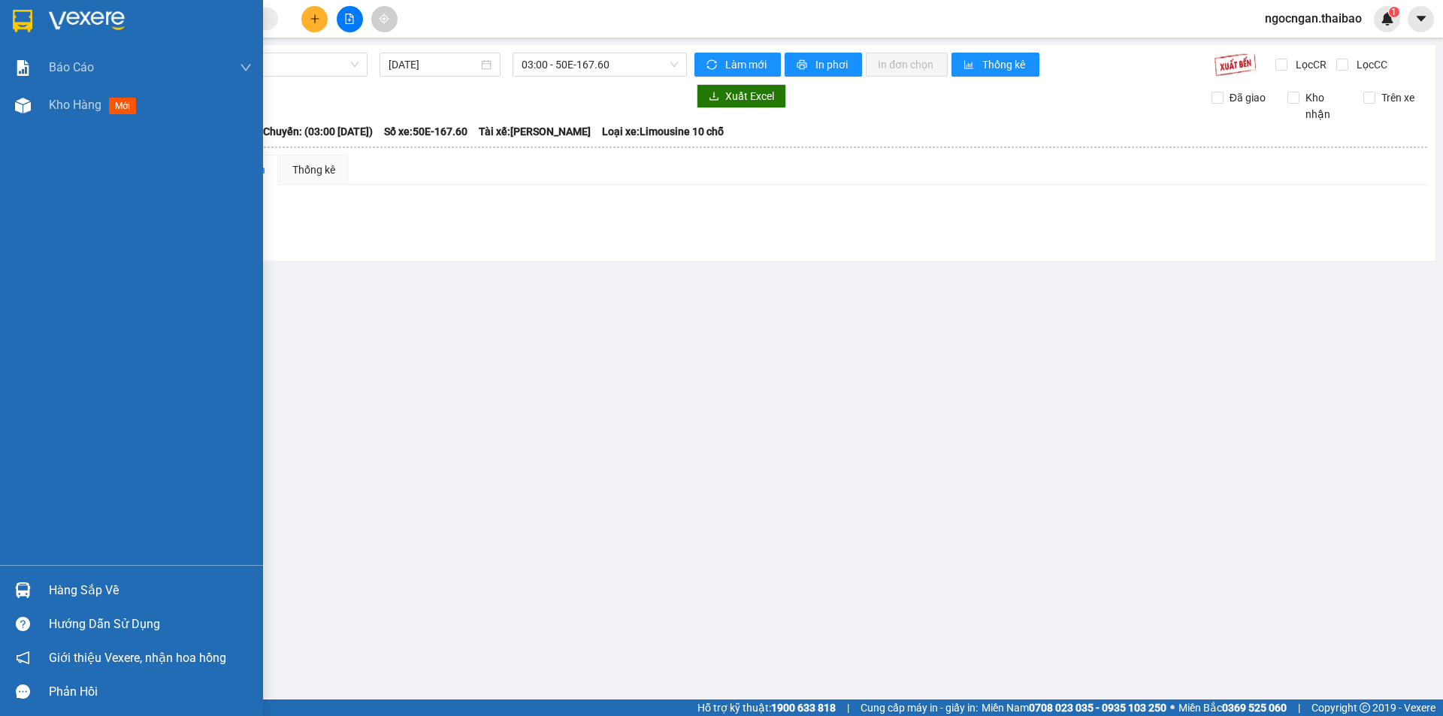
click at [86, 3] on div at bounding box center [131, 24] width 263 height 49
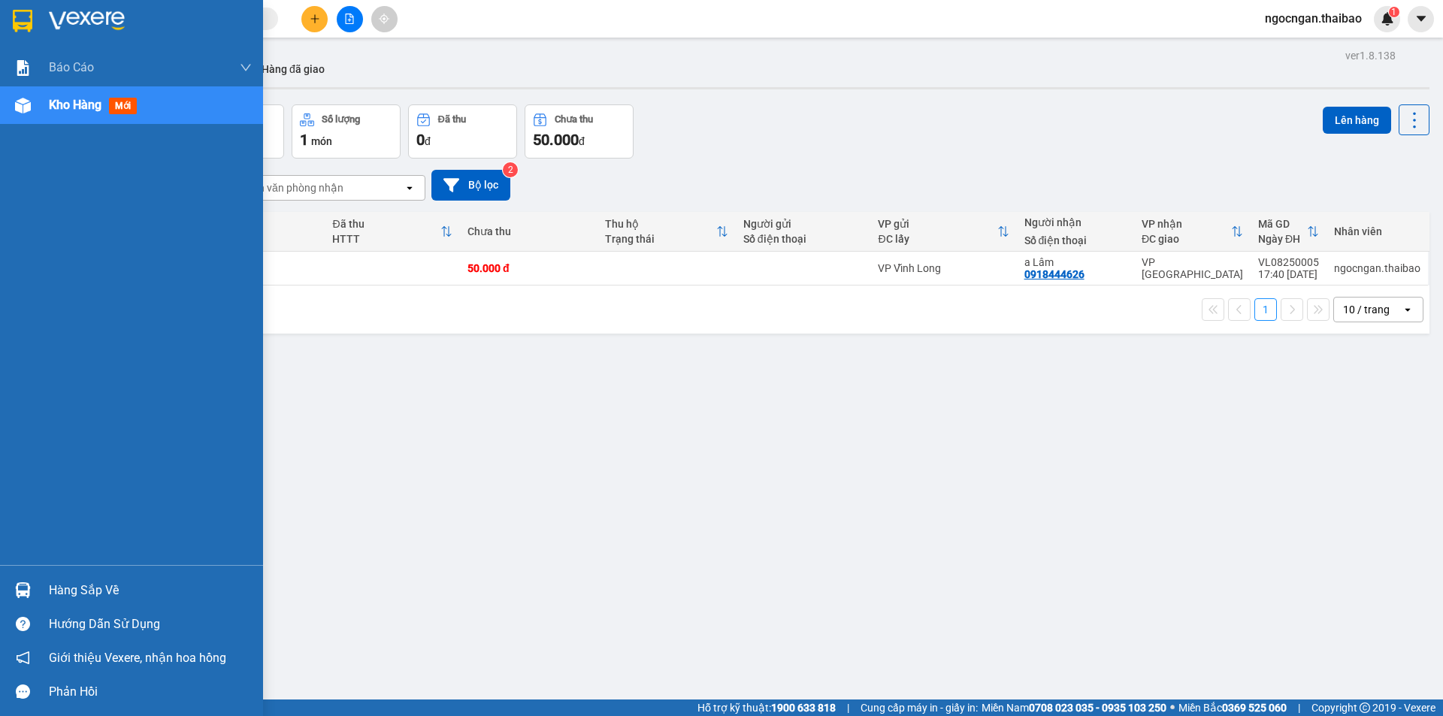
click at [144, 589] on div "Hàng sắp về" at bounding box center [150, 591] width 203 height 23
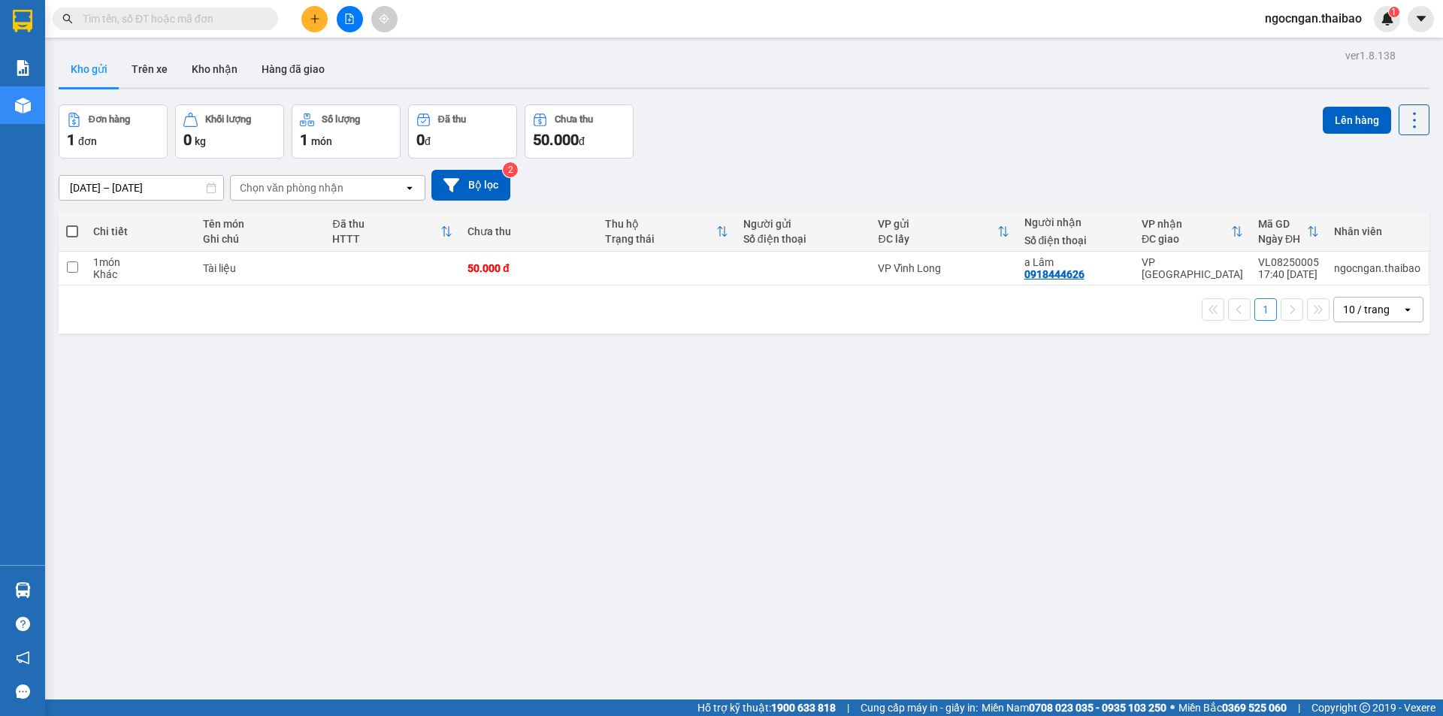
click at [985, 607] on section "Kết quả tìm kiếm ( 0 ) Bộ lọc No Data ngocngan.thaibao 1 Báo cáo Báo cáo dòng t…" at bounding box center [721, 358] width 1443 height 716
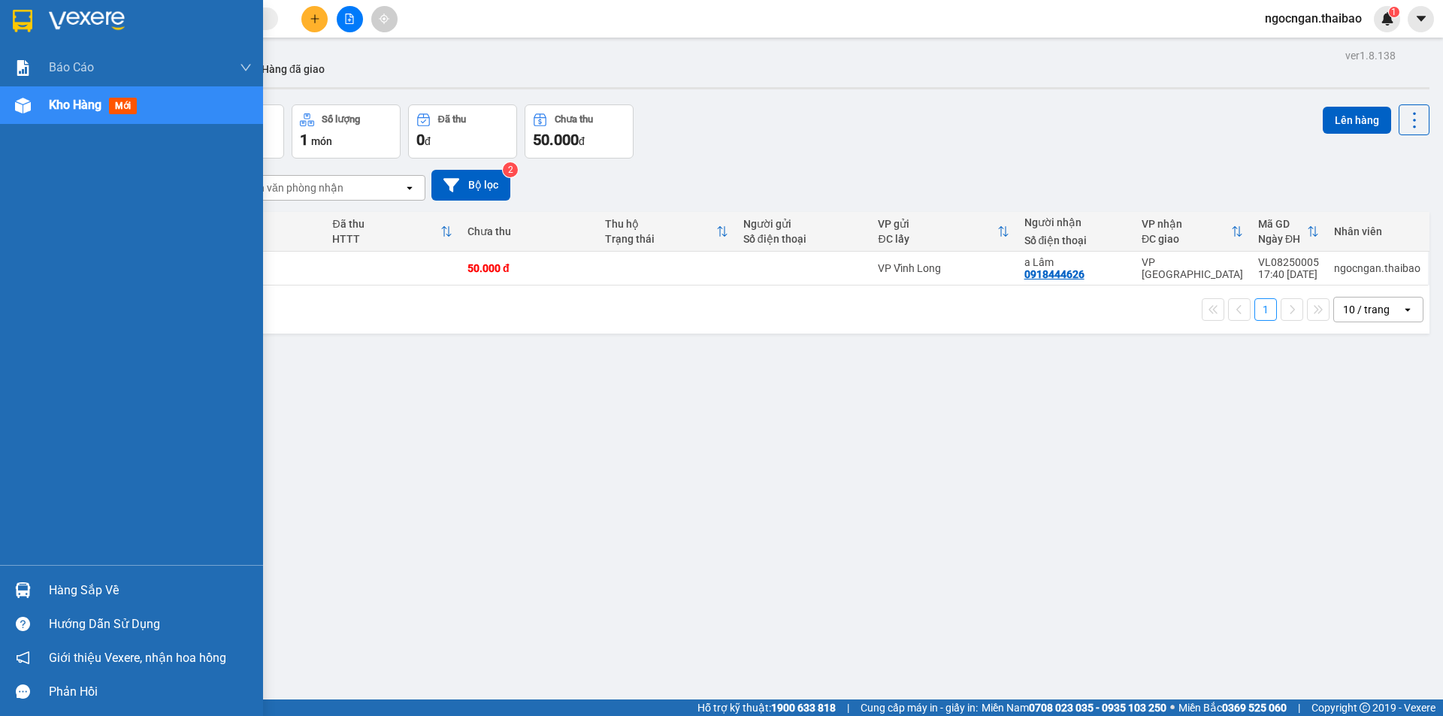
click at [86, 112] on span "Kho hàng" at bounding box center [75, 105] width 53 height 14
click at [399, 450] on div "ver 1.8.138 Kho gửi Trên xe Kho nhận Hàng đã giao Đơn hàng 1 đơn Khối lượng 0 k…" at bounding box center [744, 403] width 1383 height 716
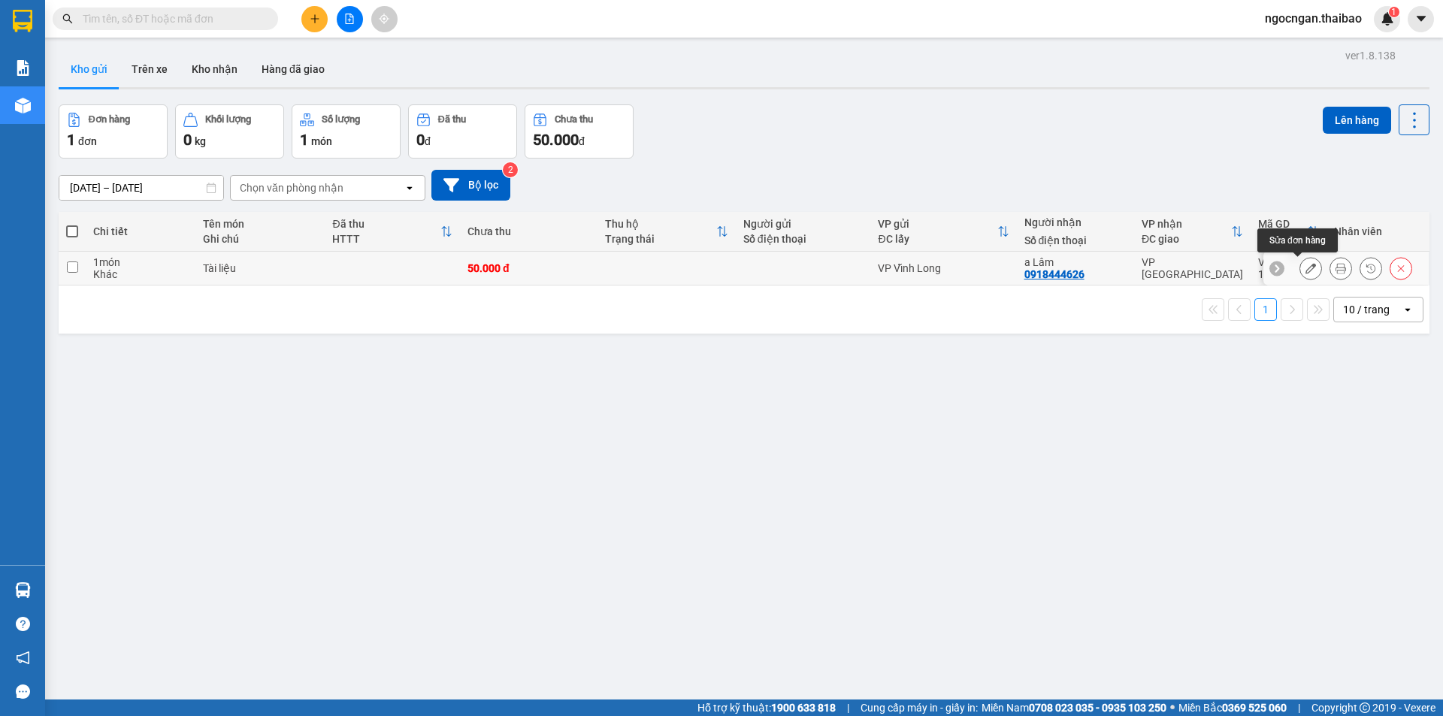
click at [1074, 265] on div "a Lâm" at bounding box center [1076, 262] width 102 height 12
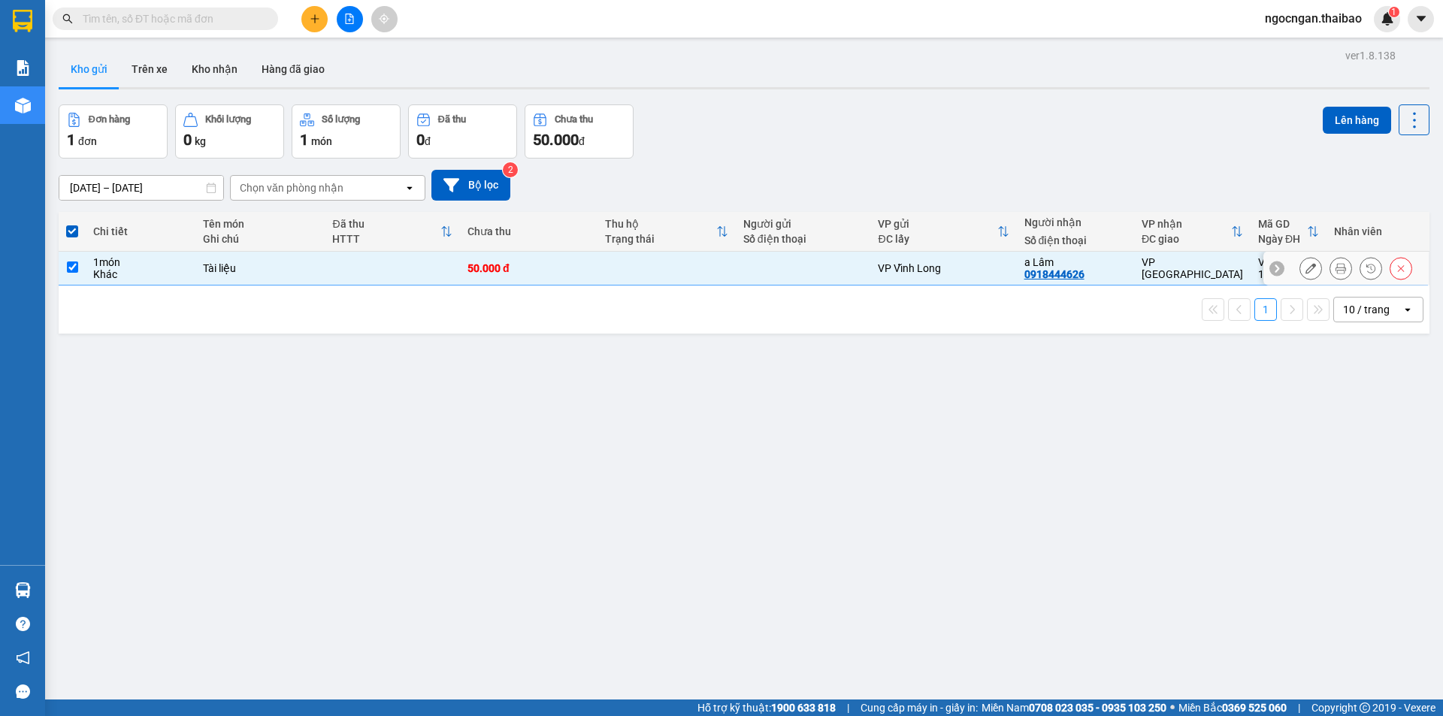
drag, startPoint x: 395, startPoint y: 279, endPoint x: 298, endPoint y: 262, distance: 97.8
click at [298, 262] on div "Tài liệu" at bounding box center [260, 268] width 115 height 12
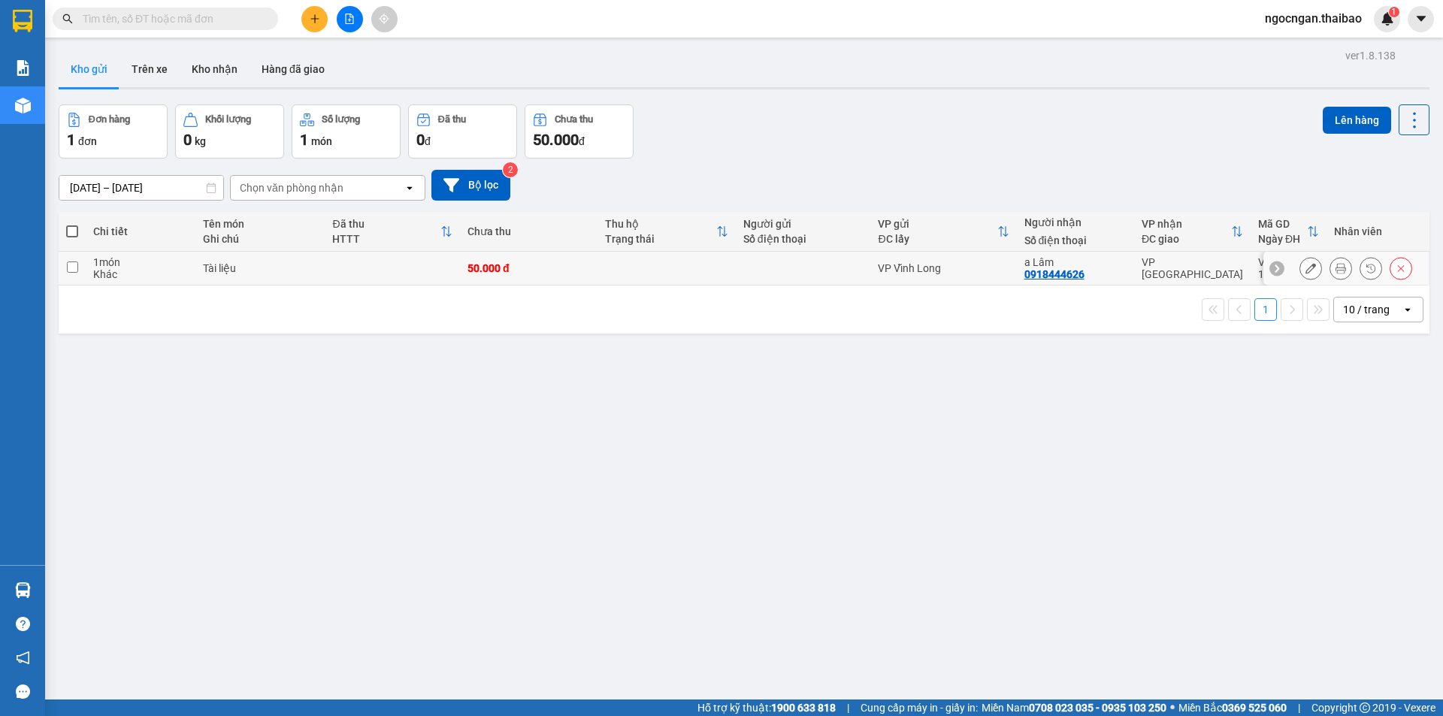
click at [604, 261] on td at bounding box center [667, 269] width 138 height 34
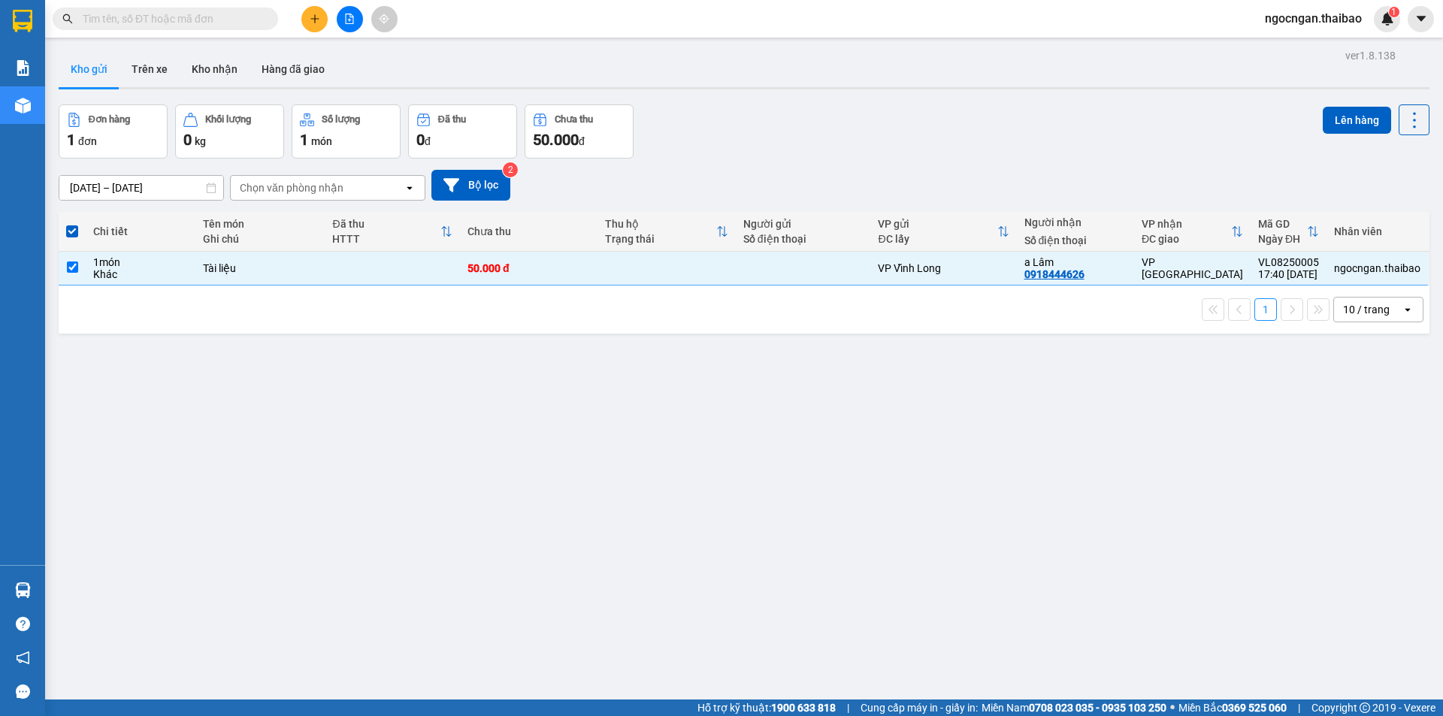
click at [563, 126] on div "Chưa thu" at bounding box center [579, 120] width 92 height 14
click at [349, 134] on div "1 món" at bounding box center [346, 139] width 92 height 21
click at [306, 356] on div "ver 1.8.138 Kho gửi Trên xe Kho nhận Hàng đã giao Đơn hàng 1 đơn Khối lượng 0 k…" at bounding box center [744, 403] width 1383 height 716
drag, startPoint x: 129, startPoint y: 284, endPoint x: 77, endPoint y: 277, distance: 51.7
click at [126, 284] on td "1 món Khác" at bounding box center [141, 269] width 110 height 34
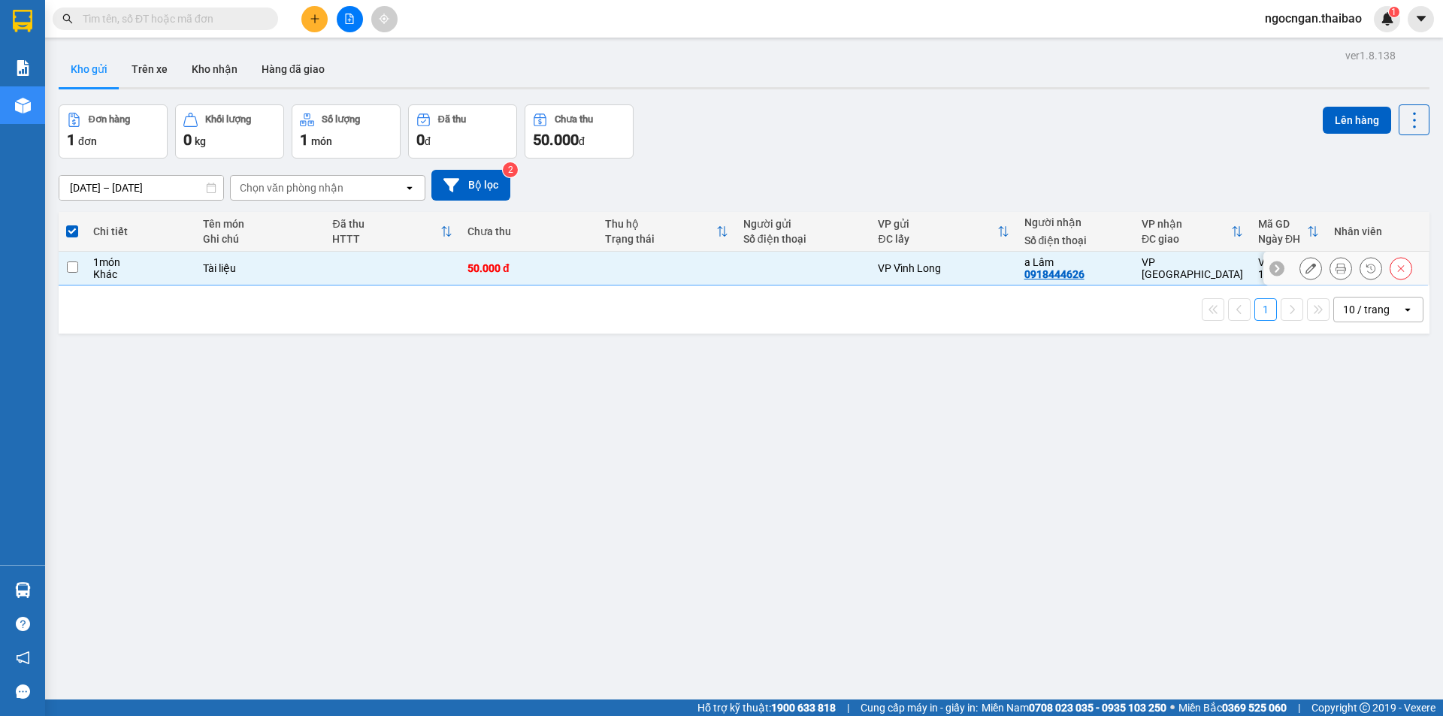
checkbox input "false"
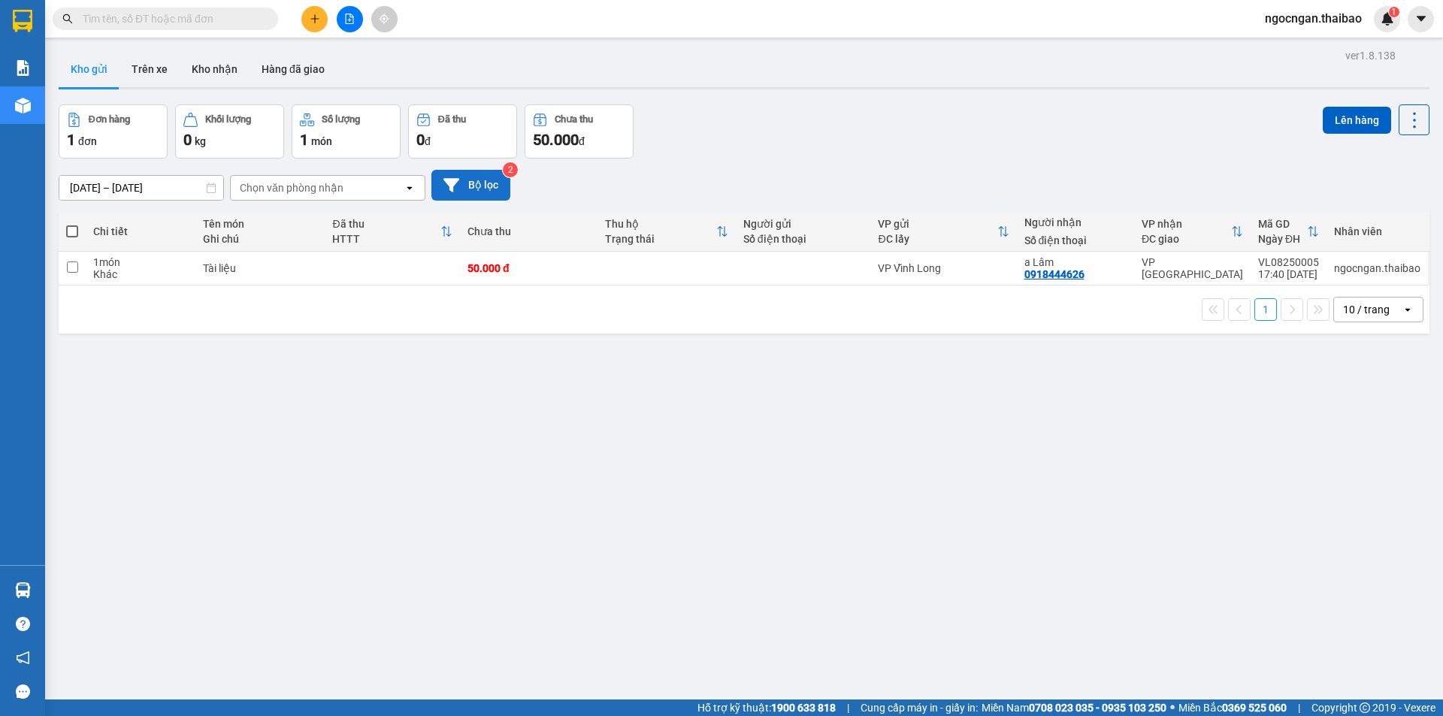
click at [491, 189] on button "Bộ lọc" at bounding box center [470, 185] width 79 height 31
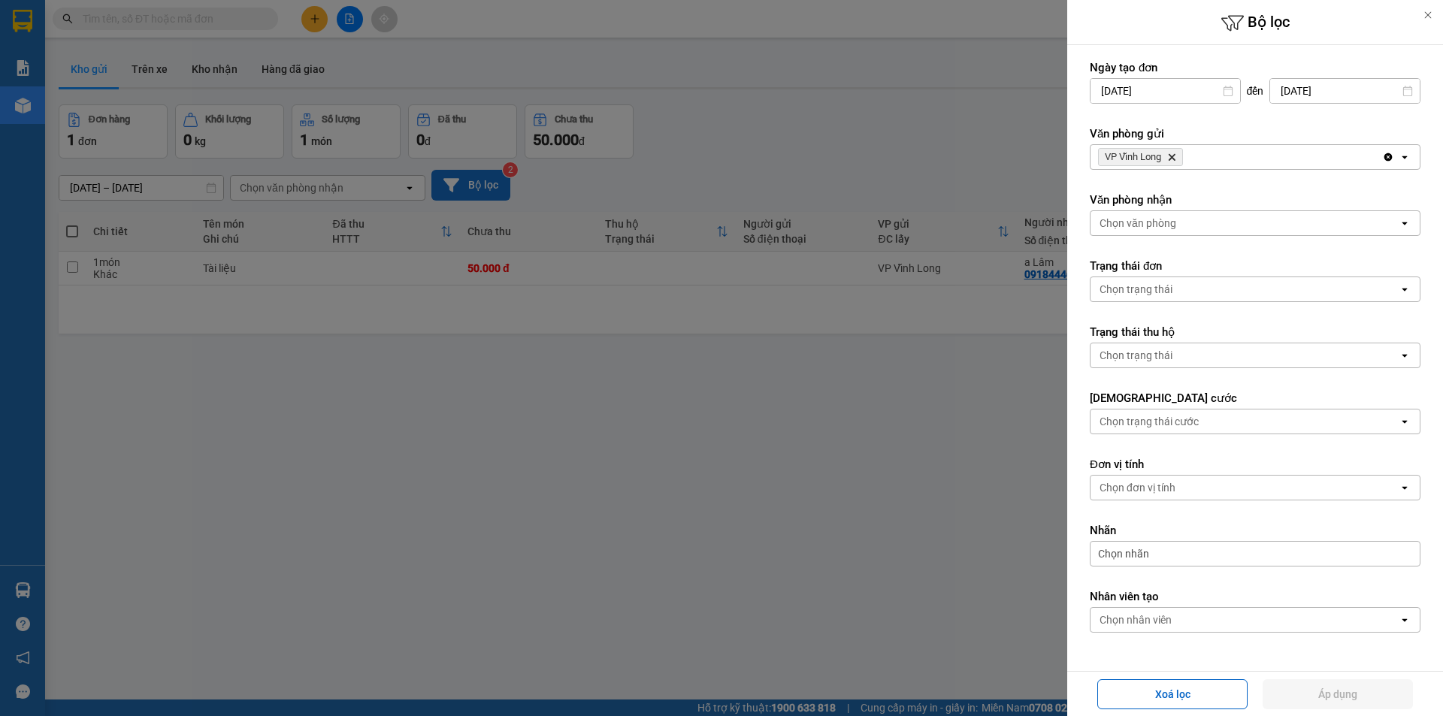
click at [491, 189] on div at bounding box center [721, 358] width 1443 height 716
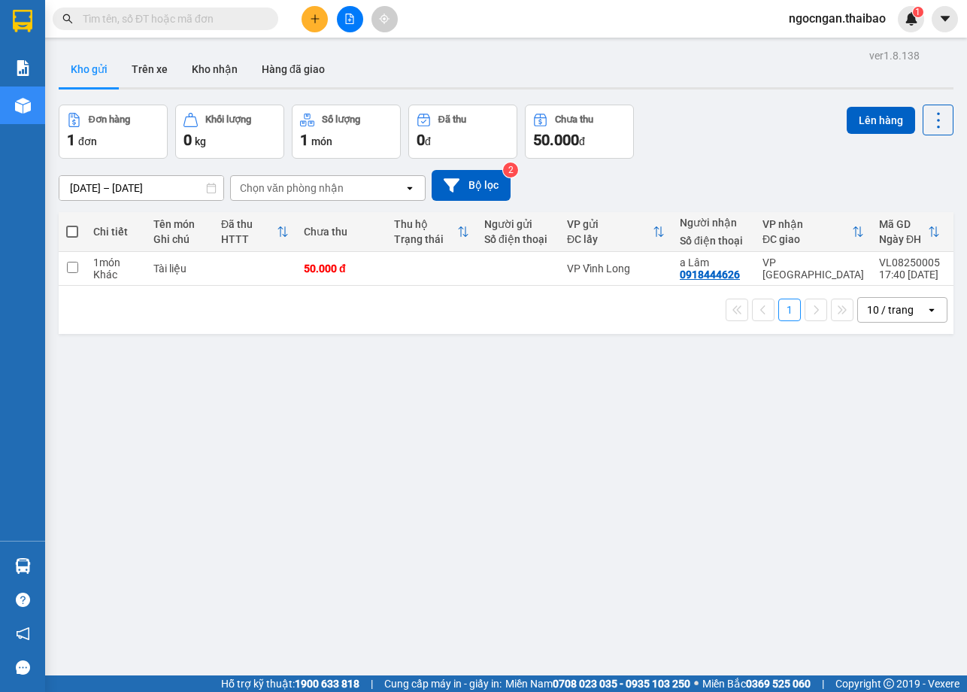
click at [510, 488] on div "ver 1.8.138 Kho gửi Trên xe Kho nhận Hàng đã giao Đơn hàng 1 đơn Khối lượng 0 k…" at bounding box center [506, 391] width 907 height 692
